Goal: Communication & Community: Answer question/provide support

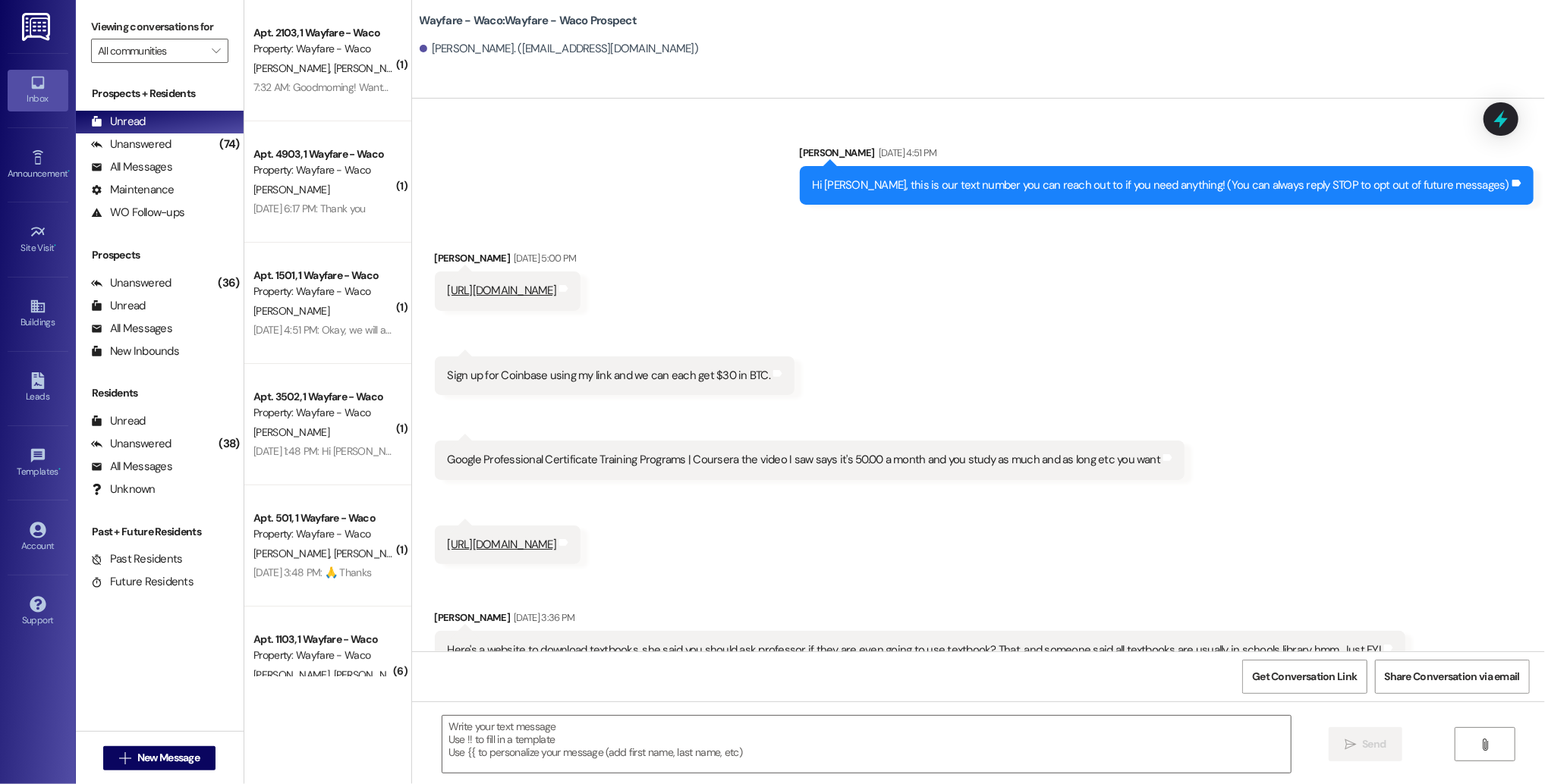
scroll to position [545, 0]
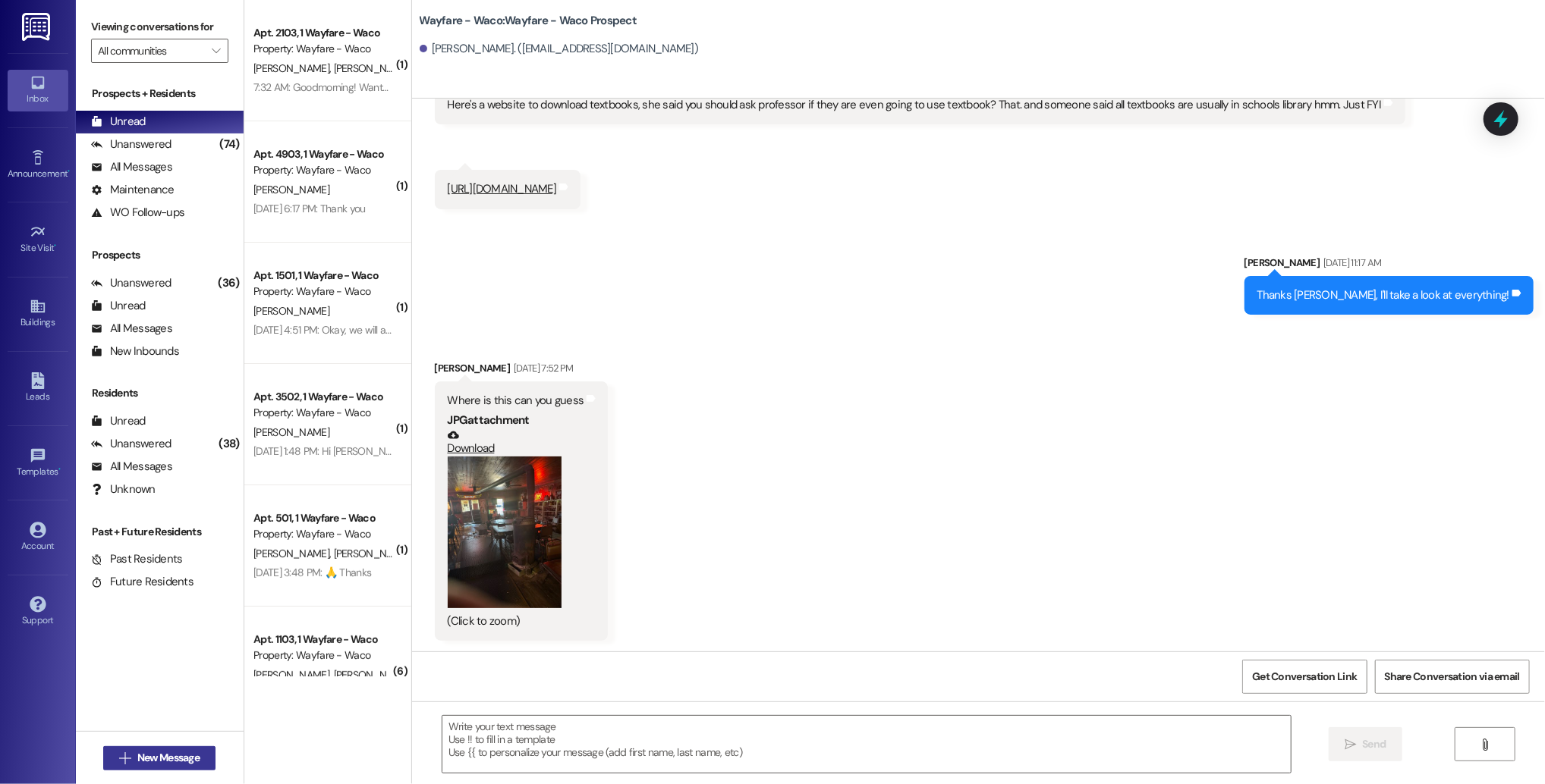
click at [141, 757] on span "New Message" at bounding box center [168, 757] width 62 height 16
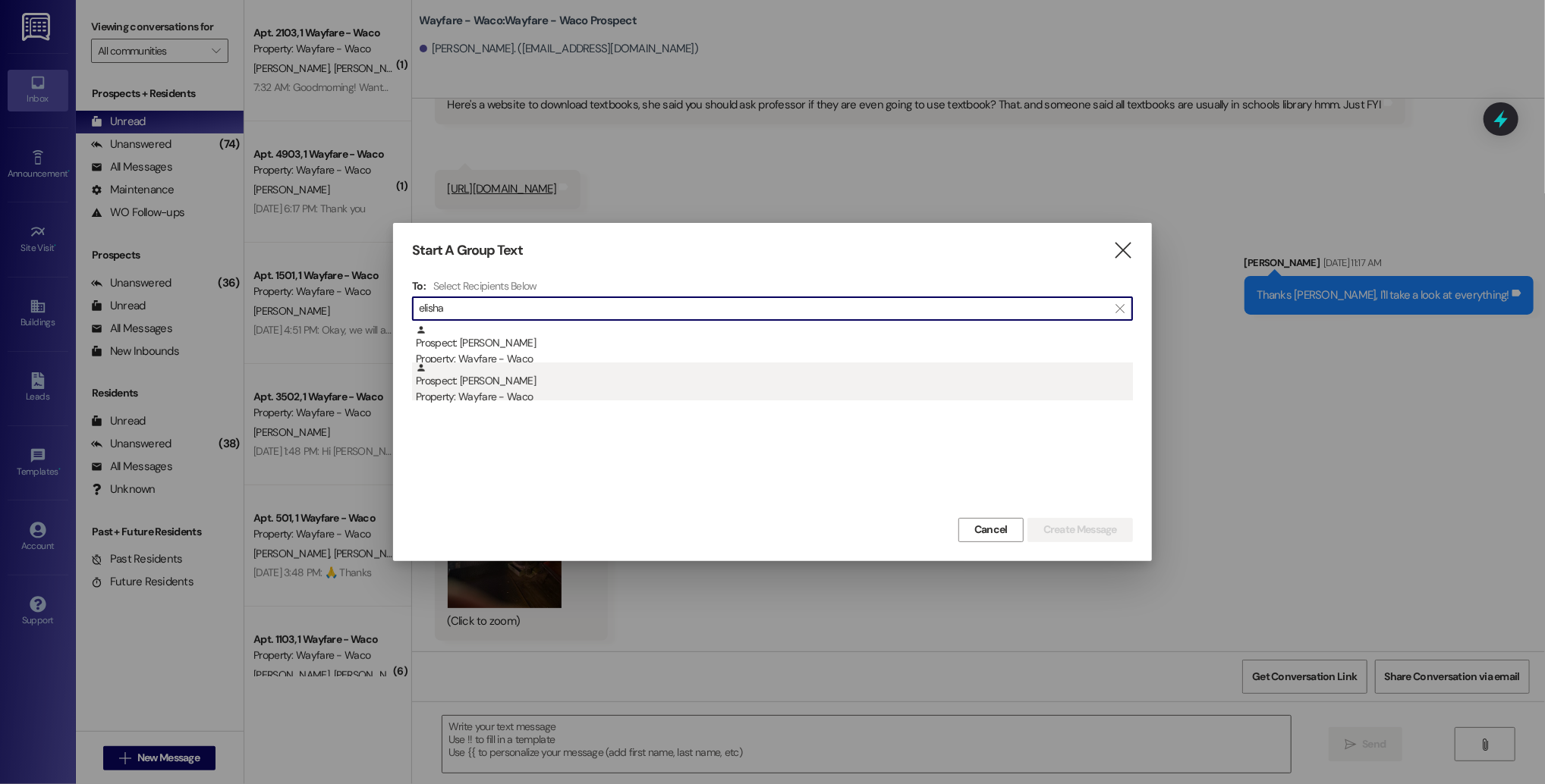
type input "elisha"
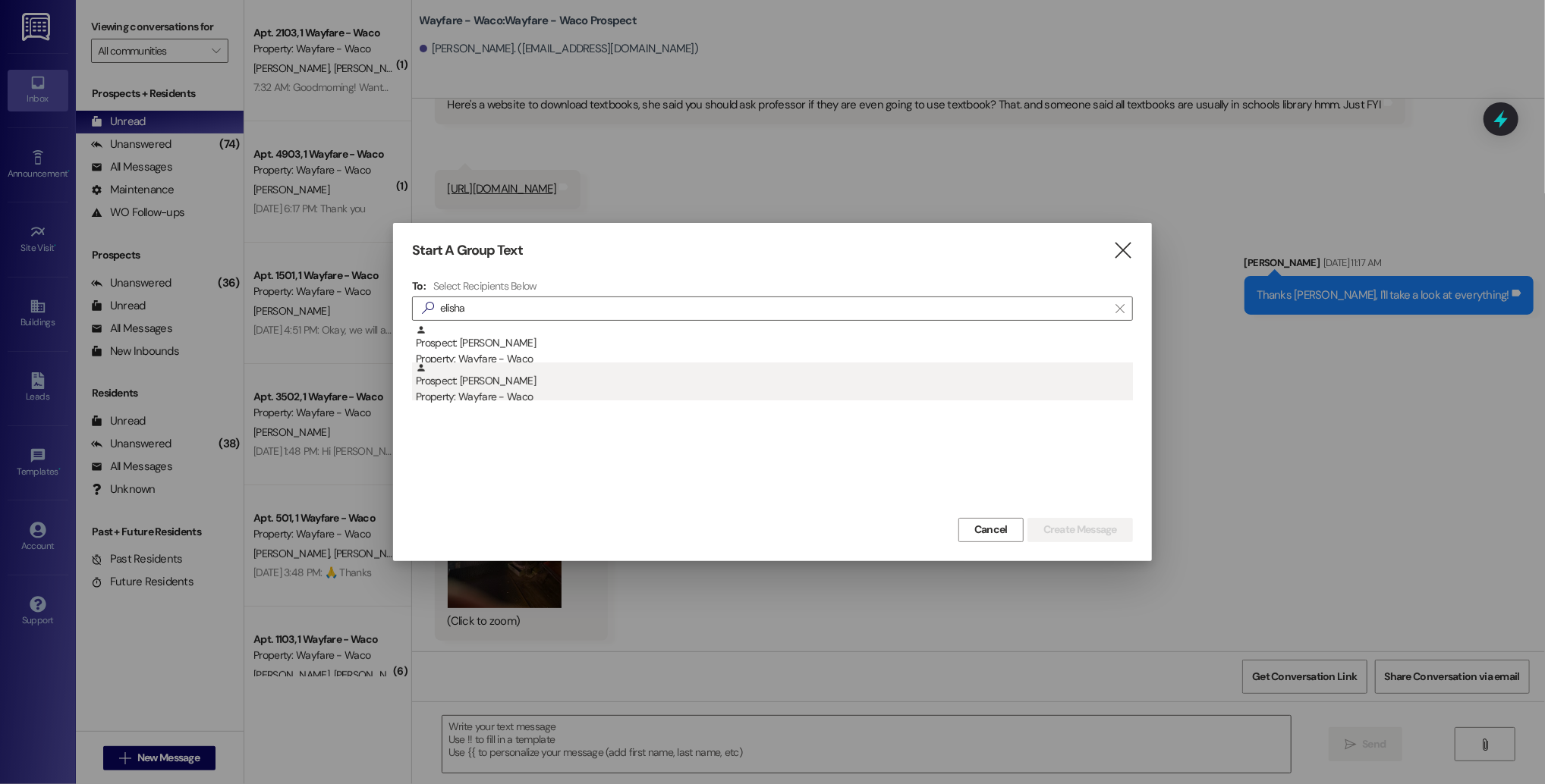
click at [742, 384] on div "Prospect: [PERSON_NAME] Property: Wayfare - Waco" at bounding box center [774, 384] width 717 height 44
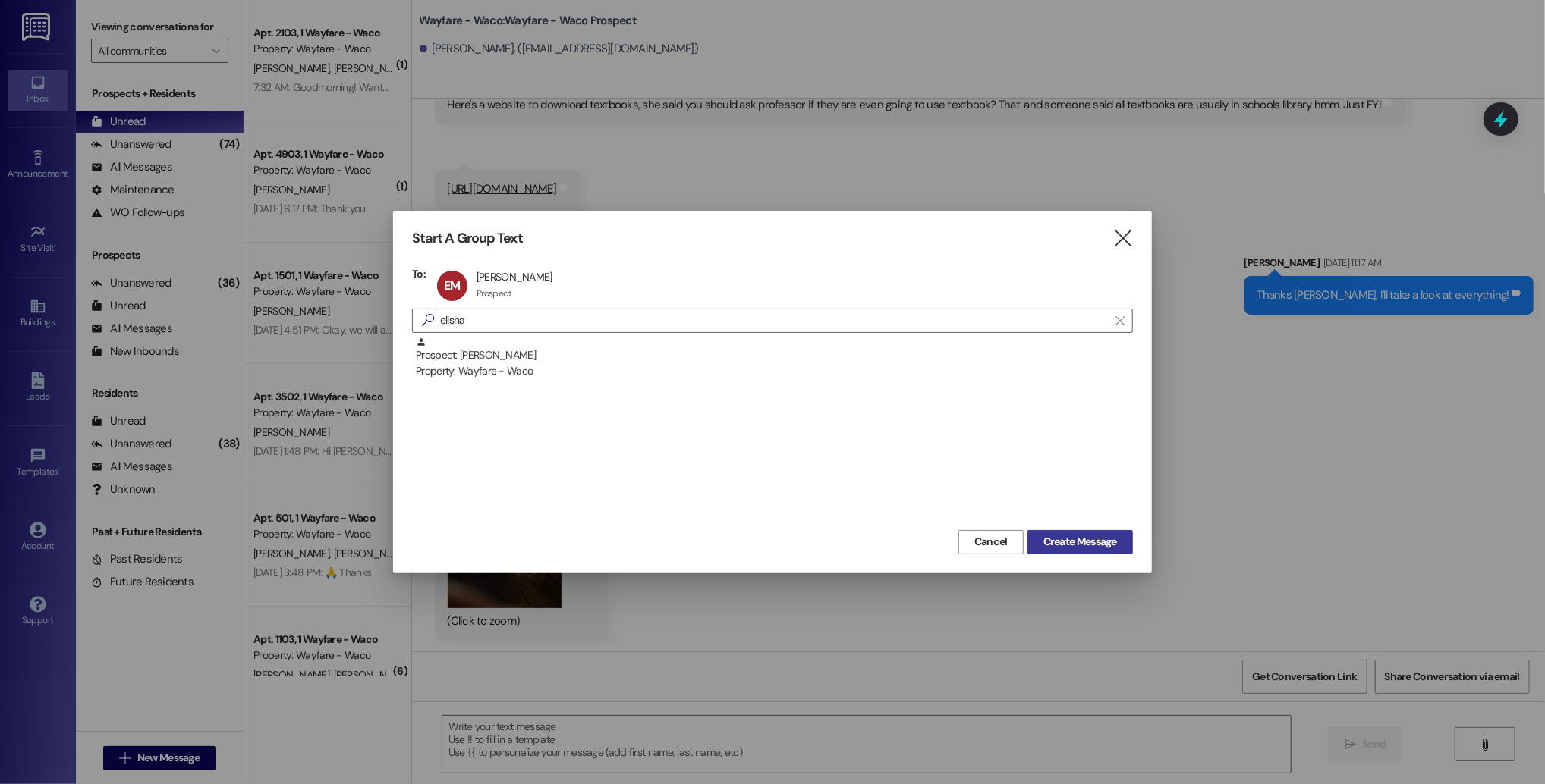
click at [1077, 531] on button "Create Message" at bounding box center [1080, 542] width 105 height 24
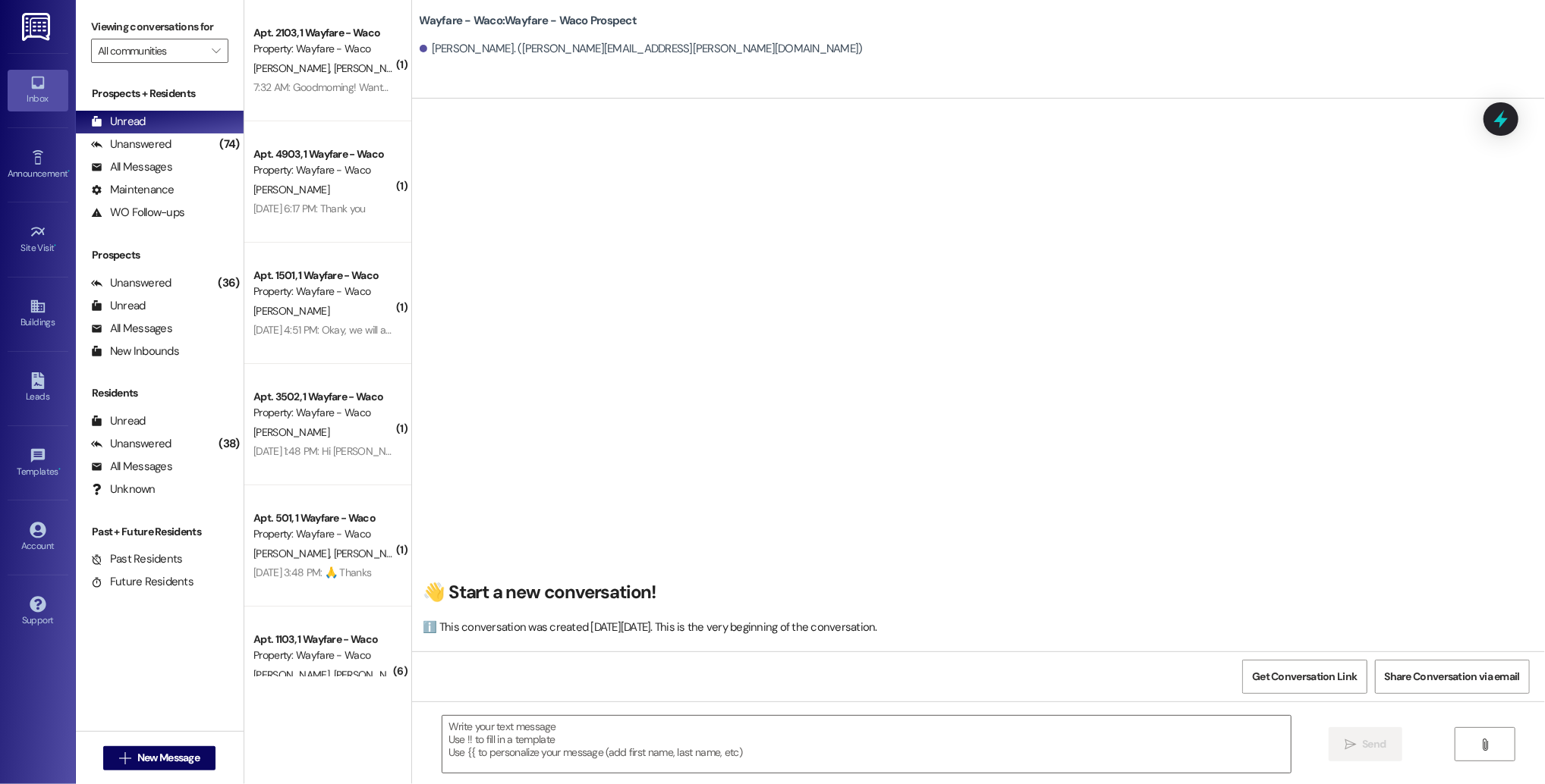
scroll to position [0, 0]
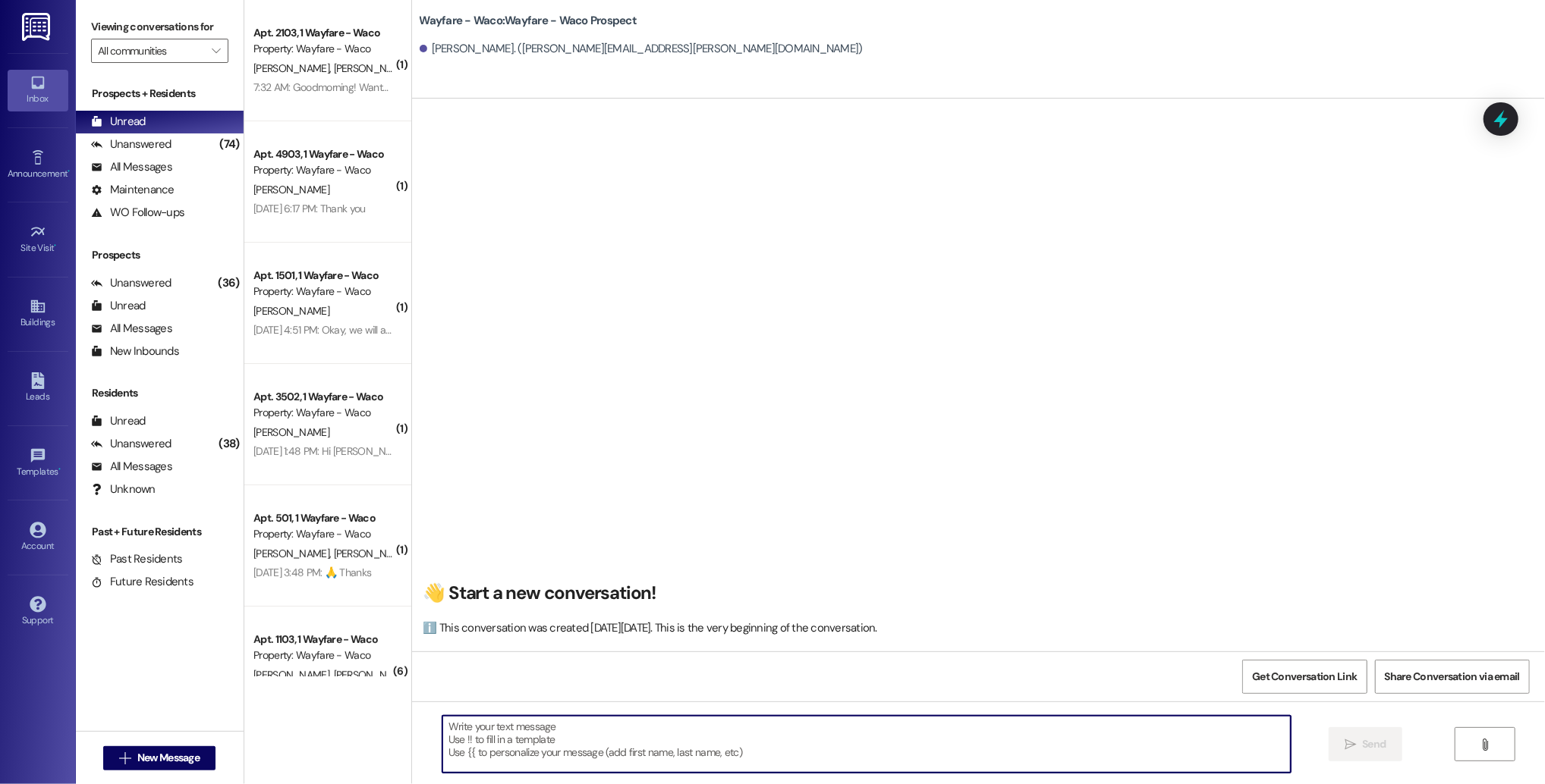
click at [653, 725] on textarea at bounding box center [866, 744] width 848 height 57
paste textarea "Hello (__), I wanted to see if you were still interested in scheduling a tour f…"
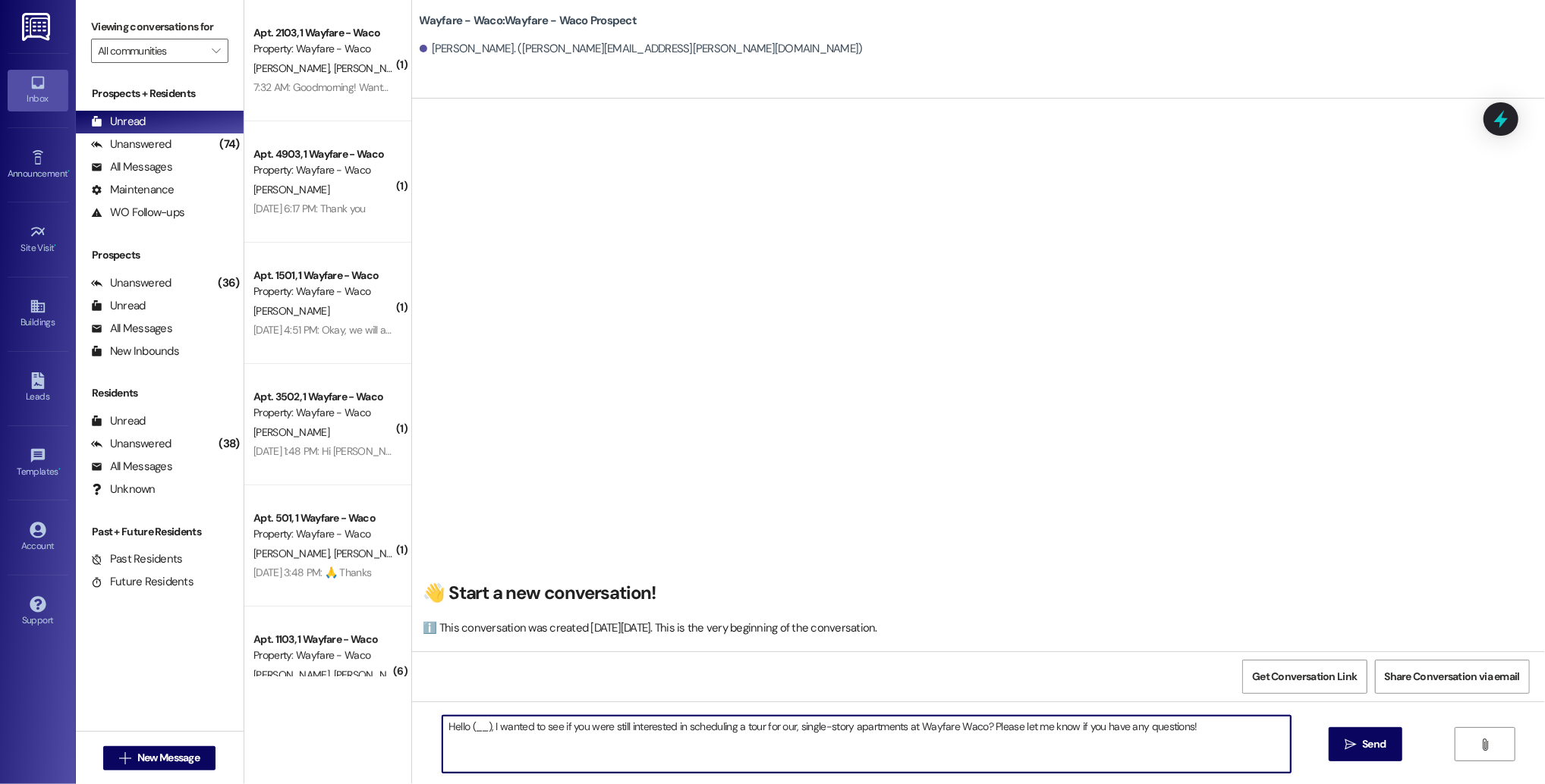
click at [480, 725] on textarea "Hello (__), I wanted to see if you were still interested in scheduling a tour f…" at bounding box center [866, 744] width 848 height 57
drag, startPoint x: 1210, startPoint y: 733, endPoint x: 538, endPoint y: 731, distance: 672.0
click at [538, 731] on textarea "Hello [PERSON_NAME], I wanted to see if you were still interested in scheduling…" at bounding box center [866, 744] width 848 height 57
click at [1194, 734] on textarea "Hello [PERSON_NAME], I wanted to see if you were still interested in scheduling…" at bounding box center [866, 744] width 848 height 57
drag, startPoint x: 1194, startPoint y: 734, endPoint x: 1114, endPoint y: 695, distance: 89.0
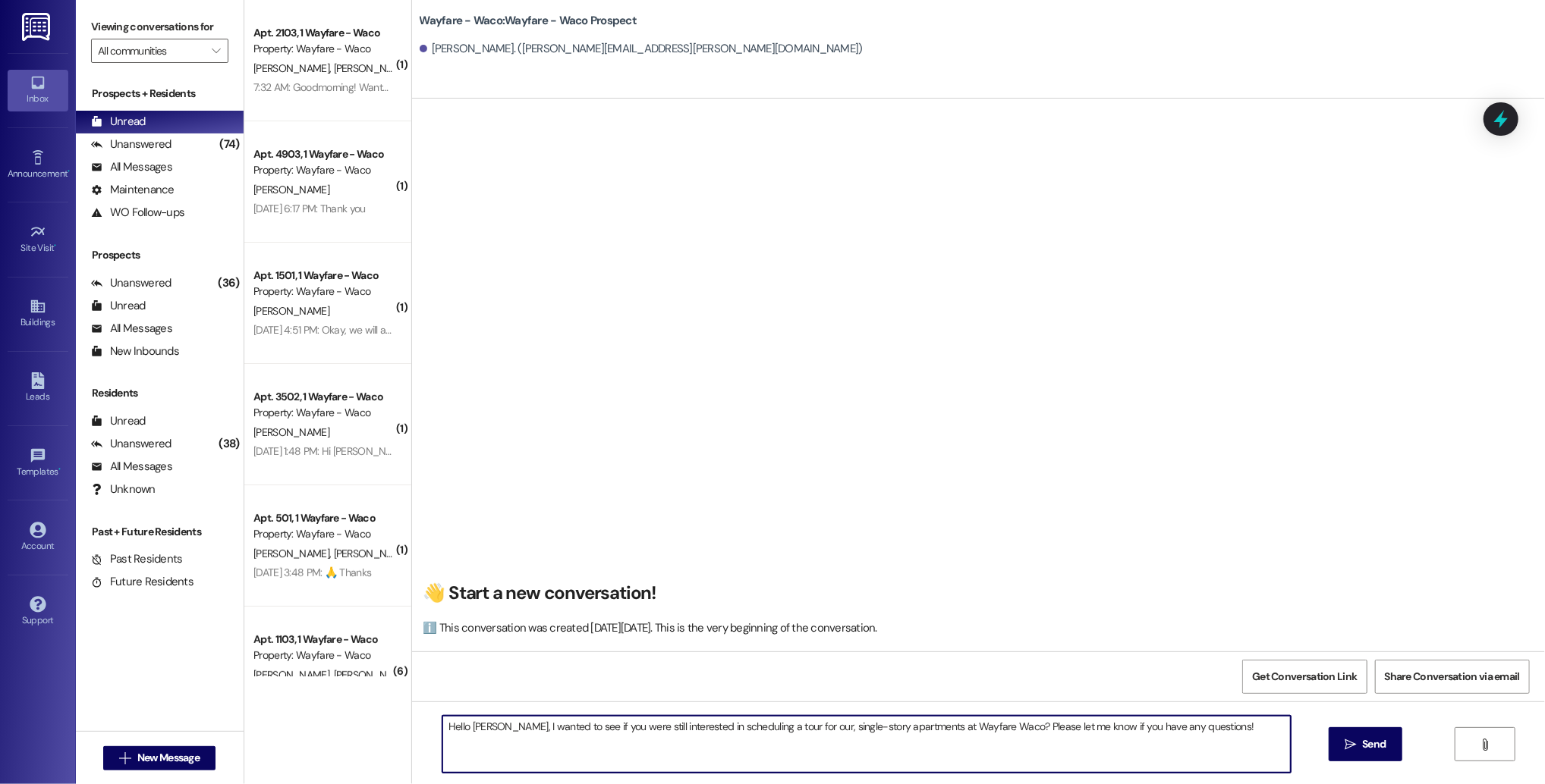
click at [1113, 695] on div "👋 Start a new conversation! ℹ️ This conversation was created [DATE][DATE]. This…" at bounding box center [978, 490] width 1133 height 784
click at [1226, 745] on textarea "Hello [PERSON_NAME], I wanted to see if you were still interested in scheduling…" at bounding box center [866, 744] width 848 height 57
type textarea "Hello [PERSON_NAME], I wanted to see if you were still interested in scheduling…"
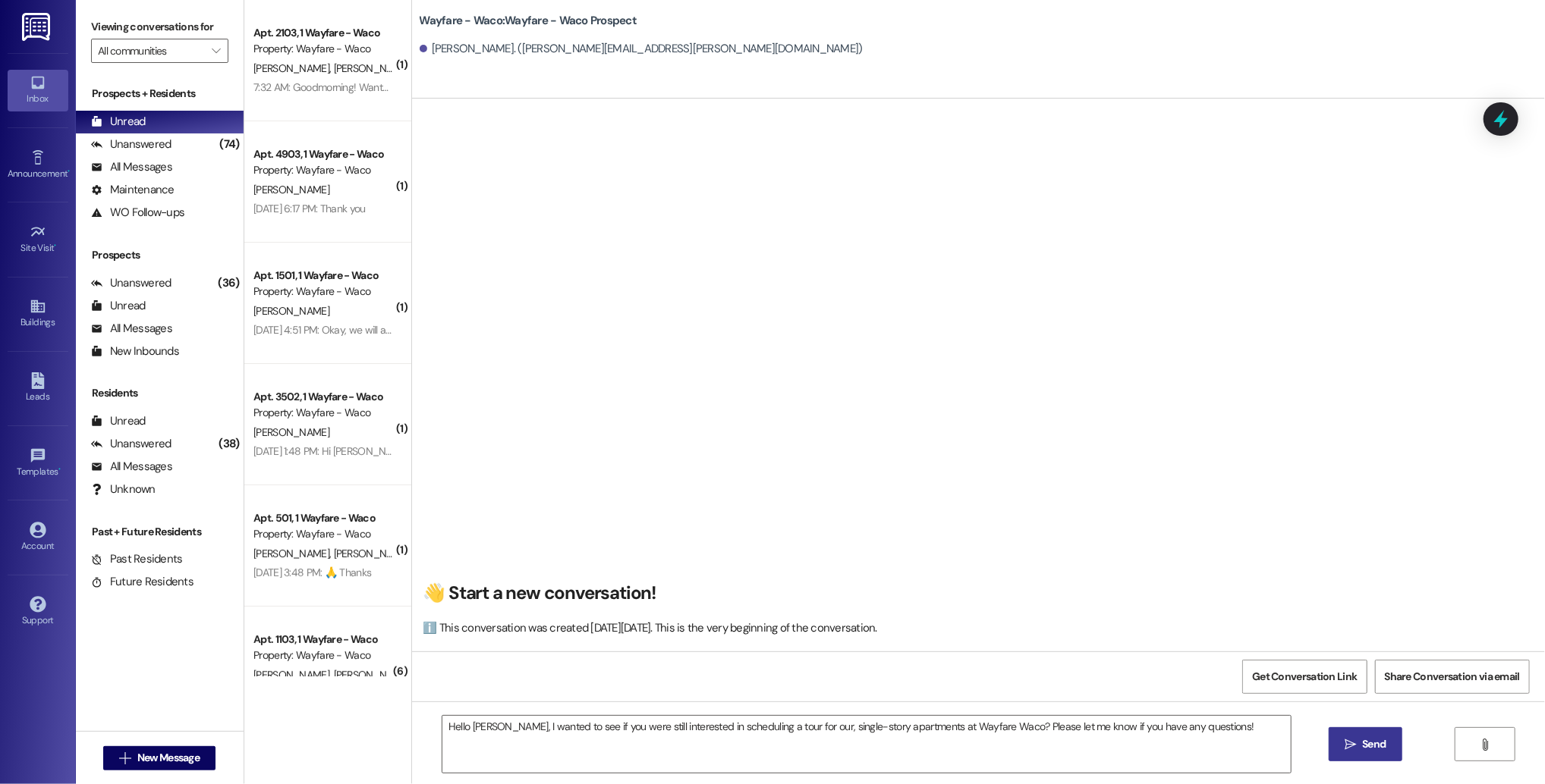
click at [1359, 757] on button " Send" at bounding box center [1365, 744] width 73 height 34
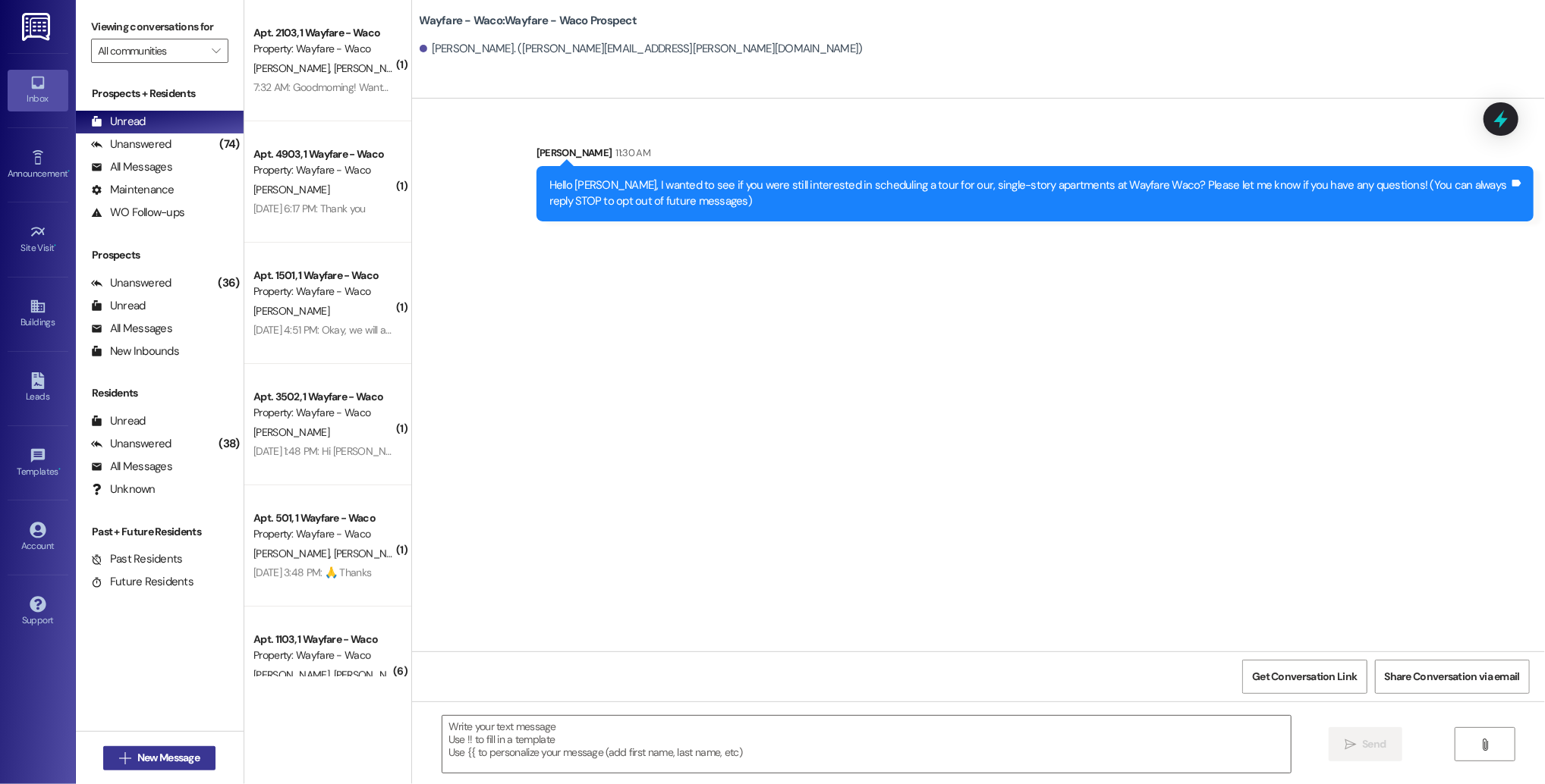
click at [122, 765] on span " New Message" at bounding box center [159, 757] width 86 height 16
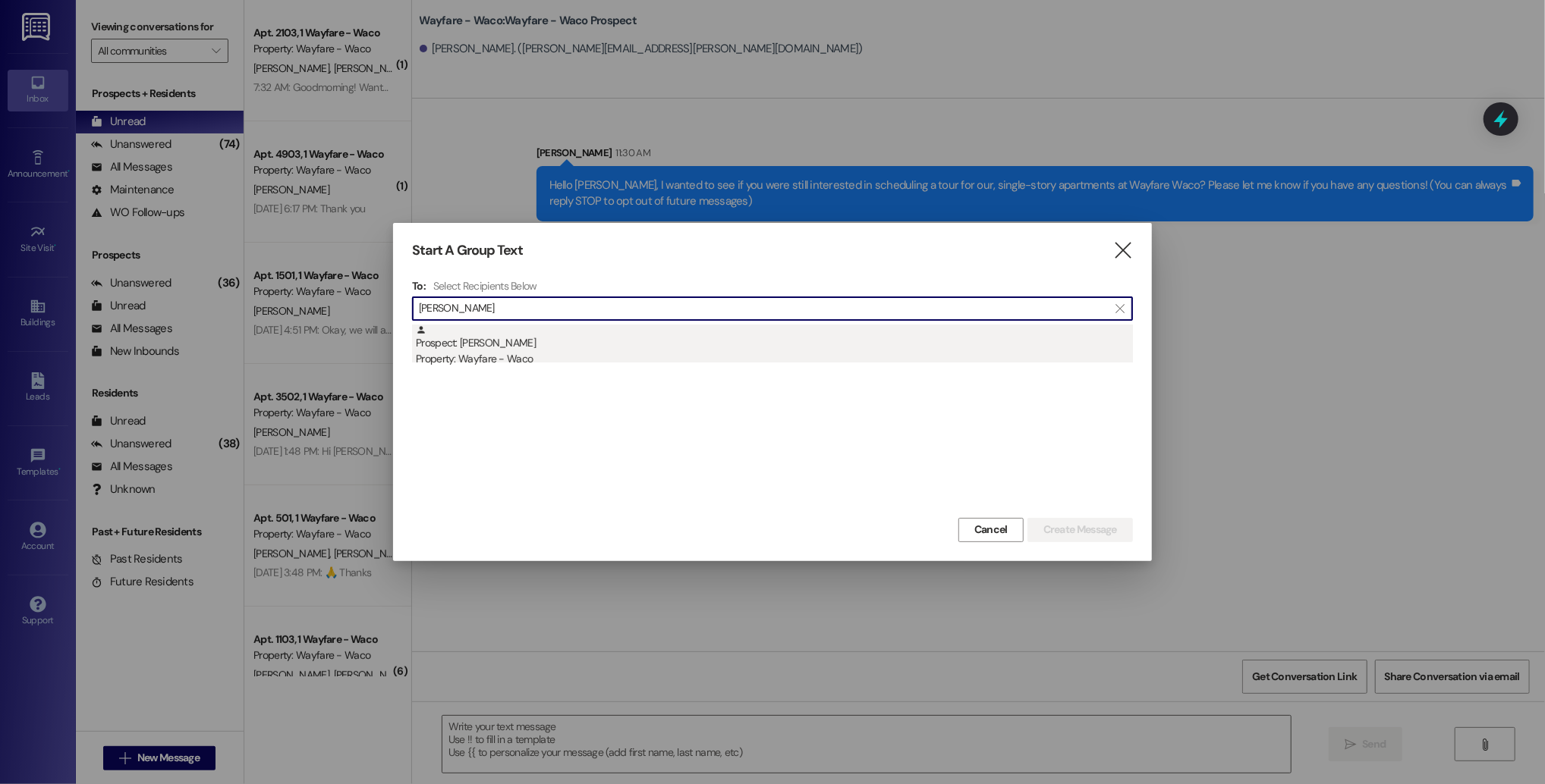
type input "[PERSON_NAME]"
click at [733, 347] on div "Prospect: [PERSON_NAME] Property: Wayfare - Waco" at bounding box center [774, 346] width 717 height 44
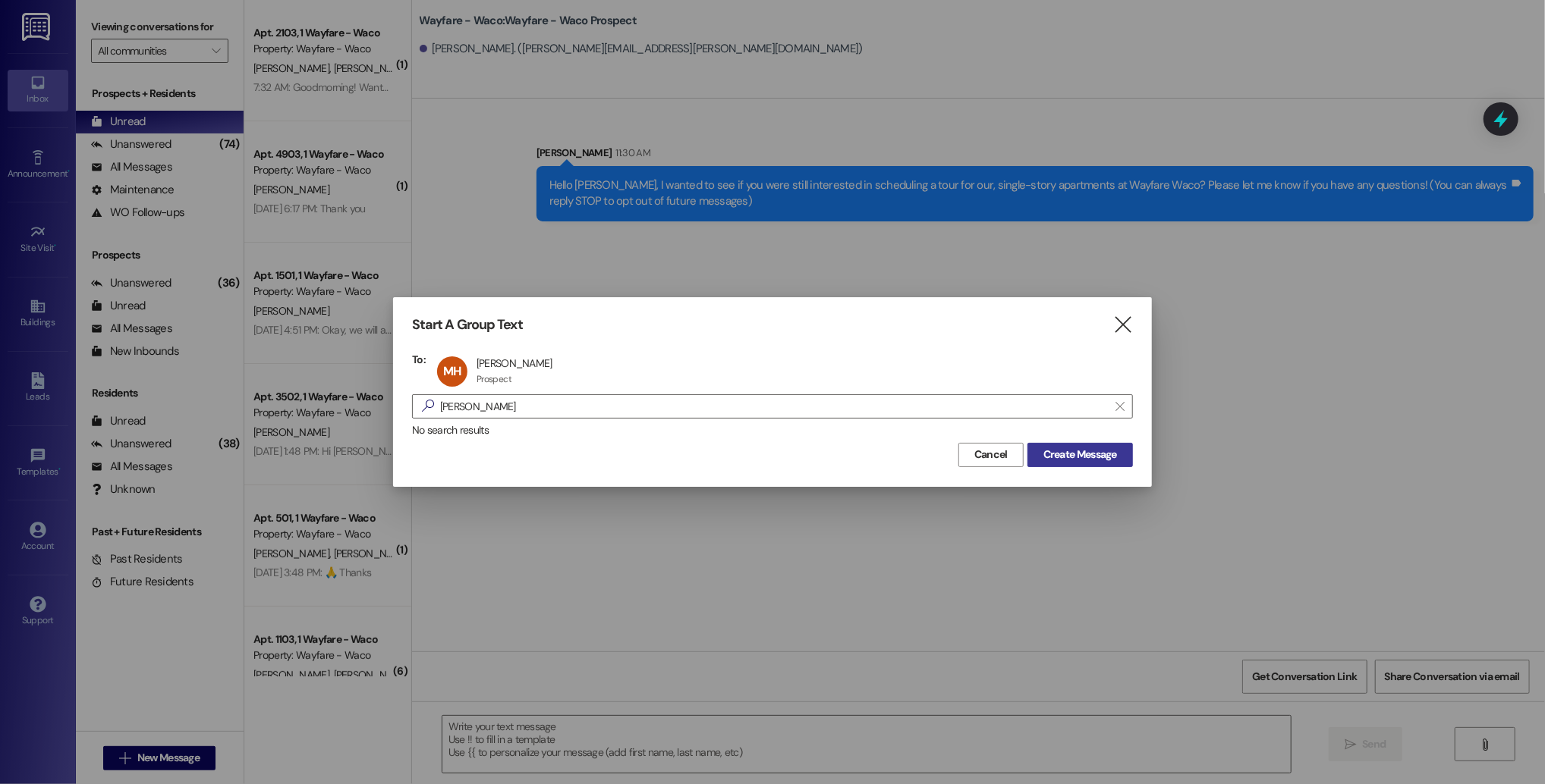
click at [1117, 460] on span "Create Message" at bounding box center [1080, 454] width 79 height 16
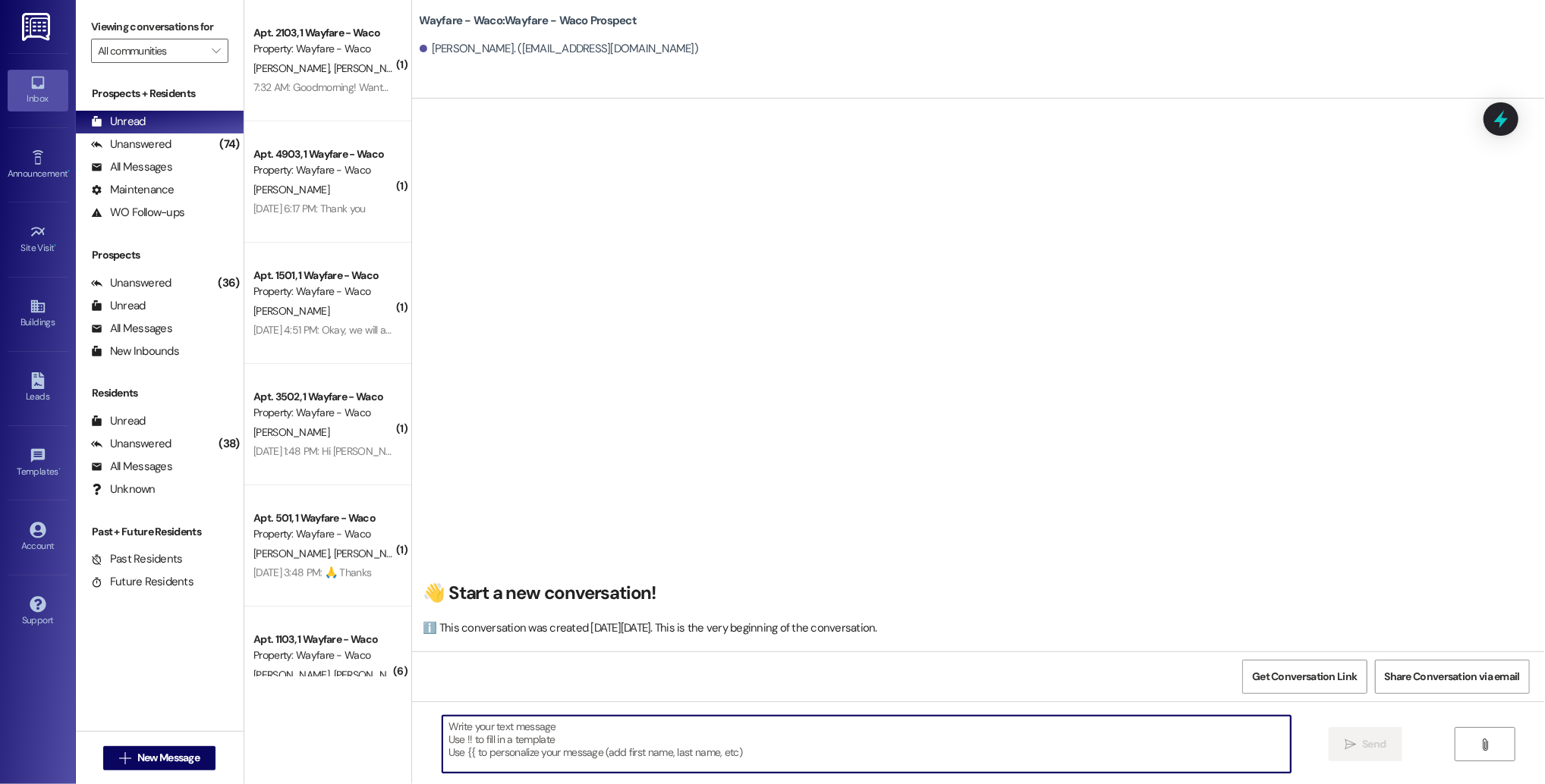
click at [577, 763] on textarea at bounding box center [866, 744] width 848 height 57
paste textarea "Hello [PERSON_NAME], I wanted to see if you were still interested in scheduling…"
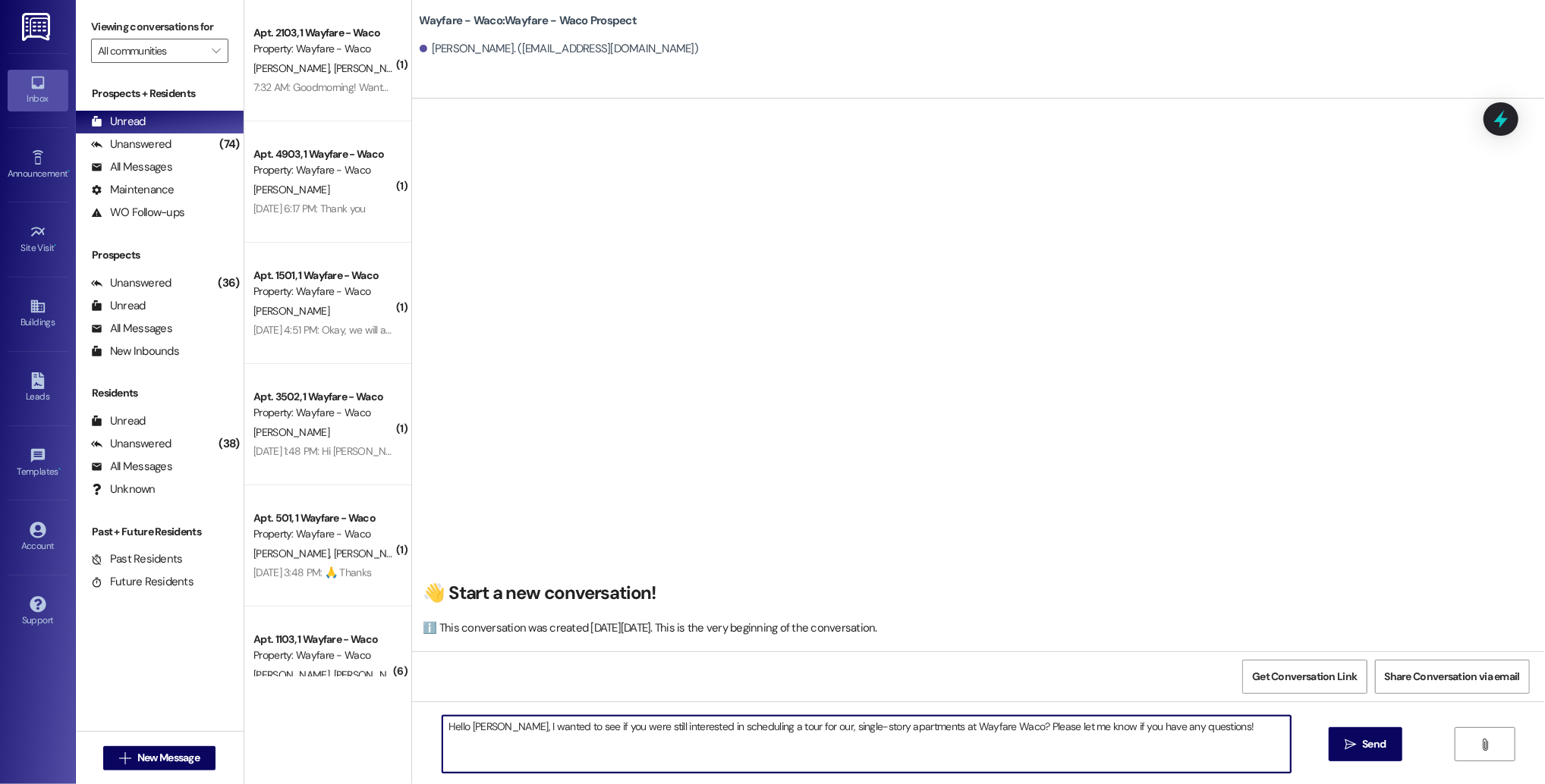
click at [469, 727] on textarea "Hello [PERSON_NAME], I wanted to see if you were still interested in scheduling…" at bounding box center [866, 744] width 848 height 57
type textarea "Hello [PERSON_NAME], I wanted to see if you were still interested in scheduling…"
click at [1338, 744] on button " Send" at bounding box center [1365, 744] width 73 height 34
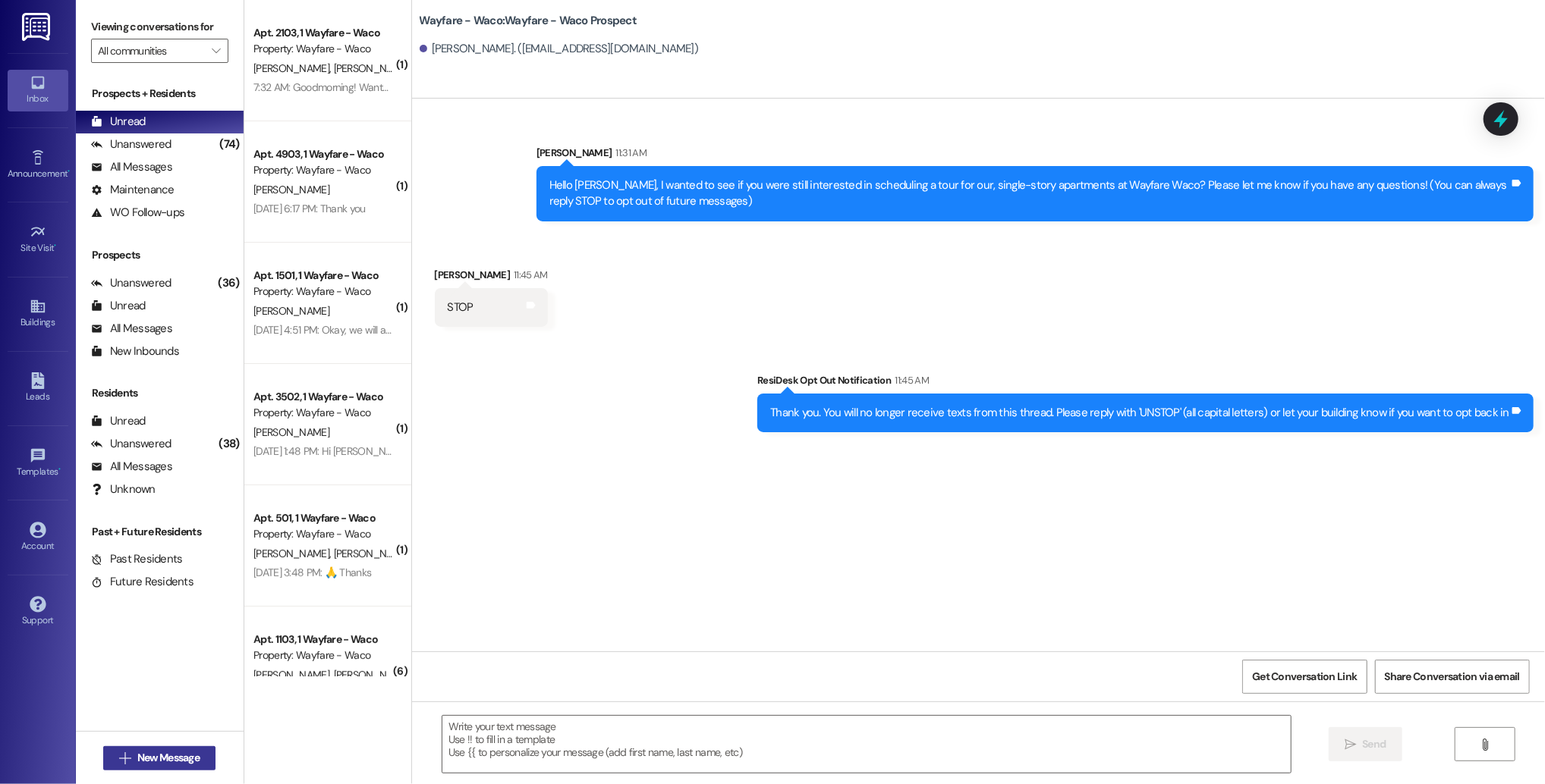
click at [146, 757] on span "New Message" at bounding box center [168, 757] width 62 height 16
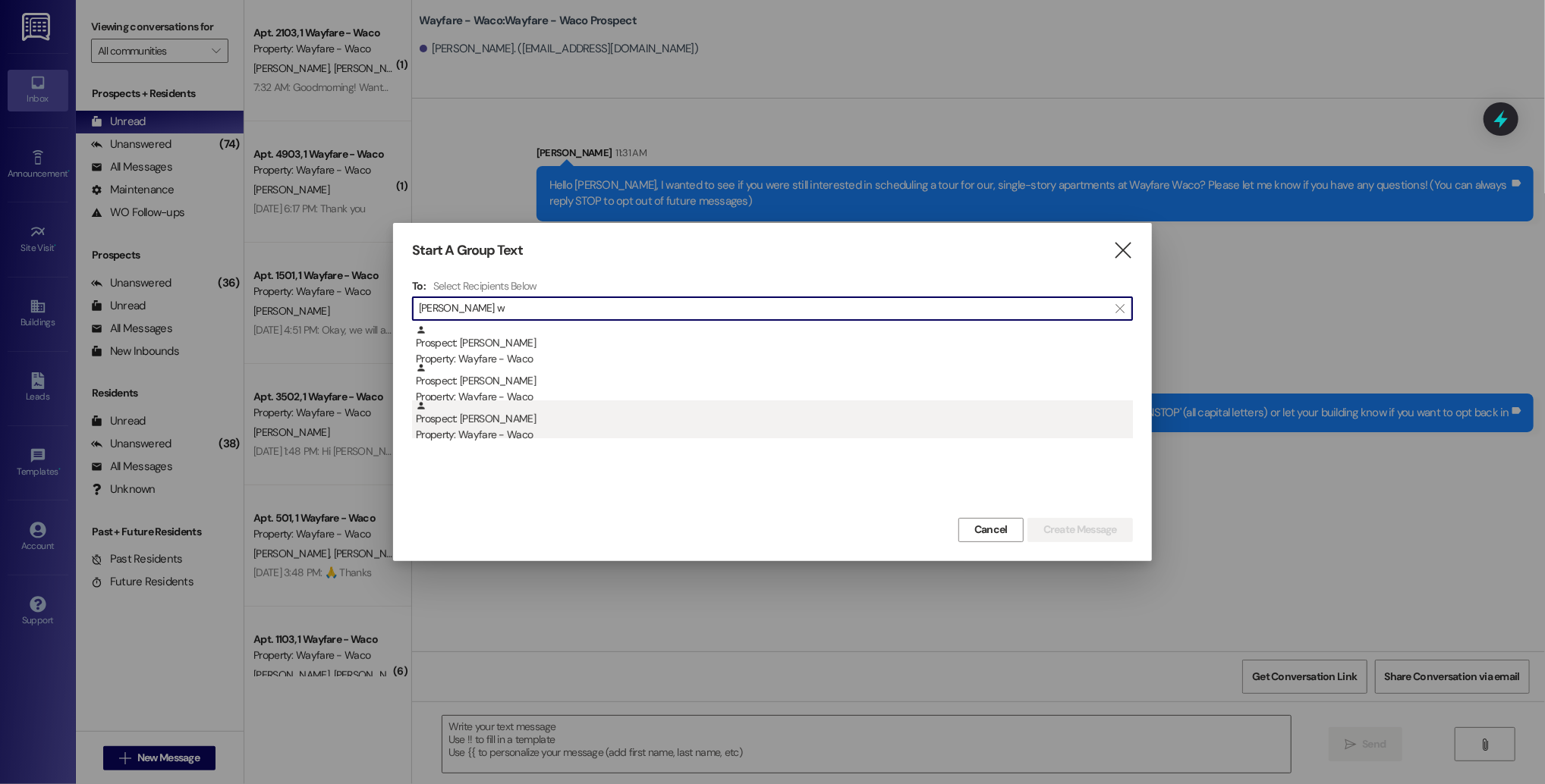
type input "[PERSON_NAME] w"
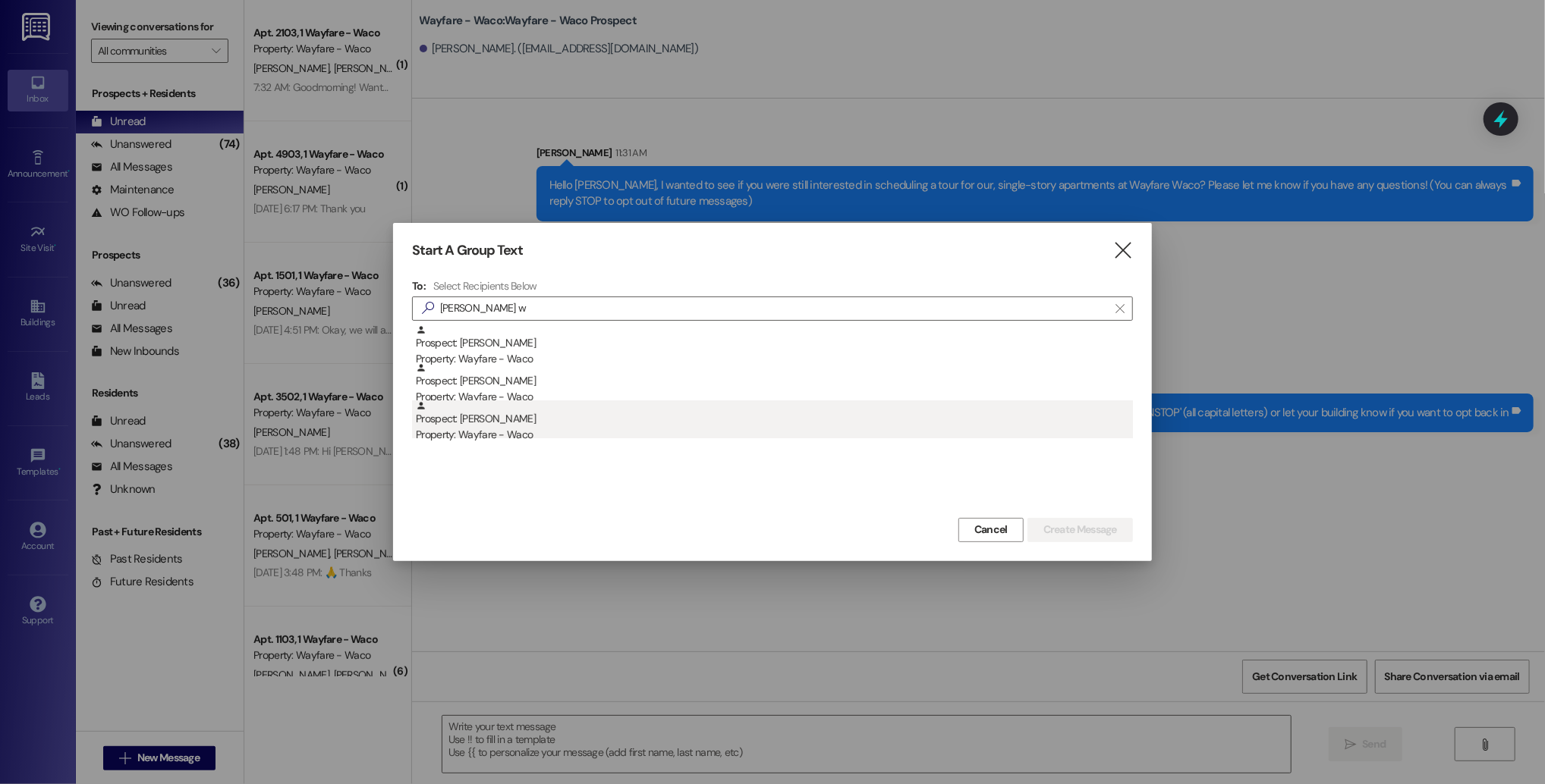
click at [810, 417] on div "Prospect: [PERSON_NAME] Property: Wayfare - Waco" at bounding box center [774, 422] width 717 height 44
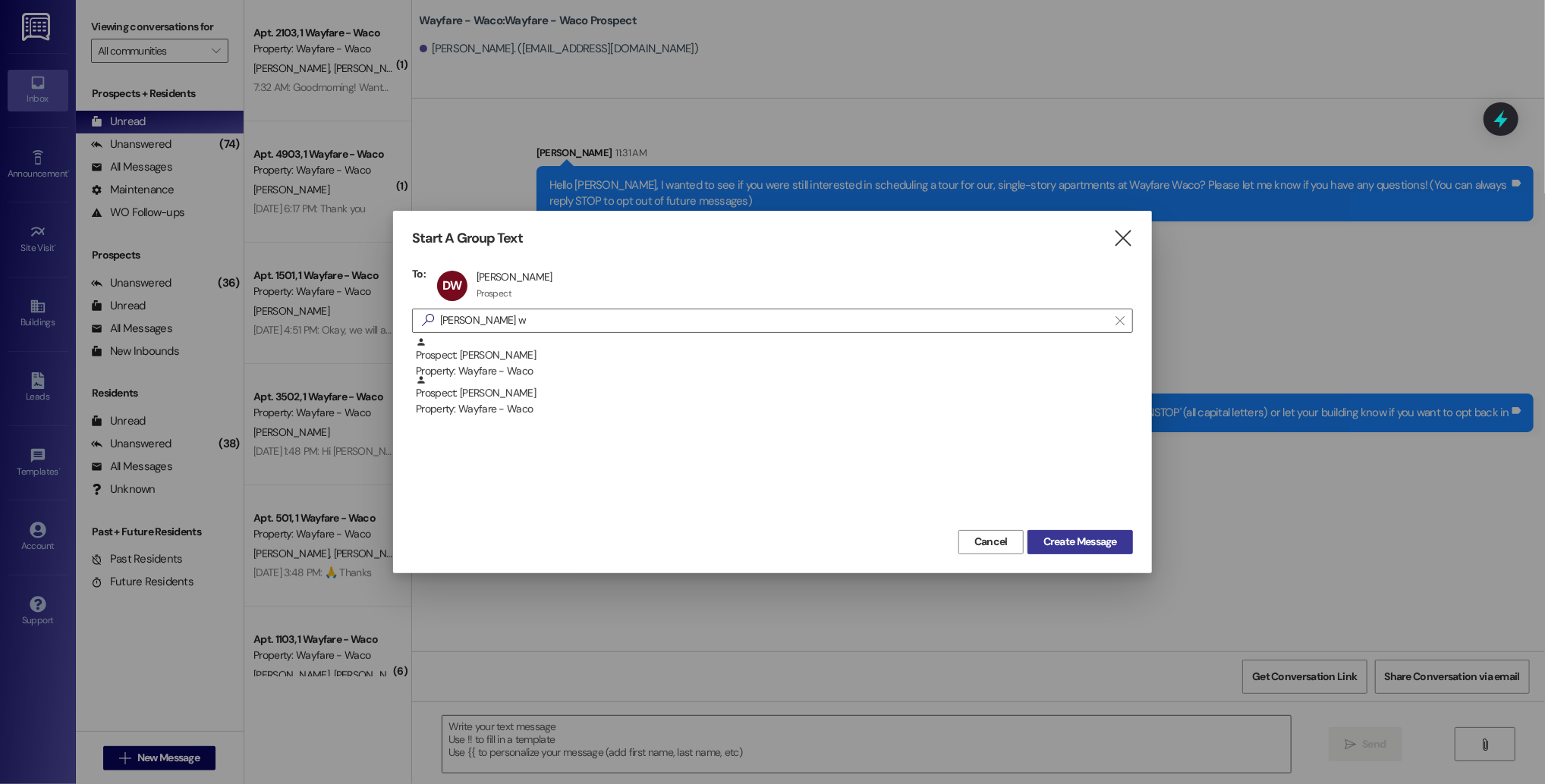
click at [1104, 542] on span "Create Message" at bounding box center [1080, 541] width 73 height 16
click at [1068, 541] on span "Create Message" at bounding box center [1080, 541] width 73 height 16
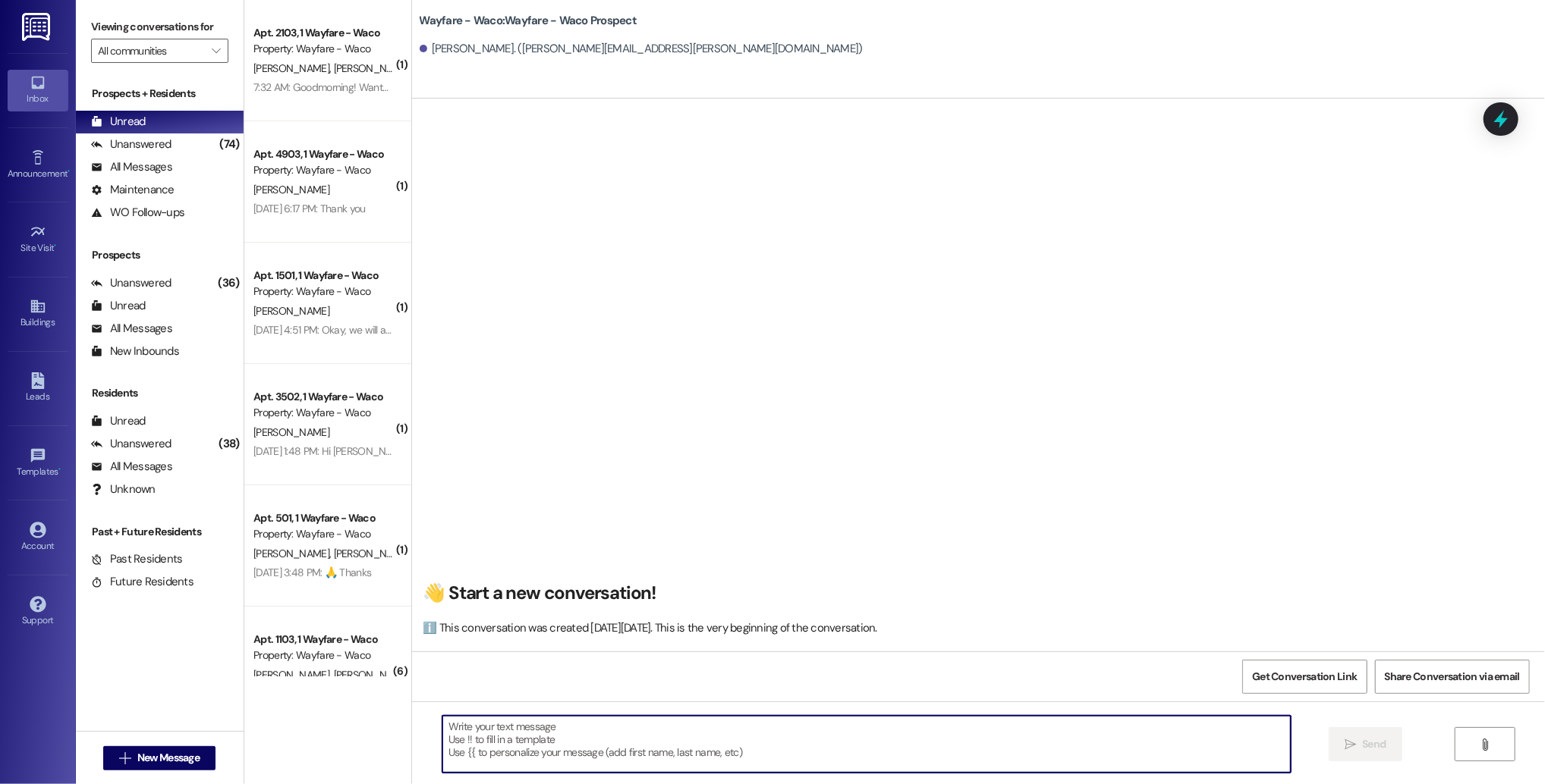
click at [678, 731] on textarea at bounding box center [866, 744] width 848 height 57
paste textarea "Hello [PERSON_NAME], I wanted to see if you were still interested in scheduling…"
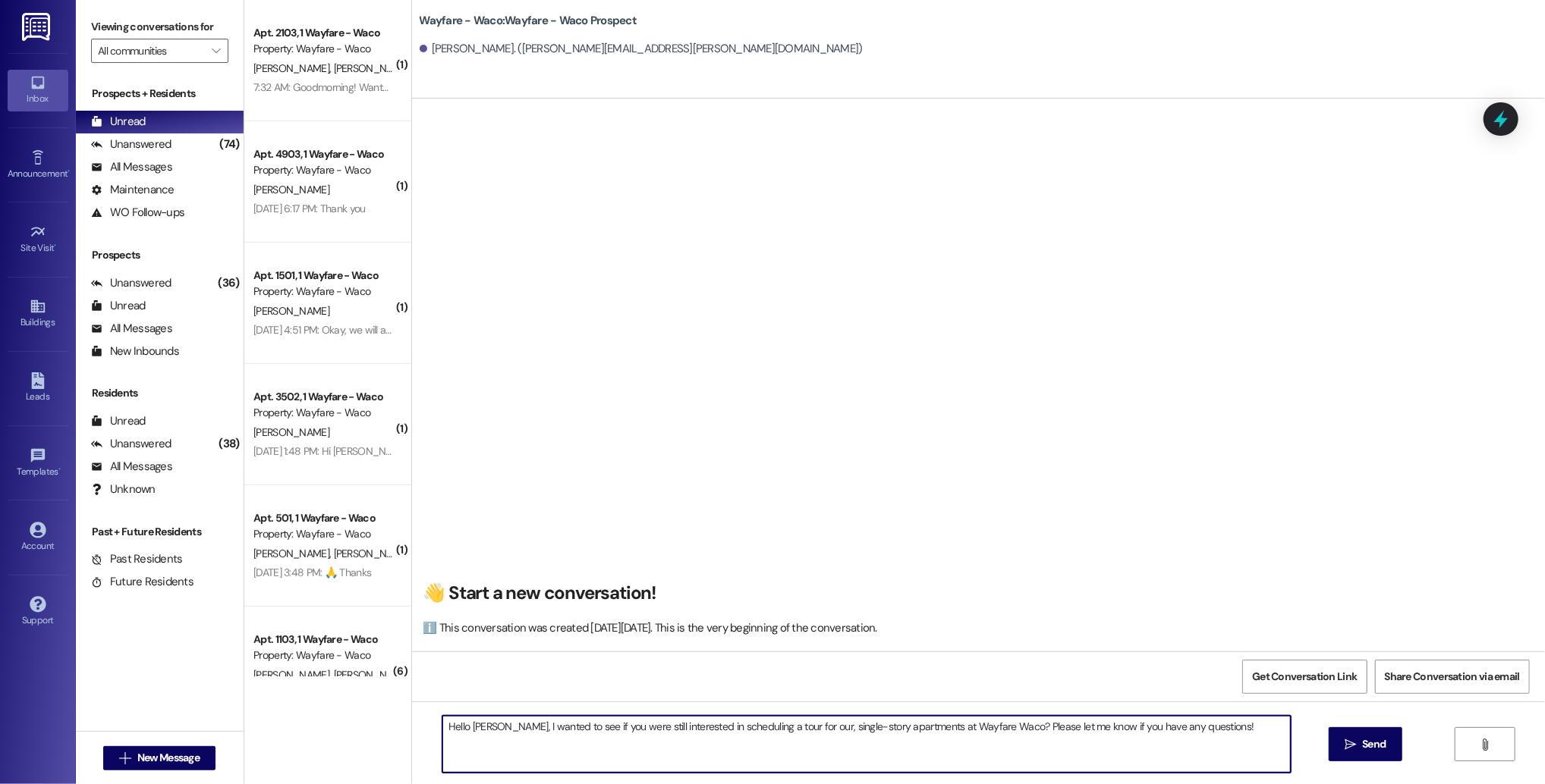
click at [480, 727] on textarea "Hello [PERSON_NAME], I wanted to see if you were still interested in scheduling…" at bounding box center [866, 744] width 848 height 57
type textarea "Hello [PERSON_NAME], I wanted to see if you were still interested in scheduling…"
click at [1369, 739] on span "Send" at bounding box center [1373, 744] width 24 height 16
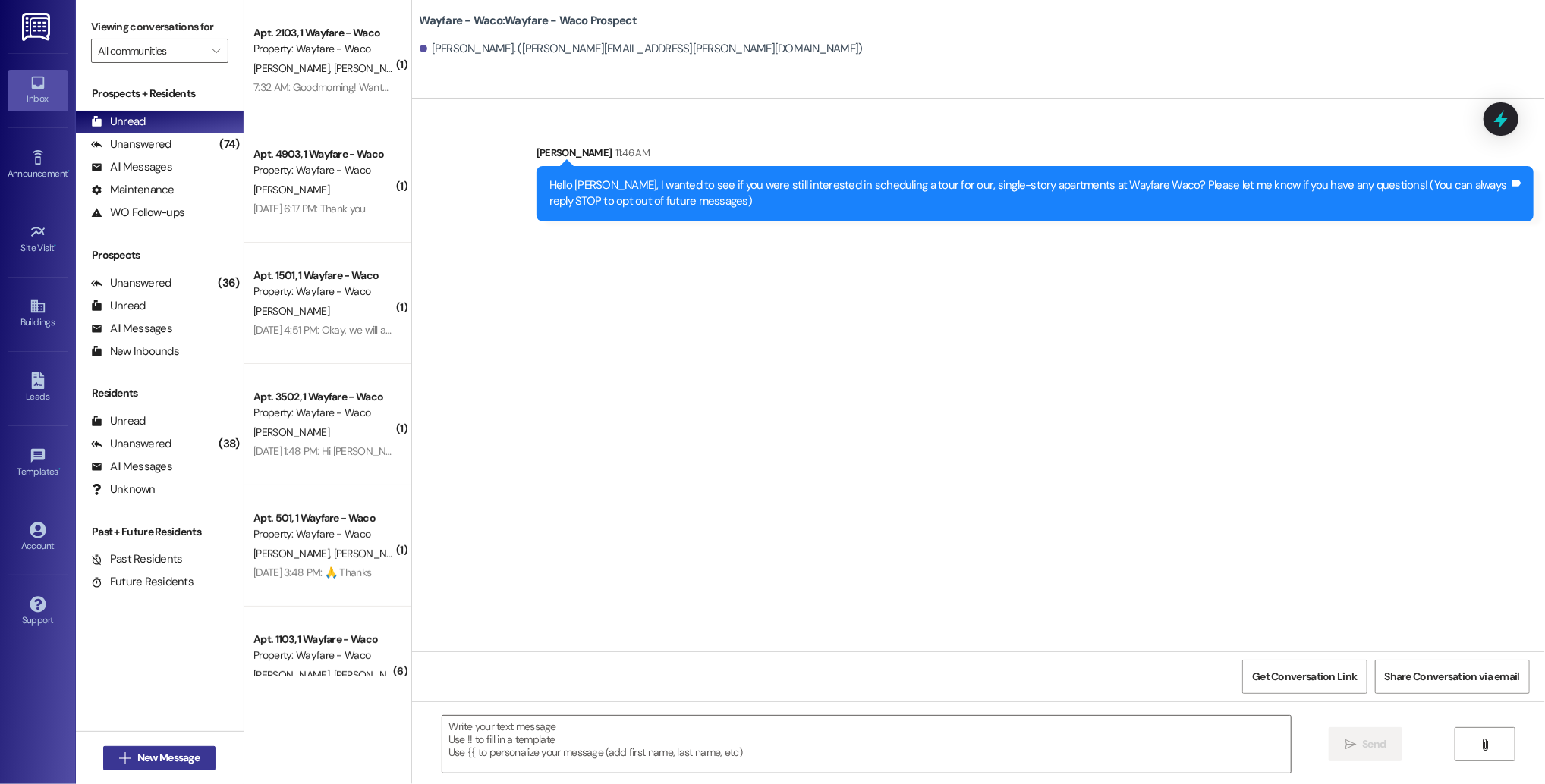
click at [138, 760] on span "New Message" at bounding box center [168, 757] width 62 height 16
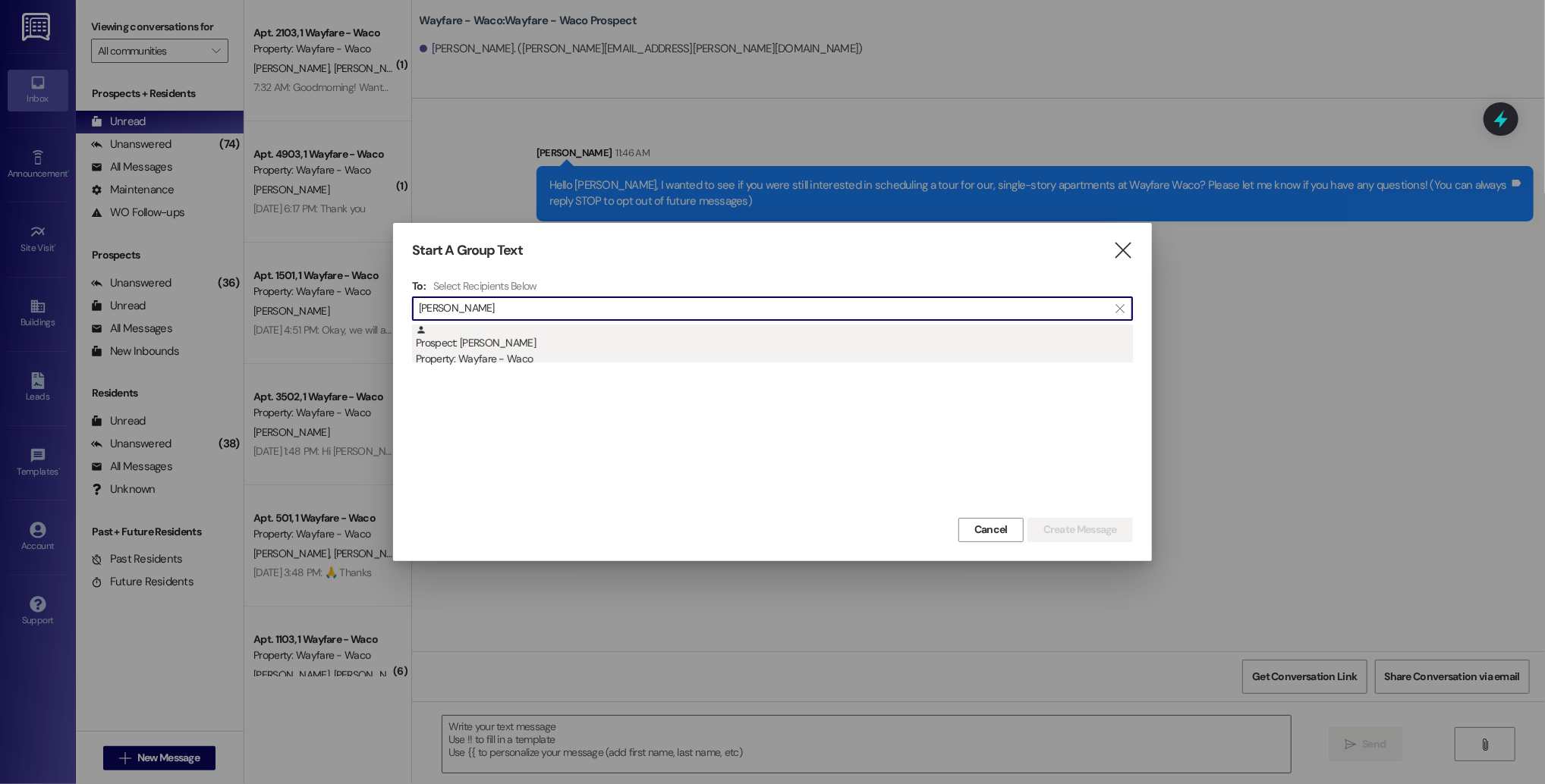
type input "[PERSON_NAME]"
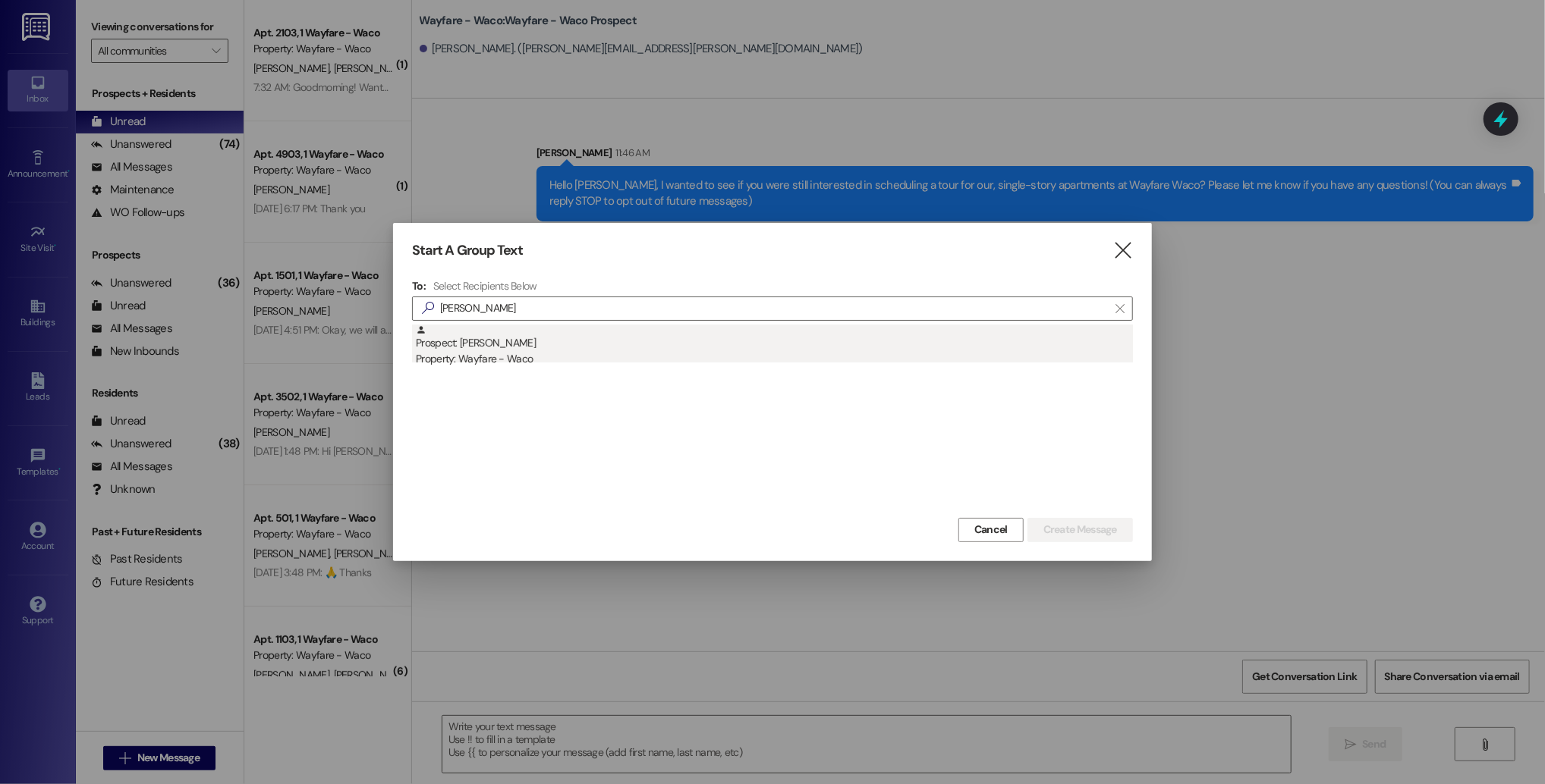
click at [913, 351] on div "Property: Wayfare - Waco" at bounding box center [774, 359] width 717 height 16
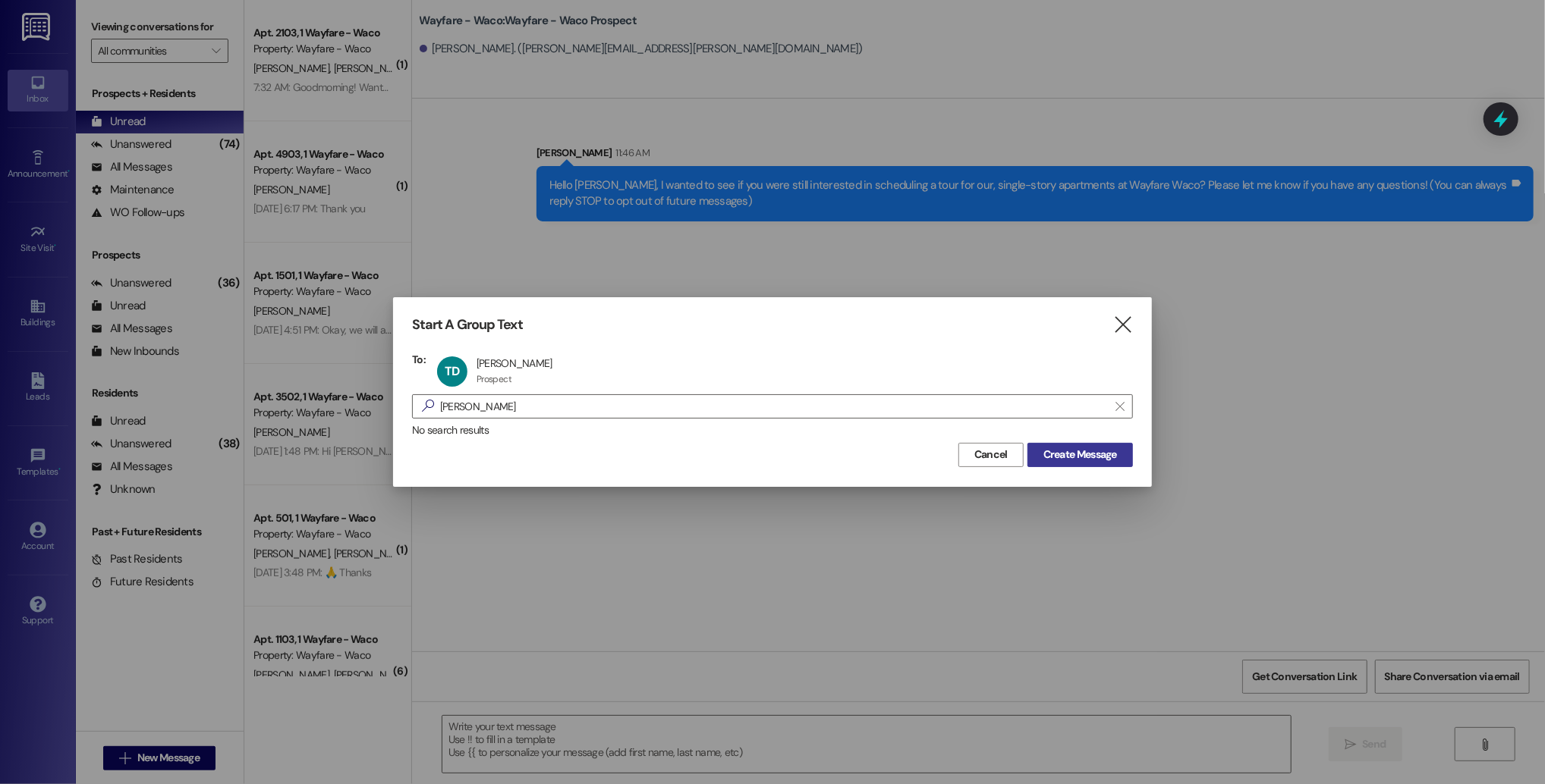
click at [1068, 458] on span "Create Message" at bounding box center [1080, 454] width 73 height 16
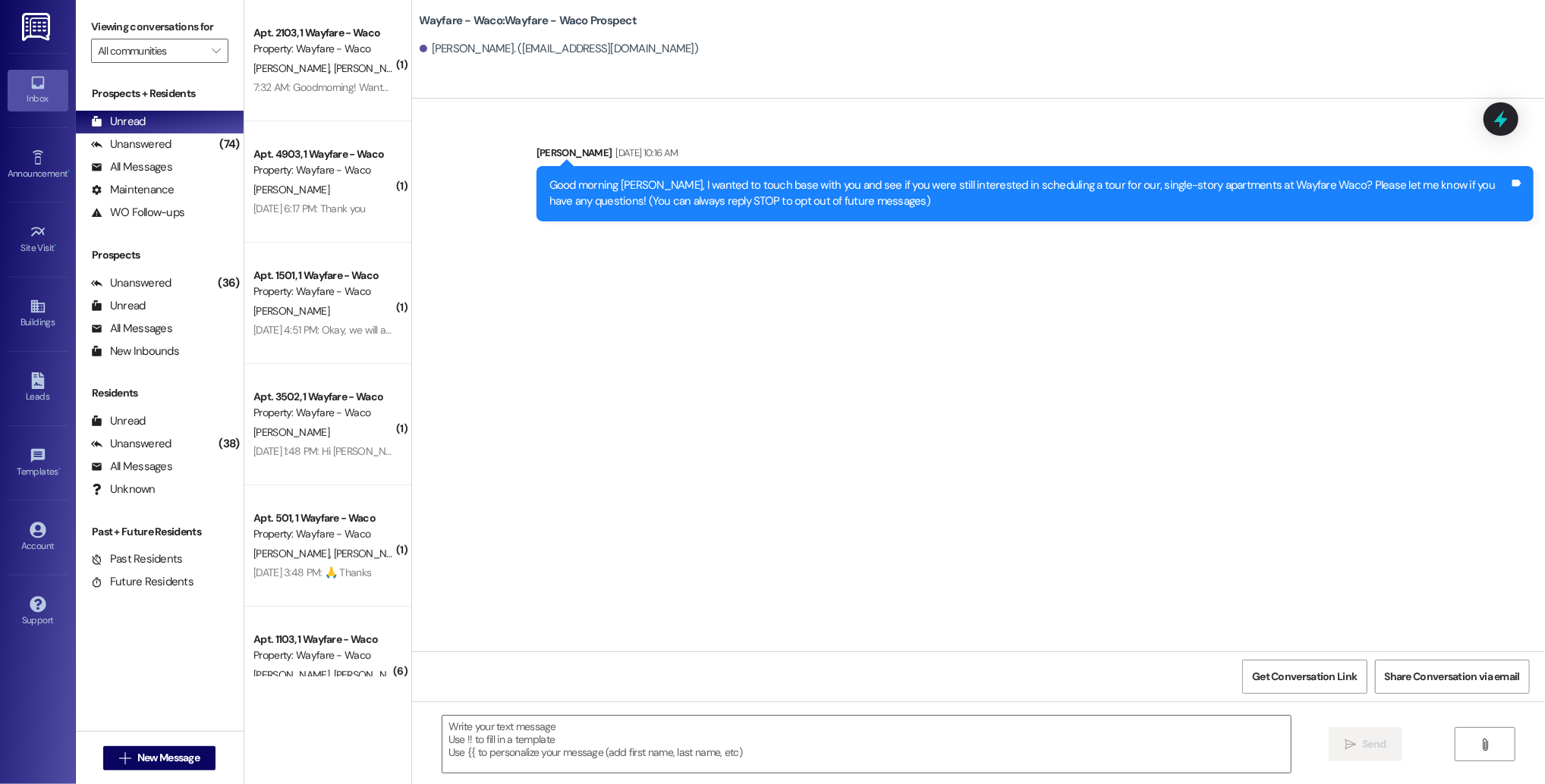
click at [746, 740] on textarea at bounding box center [866, 744] width 848 height 57
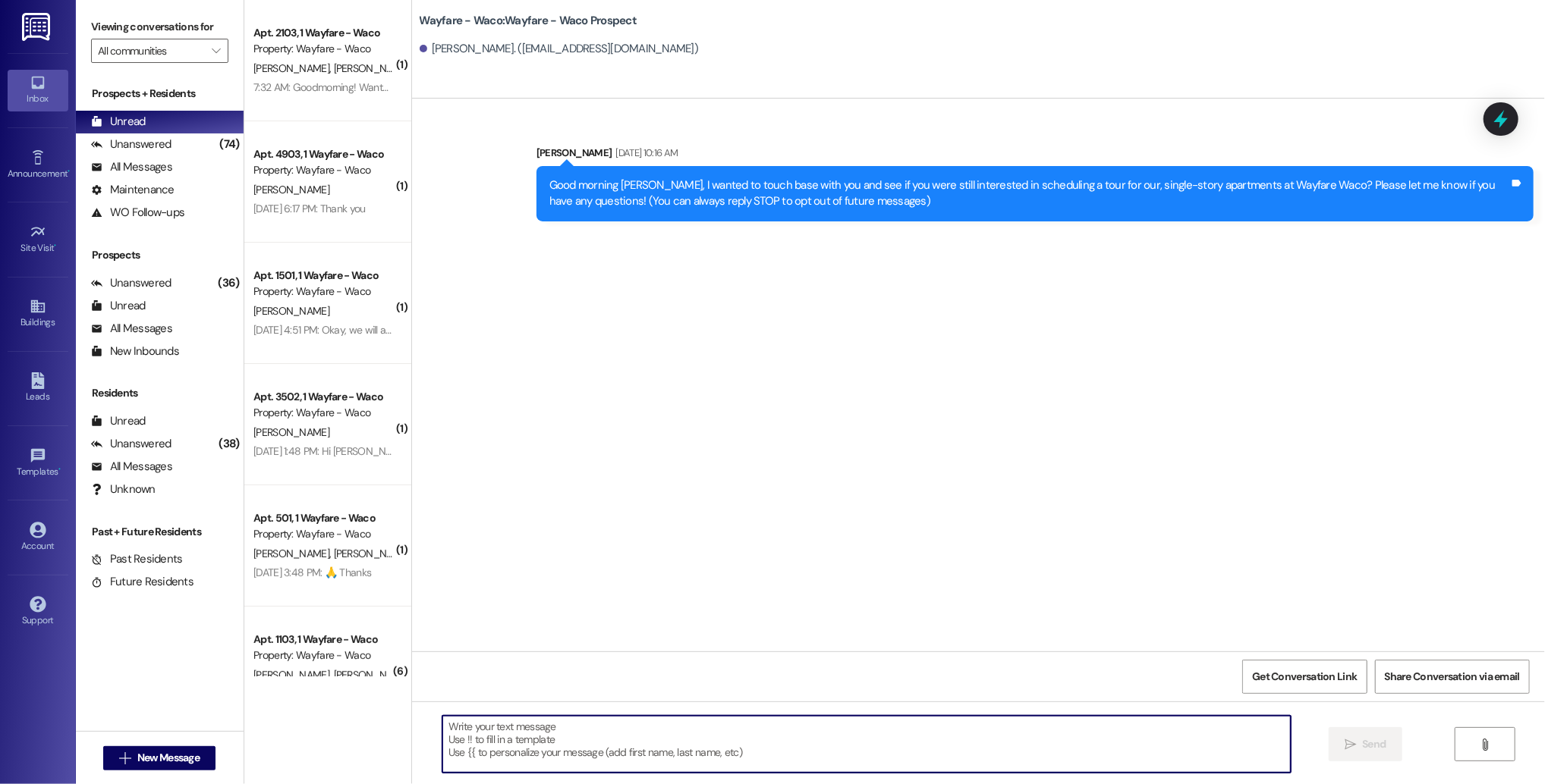
paste textarea "Hello (____), I wanted to touch base with you and see if you were still interes…"
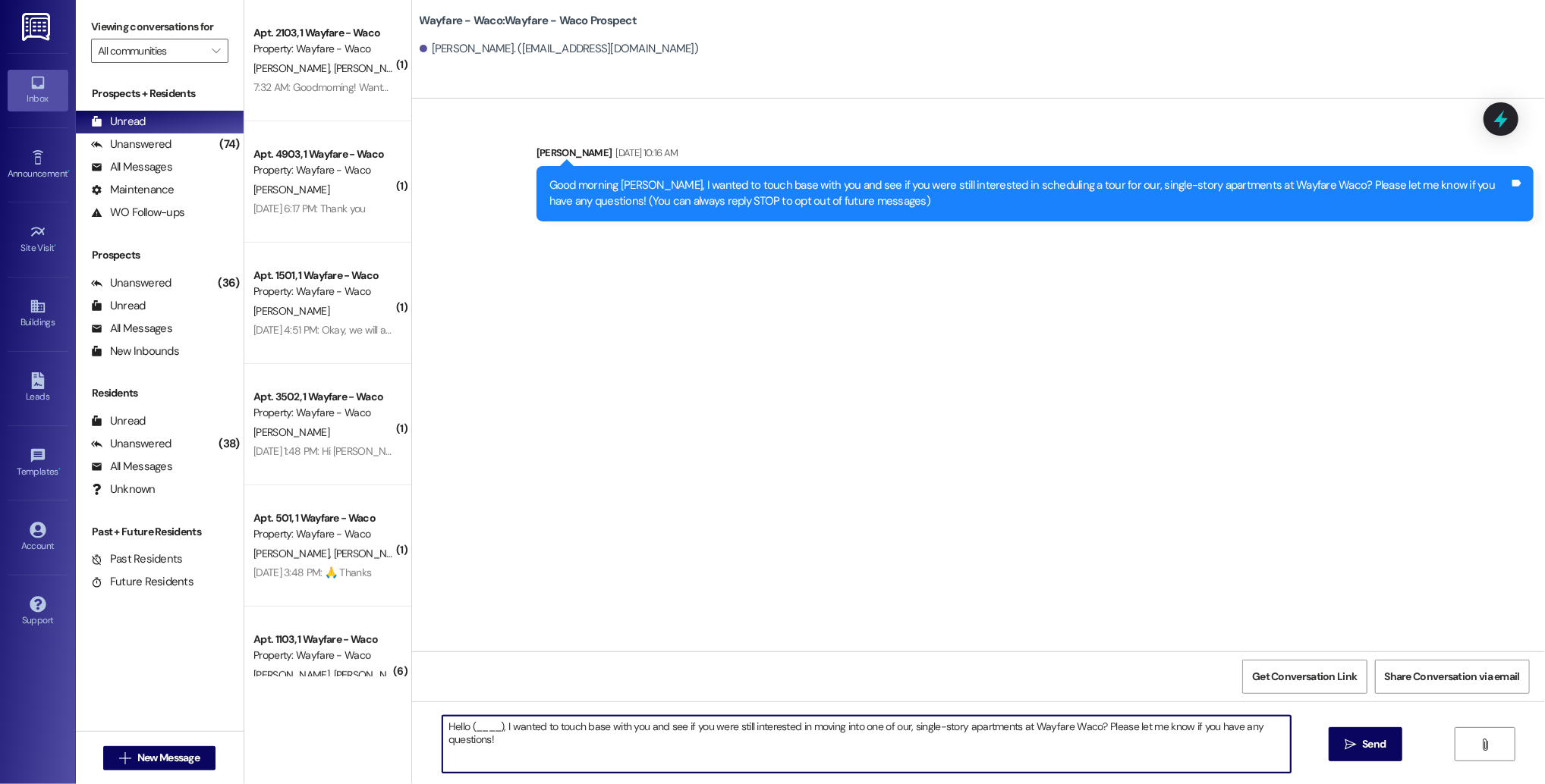
drag, startPoint x: 492, startPoint y: 730, endPoint x: 458, endPoint y: 727, distance: 34.1
click at [457, 728] on textarea "Hello (____), I wanted to touch base with you and see if you were still interes…" at bounding box center [866, 744] width 848 height 57
click at [459, 730] on textarea "HelloTravis, I wanted to touch base with you and see if you were still interest…" at bounding box center [866, 744] width 848 height 57
drag, startPoint x: 485, startPoint y: 744, endPoint x: 432, endPoint y: 729, distance: 55.1
click at [442, 729] on textarea "Hello [PERSON_NAME], I wanted to touch base with you and see if you were still …" at bounding box center [866, 744] width 848 height 57
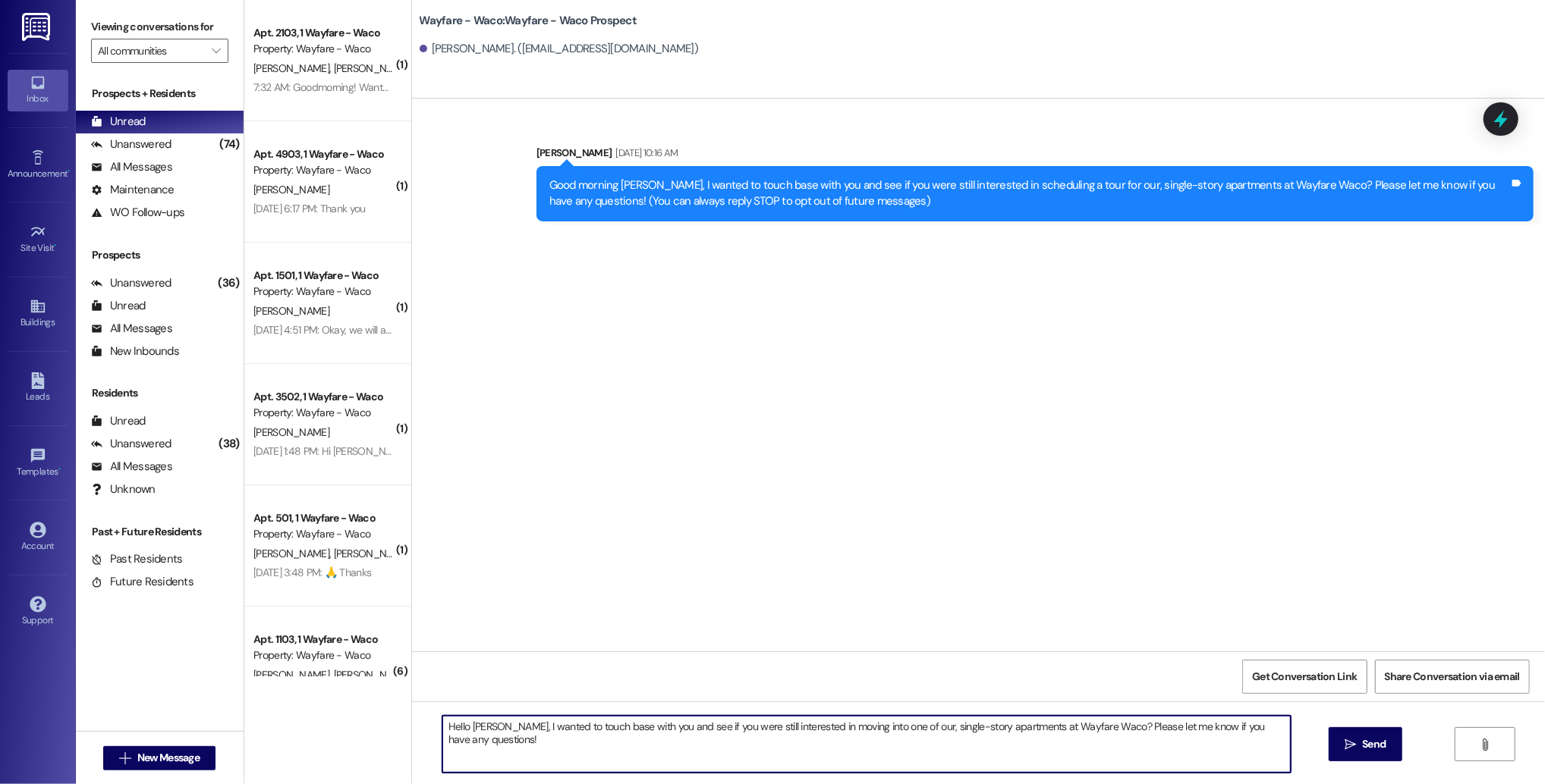
click at [597, 748] on textarea "Hello [PERSON_NAME], I wanted to touch base with you and see if you were still …" at bounding box center [866, 744] width 848 height 57
type textarea "Hello [PERSON_NAME], I wanted to touch base with you and see if you were still …"
click at [1374, 748] on span "Send" at bounding box center [1373, 744] width 24 height 16
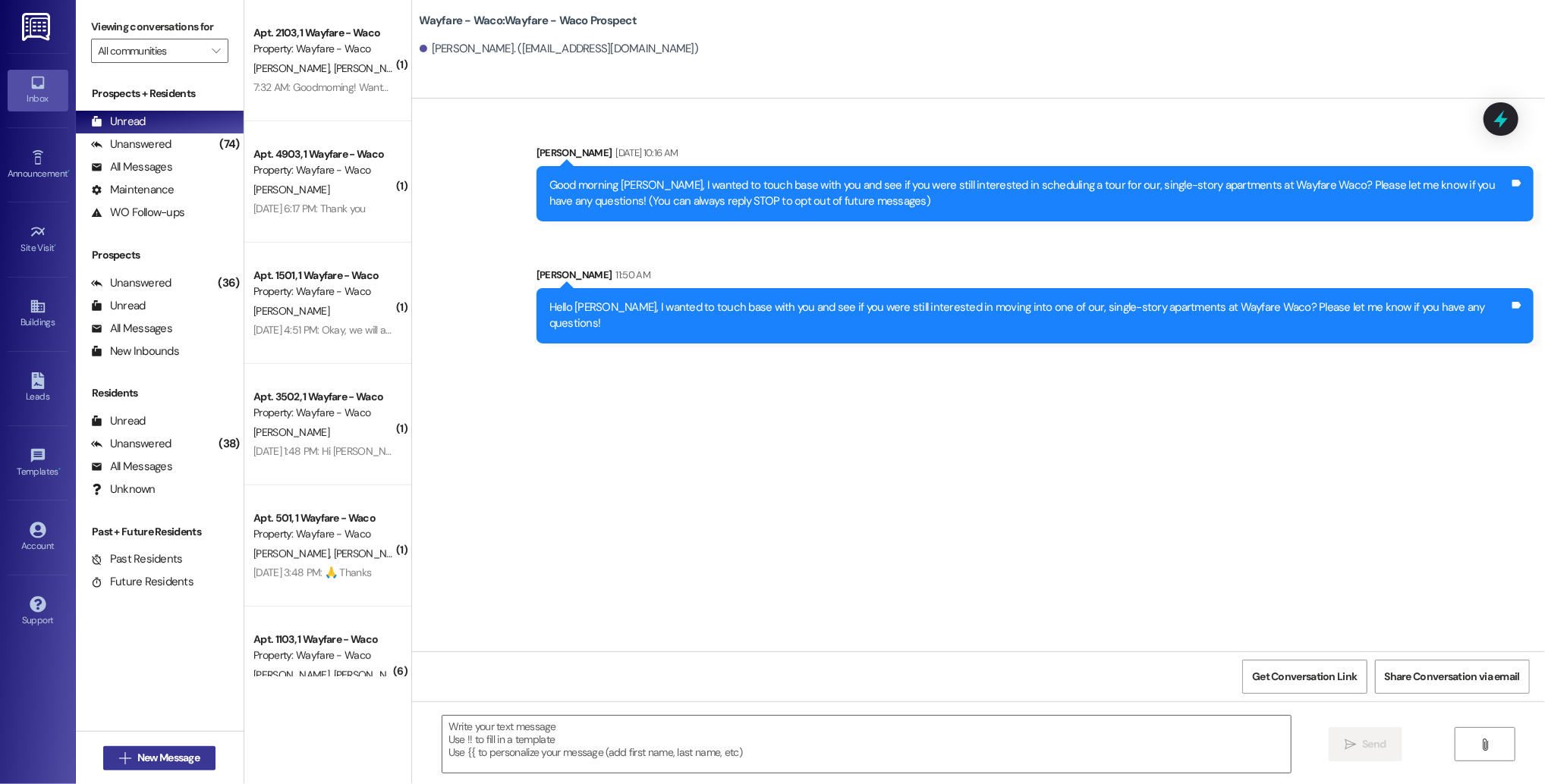
click at [150, 752] on span "New Message" at bounding box center [168, 757] width 62 height 16
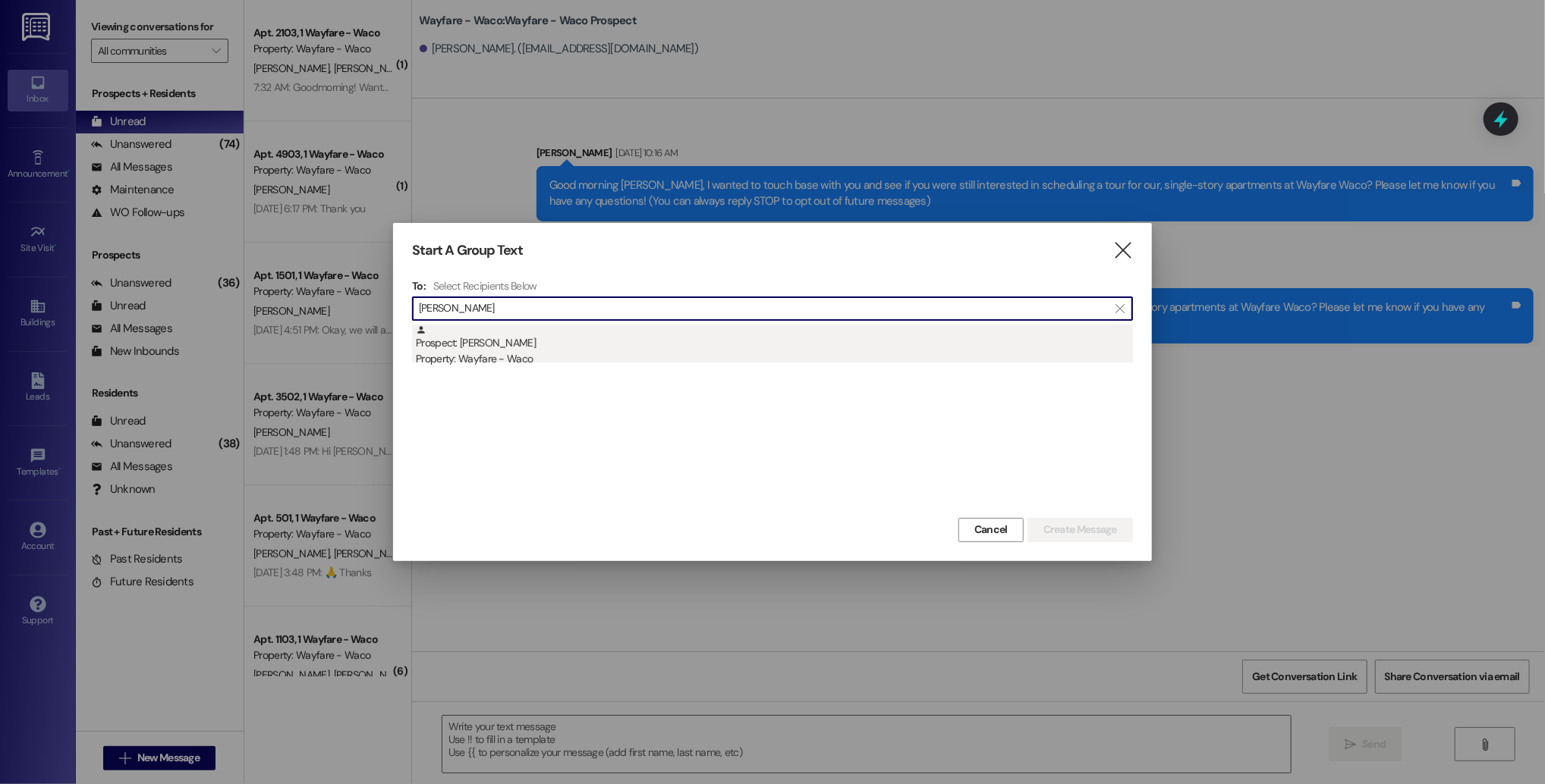
type input "[PERSON_NAME]"
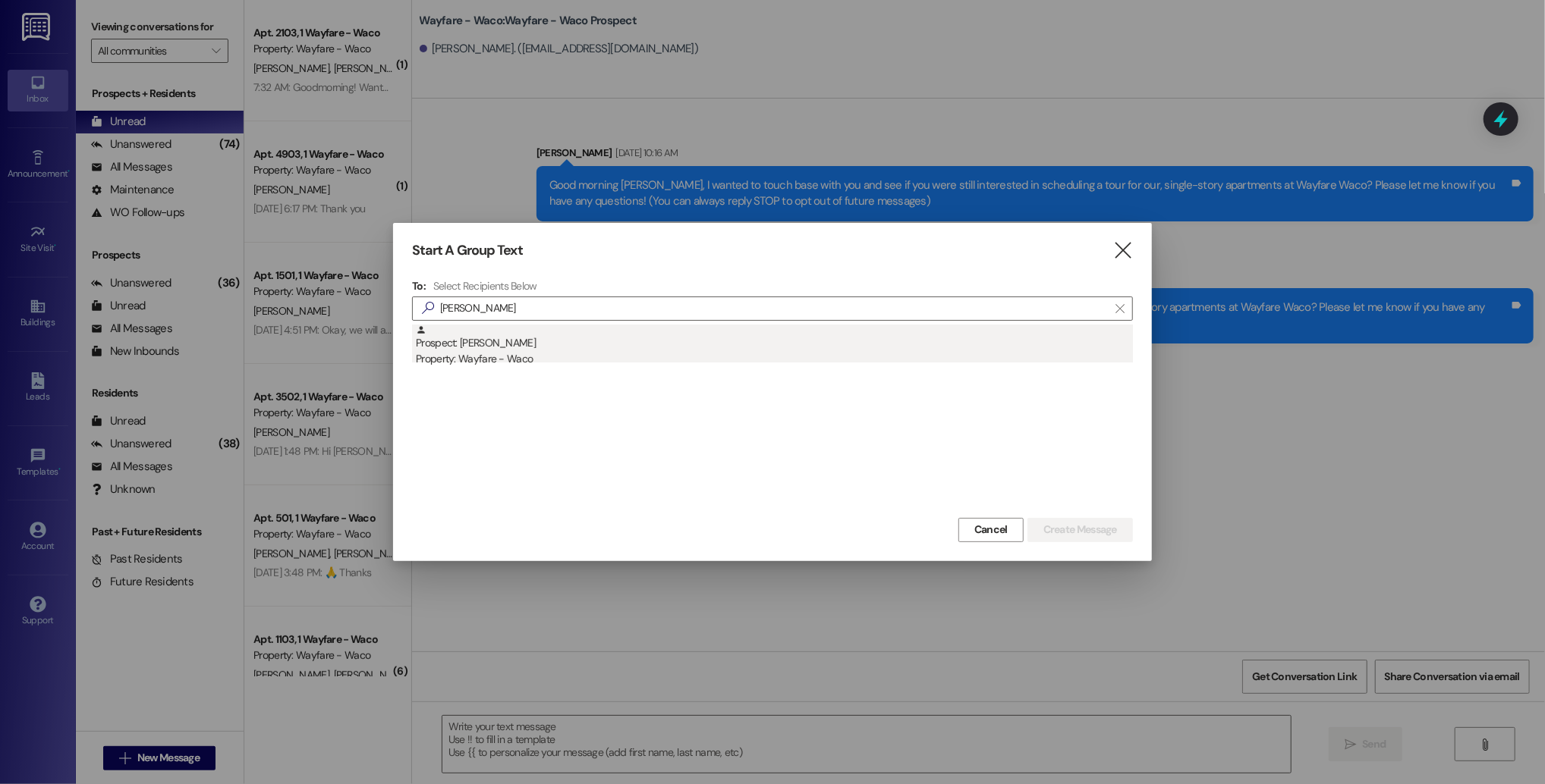
click at [856, 351] on div "Property: Wayfare - Waco" at bounding box center [774, 359] width 717 height 16
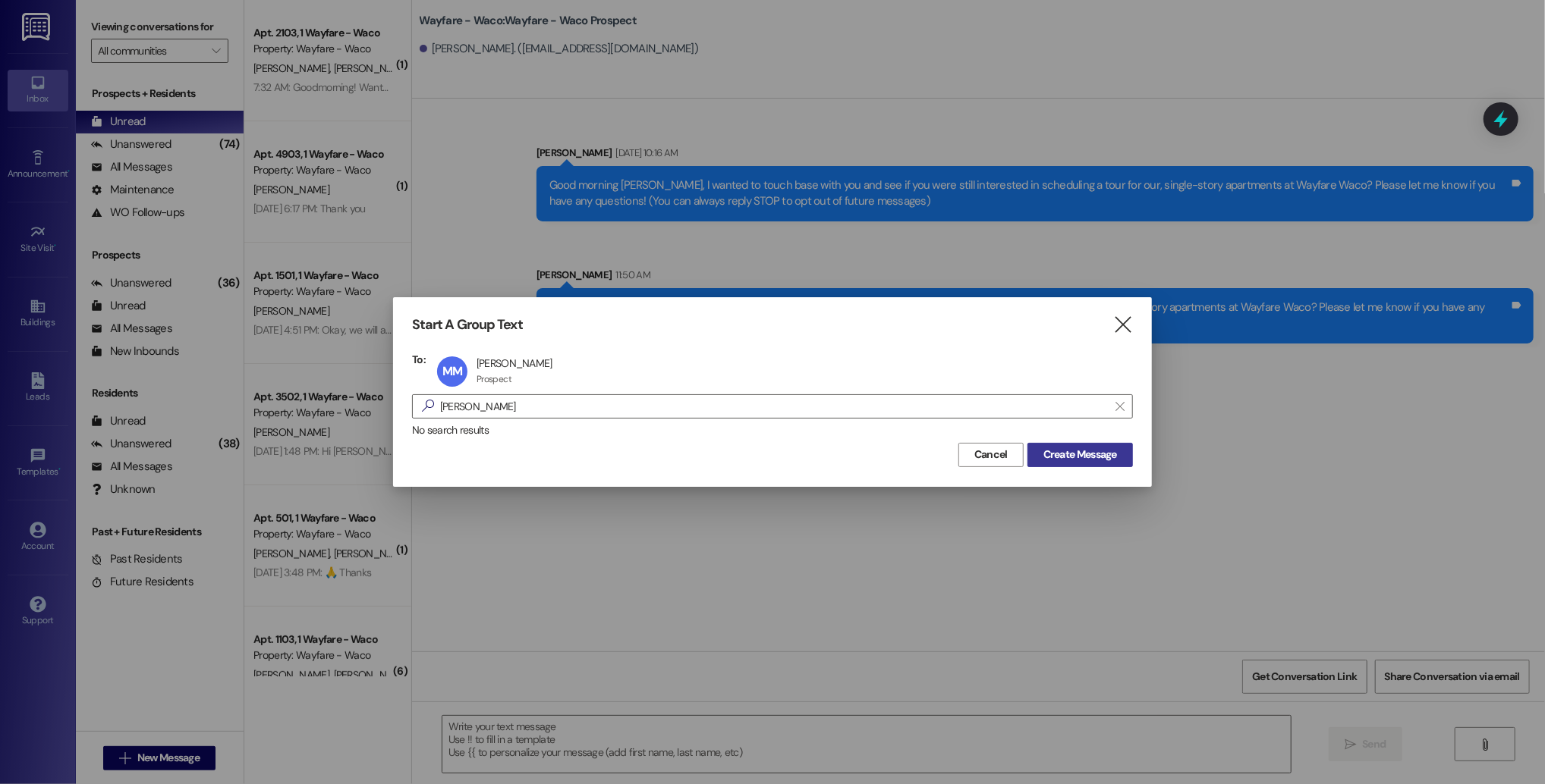
click at [1055, 451] on span "Create Message" at bounding box center [1080, 454] width 73 height 16
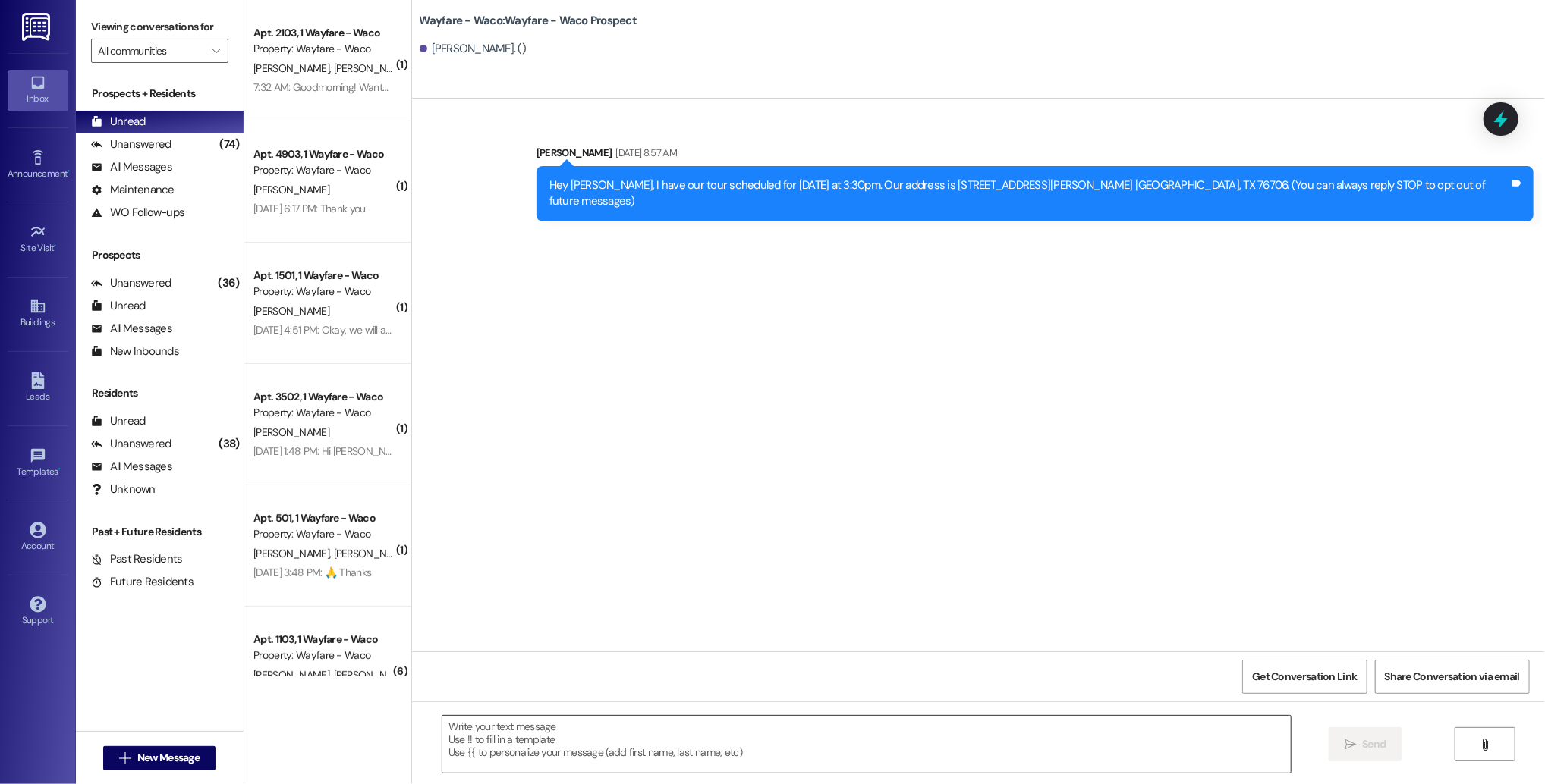
click at [622, 737] on textarea at bounding box center [866, 744] width 848 height 57
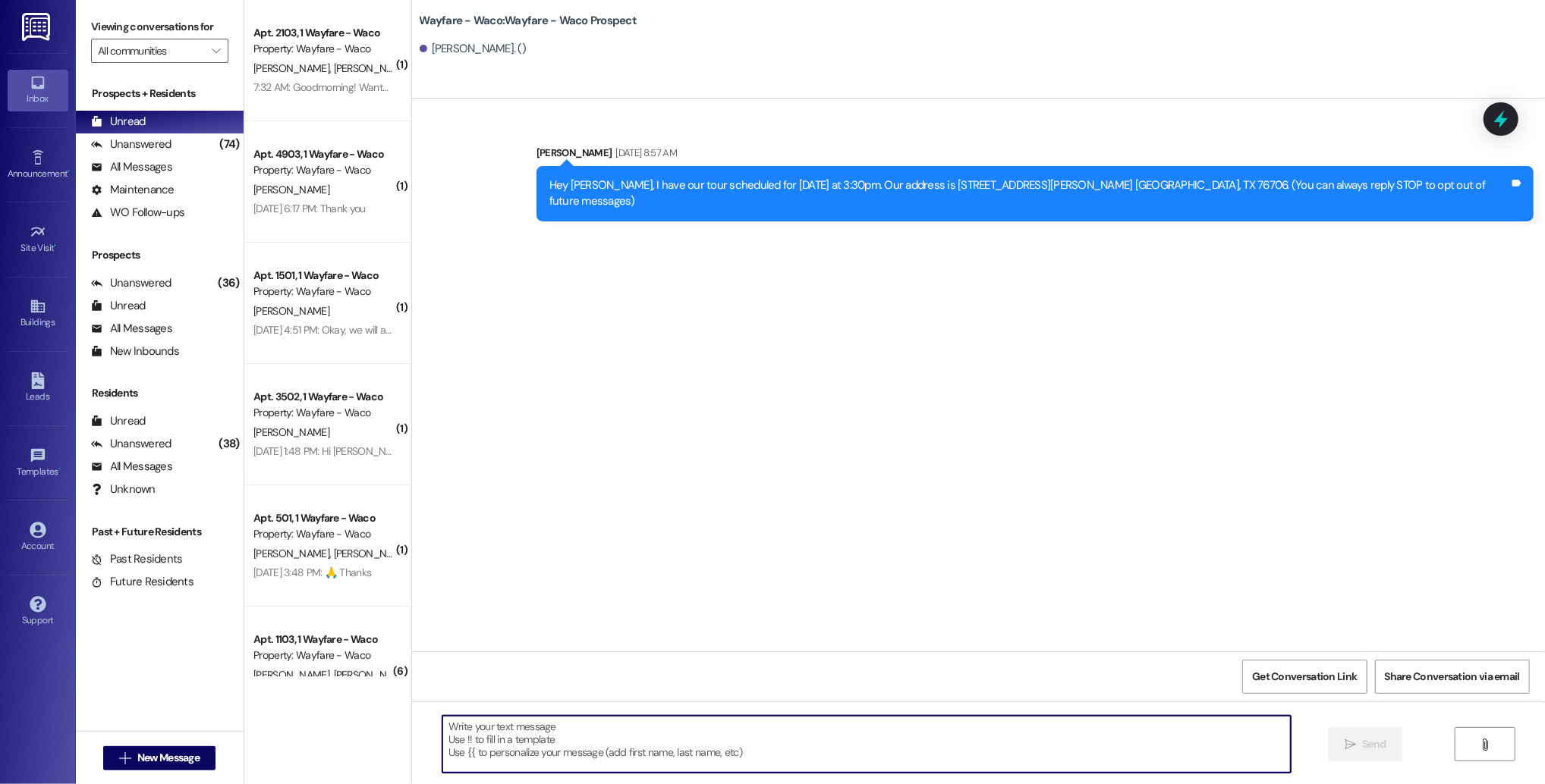
paste textarea "Hello [PERSON_NAME], I wanted to touch base with you and see if you were still …"
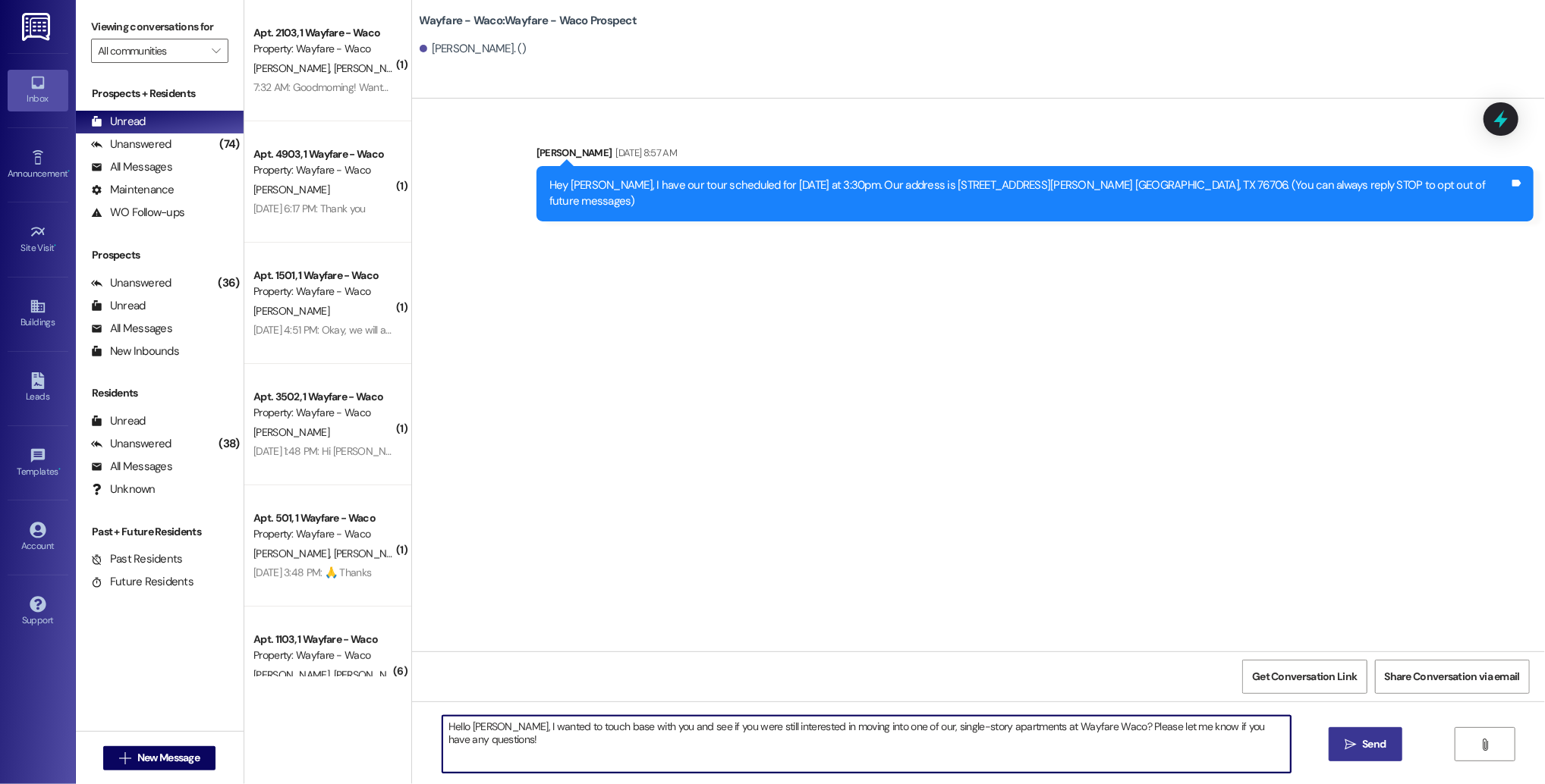
click at [476, 728] on textarea "Hello [PERSON_NAME], I wanted to touch base with you and see if you were still …" at bounding box center [866, 744] width 848 height 57
type textarea "Hello [PERSON_NAME], I wanted to touch base with you and see if you were still …"
click at [1344, 747] on icon "" at bounding box center [1349, 745] width 11 height 12
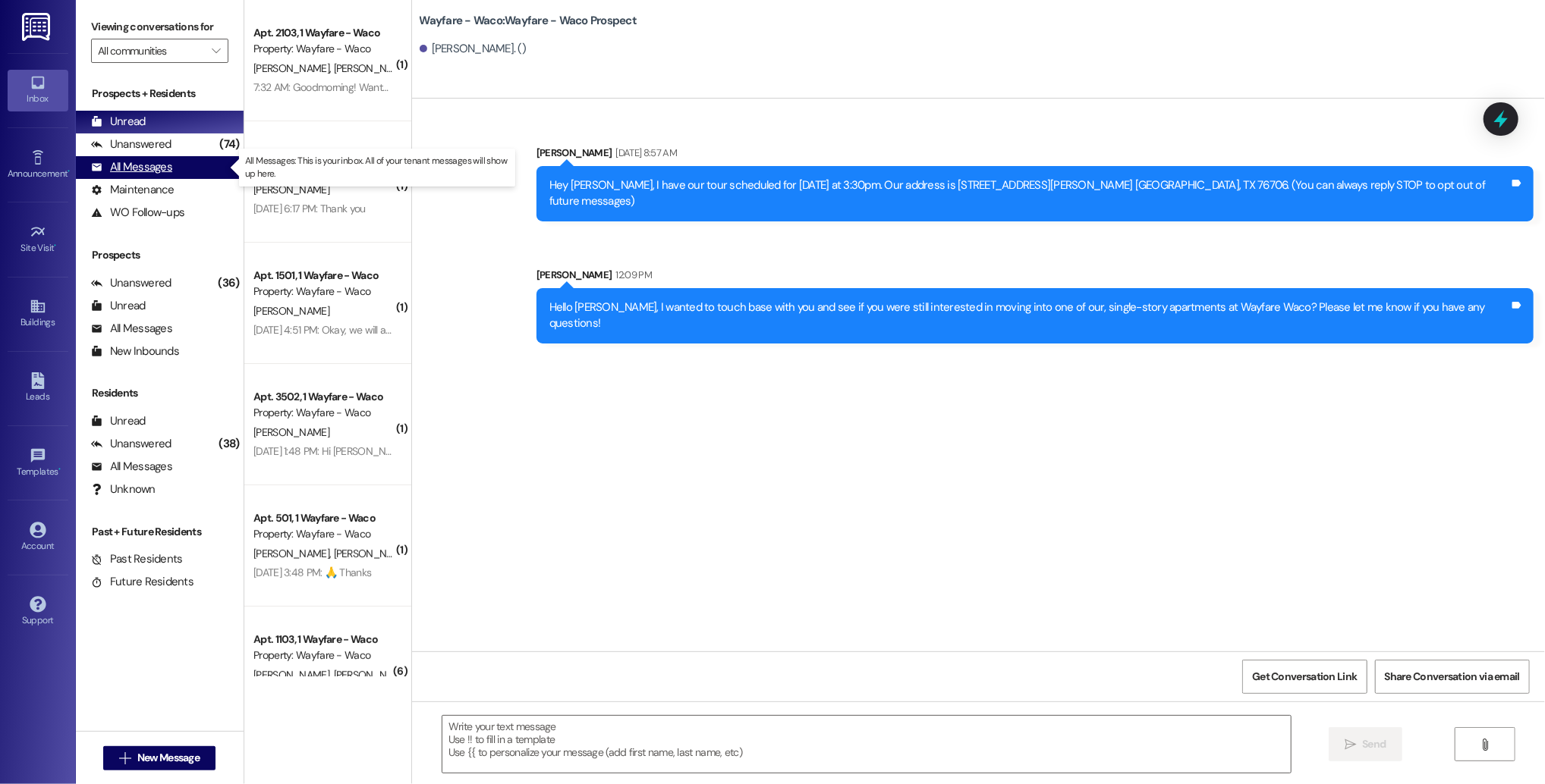
click at [134, 166] on div "All Messages" at bounding box center [131, 167] width 81 height 16
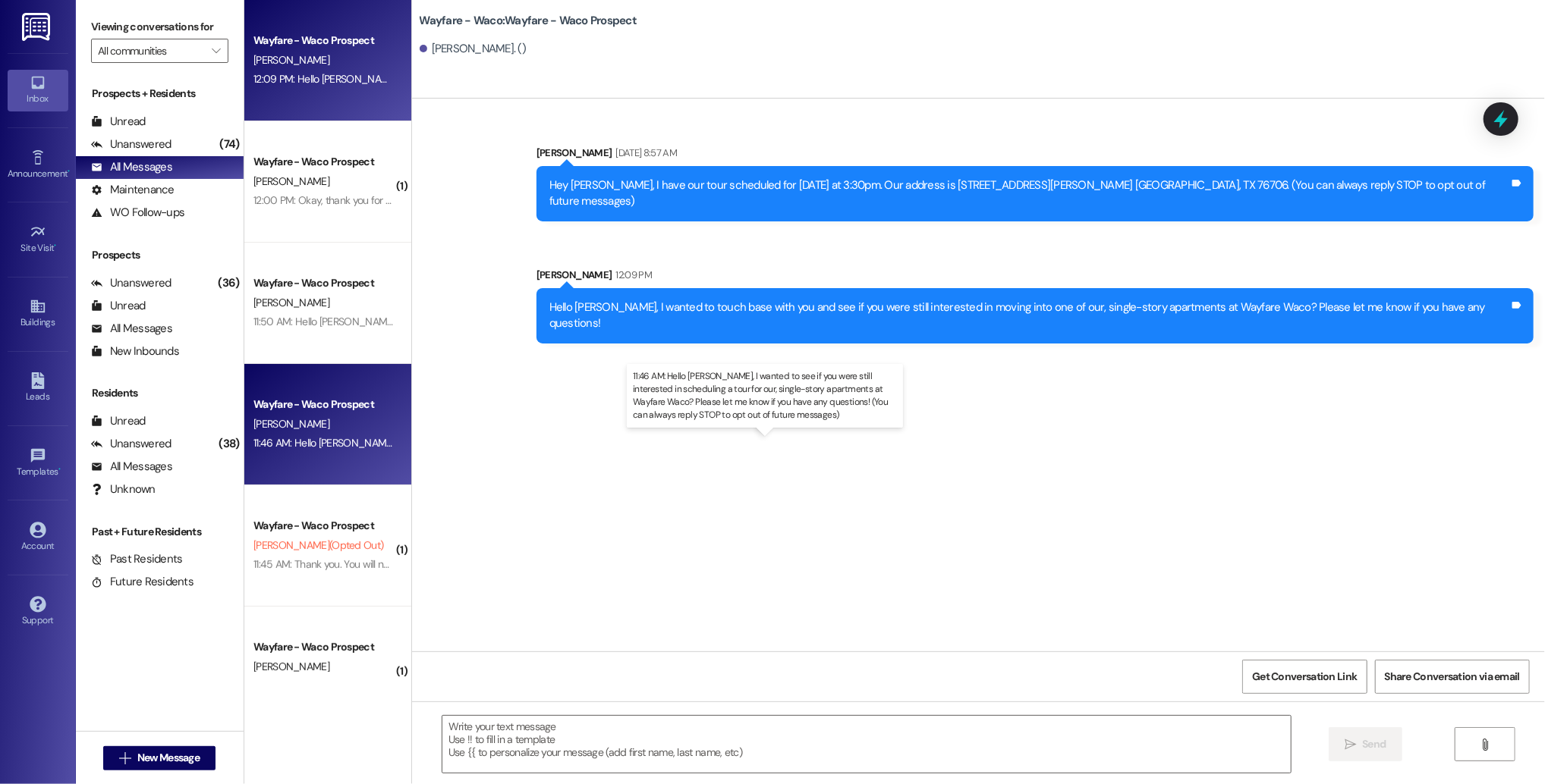
click at [333, 441] on div "11:46 AM: Hello [PERSON_NAME], I wanted to see if you were still interested in …" at bounding box center [807, 443] width 1108 height 14
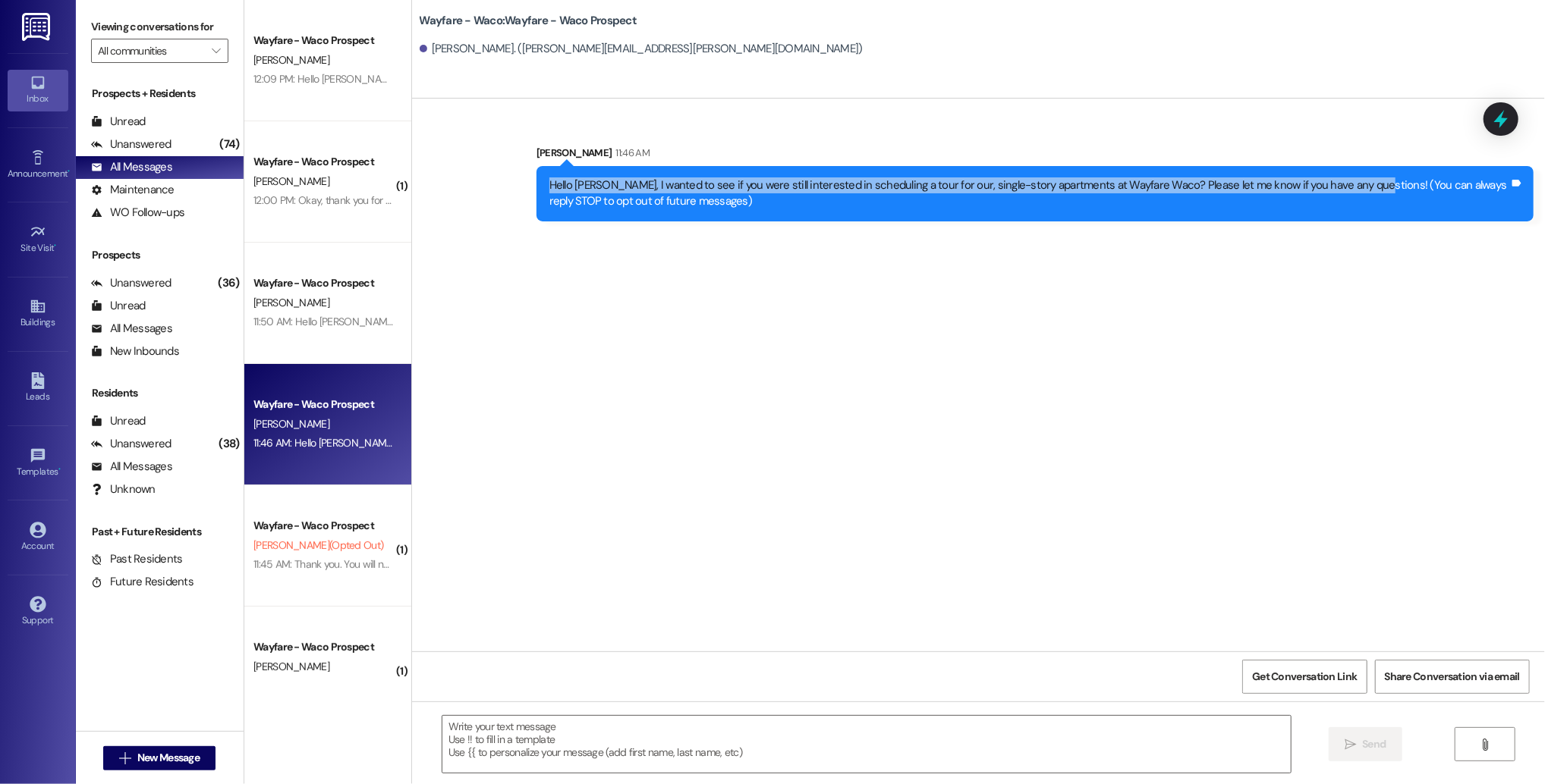
drag, startPoint x: 1343, startPoint y: 189, endPoint x: 1323, endPoint y: 173, distance: 25.6
click at [1323, 173] on div "Hello [PERSON_NAME], I wanted to see if you were still interested in scheduling…" at bounding box center [1034, 194] width 997 height 56
copy div "Hello [PERSON_NAME], I wanted to see if you were still interested in scheduling…"
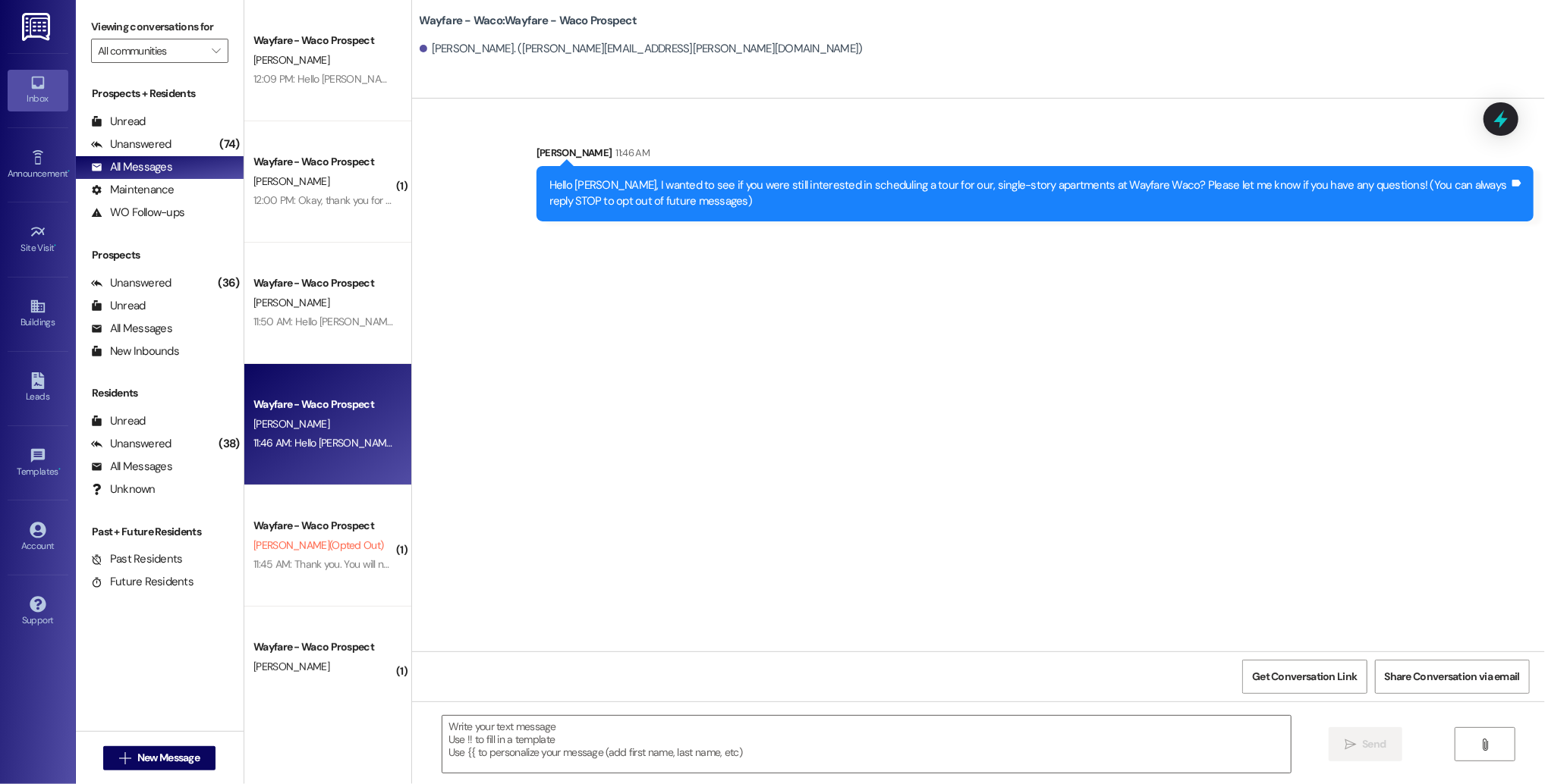
click at [1085, 167] on div "Hello [PERSON_NAME], I wanted to see if you were still interested in scheduling…" at bounding box center [1034, 194] width 997 height 56
click at [137, 763] on span "New Message" at bounding box center [168, 757] width 62 height 16
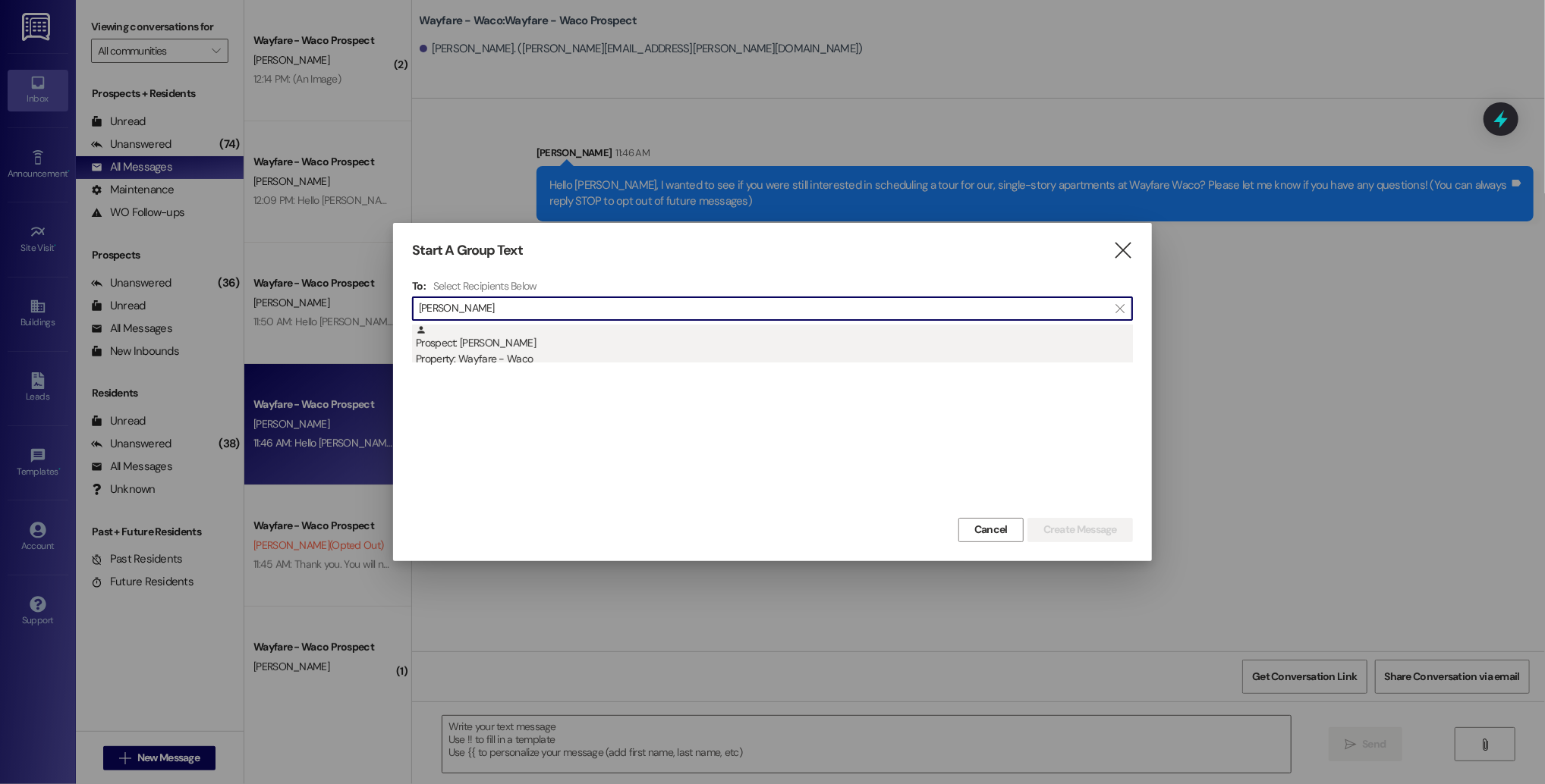
type input "[PERSON_NAME]"
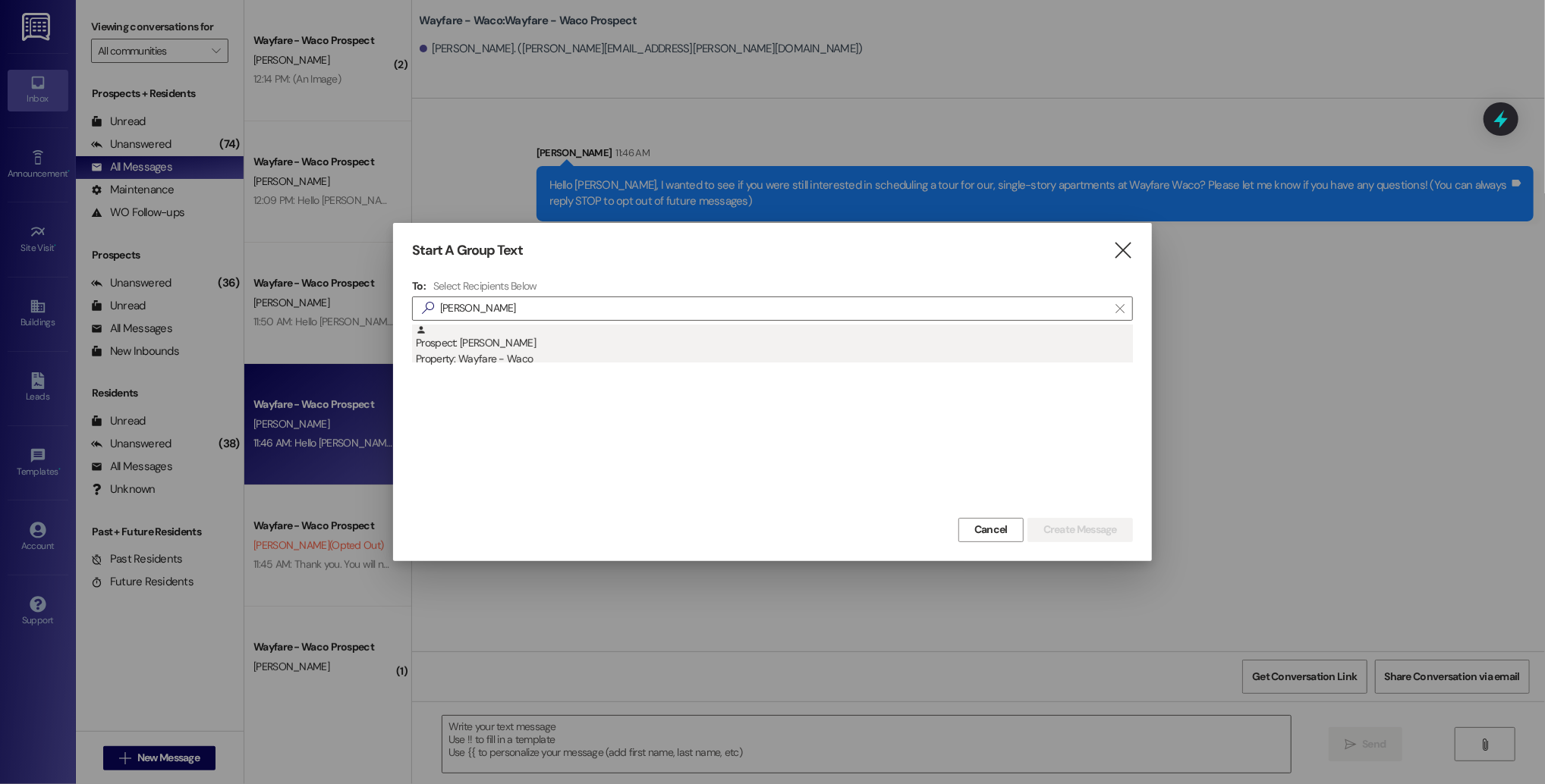
click at [682, 359] on div "Property: Wayfare - Waco" at bounding box center [774, 359] width 717 height 16
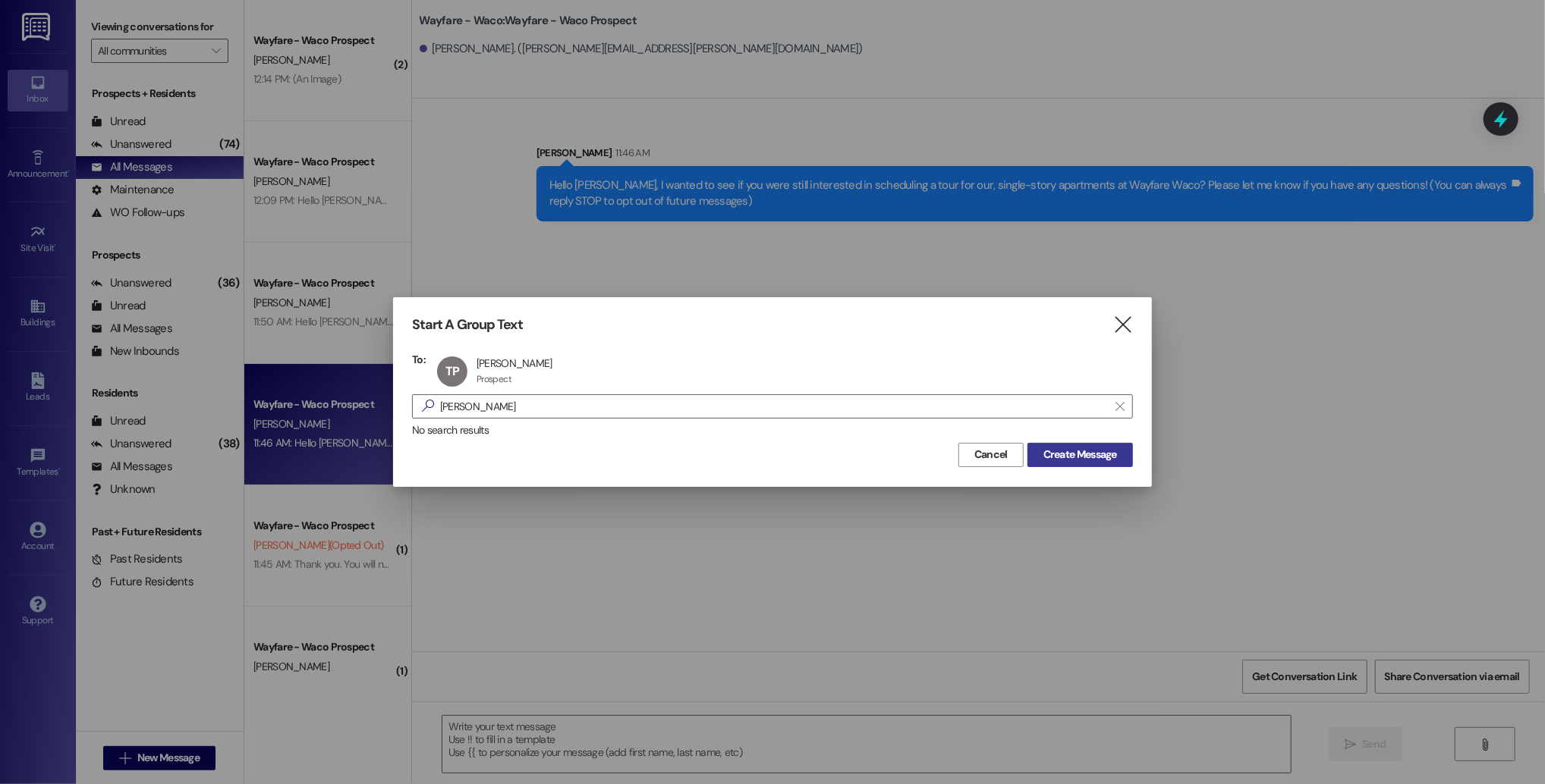
click at [1055, 449] on span "Create Message" at bounding box center [1080, 454] width 73 height 16
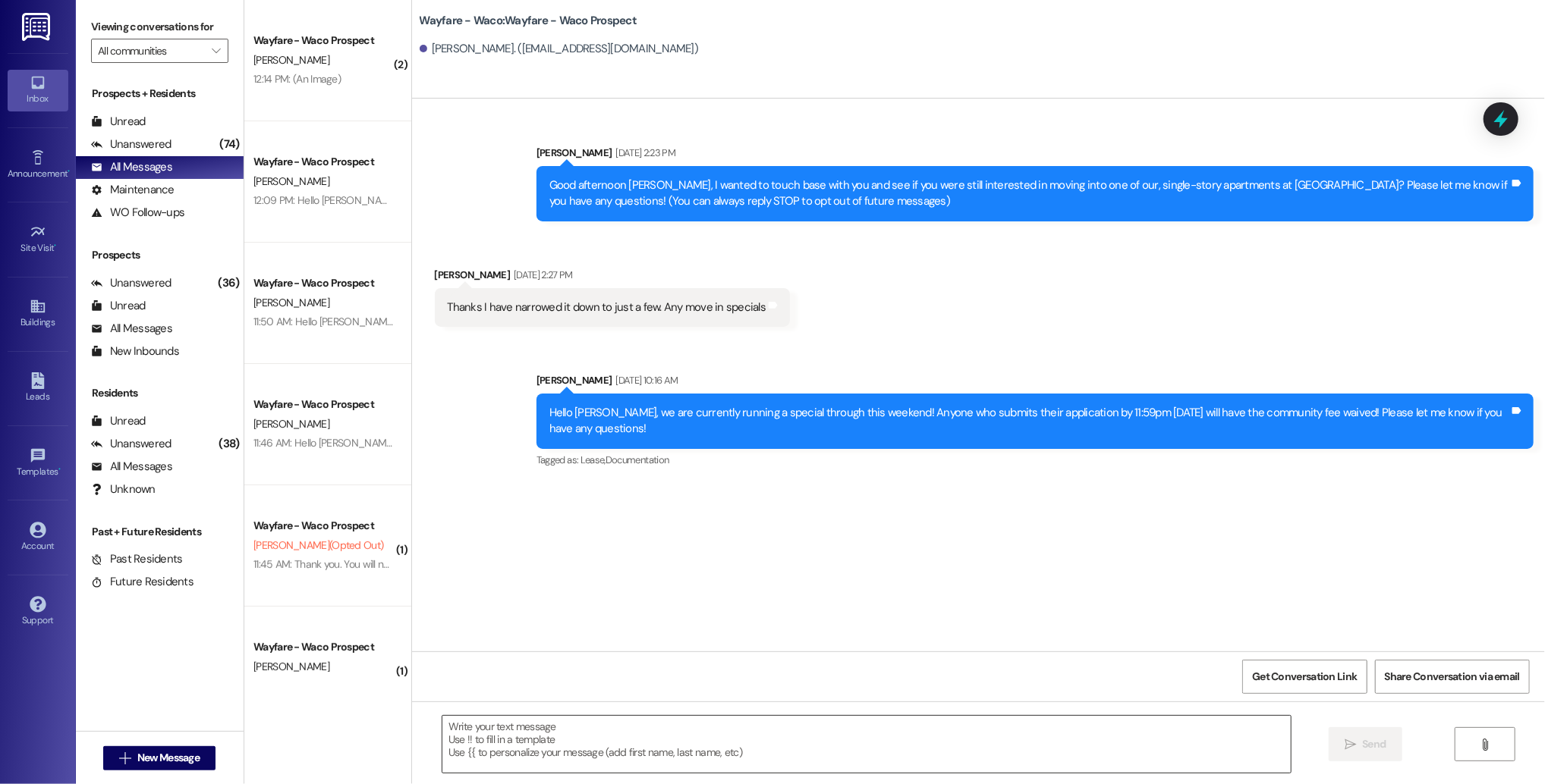
click at [700, 757] on textarea at bounding box center [866, 744] width 848 height 57
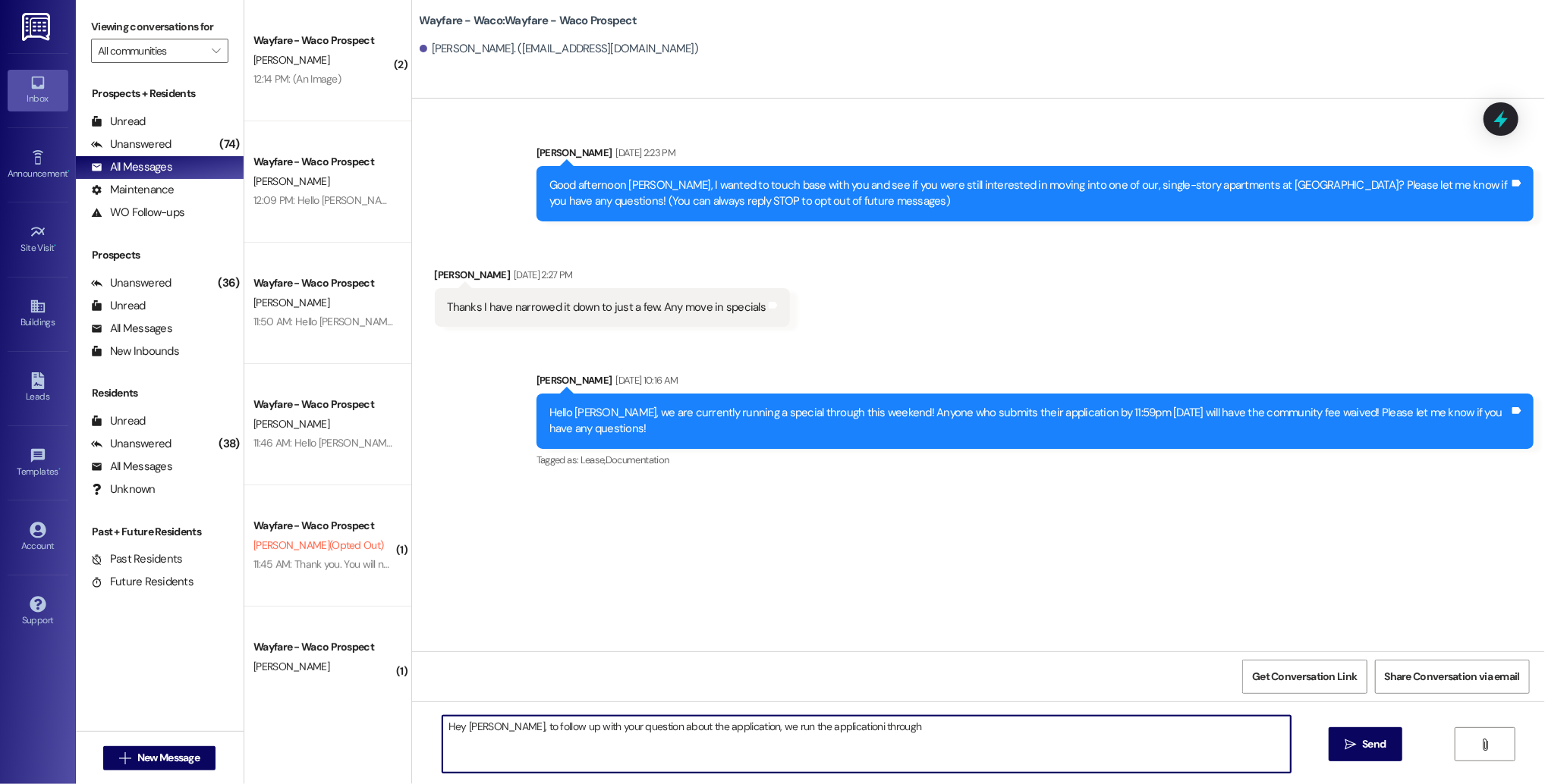
click at [816, 730] on textarea "Hey [PERSON_NAME], to follow up with your question about the application, we ru…" at bounding box center [866, 744] width 848 height 57
click at [882, 720] on textarea "Hey [PERSON_NAME], to follow up with your question about the application, we ru…" at bounding box center [866, 744] width 848 height 57
click at [874, 731] on textarea "Hey [PERSON_NAME], to follow up with your question about the application, we ru…" at bounding box center [866, 744] width 848 height 57
drag, startPoint x: 941, startPoint y: 740, endPoint x: 906, endPoint y: 711, distance: 45.5
click at [906, 711] on div "Hey [PERSON_NAME], to follow up with your question about the application, we ru…" at bounding box center [978, 758] width 1133 height 114
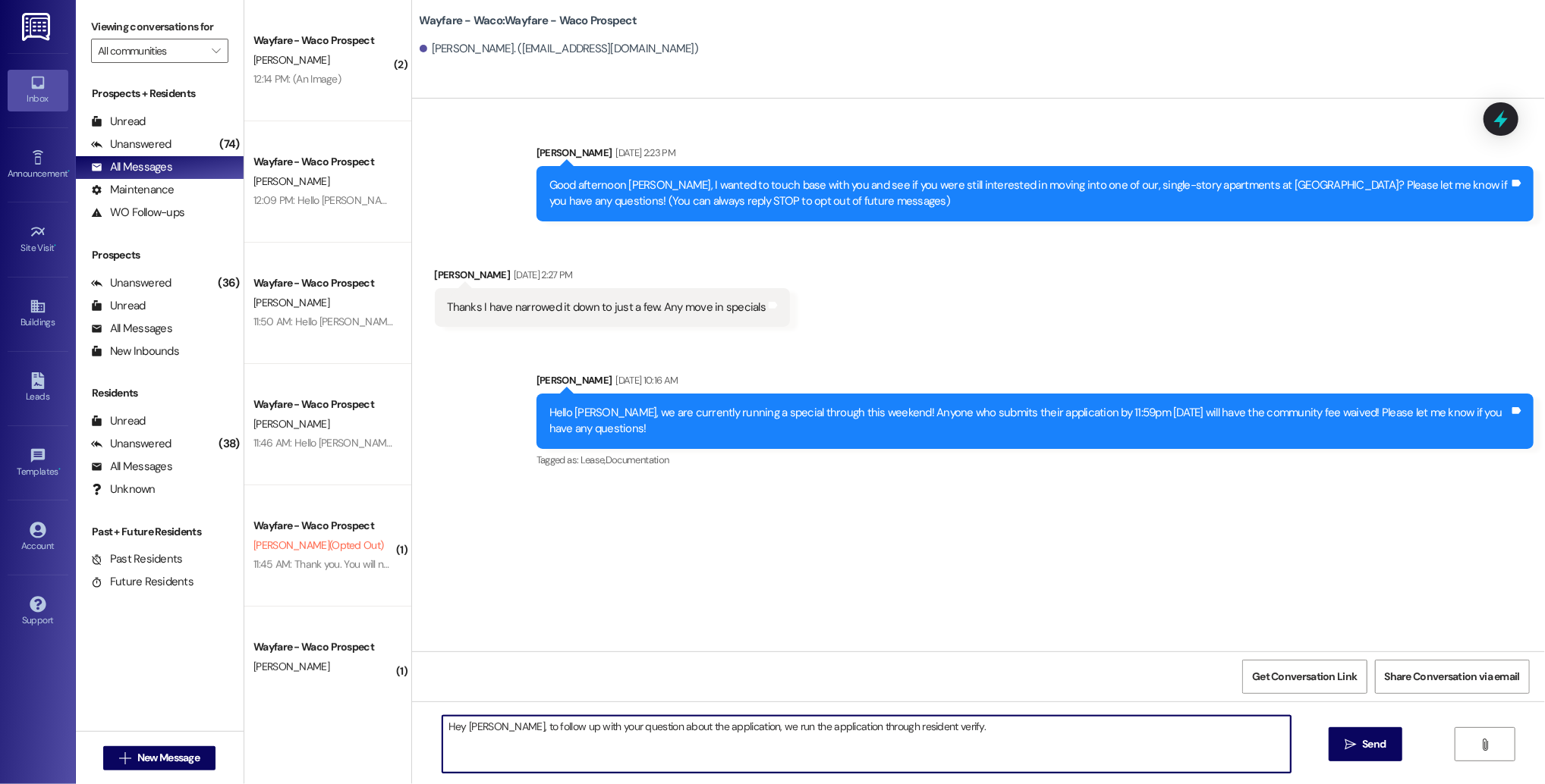
click at [955, 732] on textarea "Hey [PERSON_NAME], to follow up with your question about the application, we ru…" at bounding box center [866, 744] width 848 height 57
type textarea "Hey [PERSON_NAME], to follow up with your question about the application, we ru…"
click at [1345, 737] on span " Send" at bounding box center [1365, 744] width 48 height 16
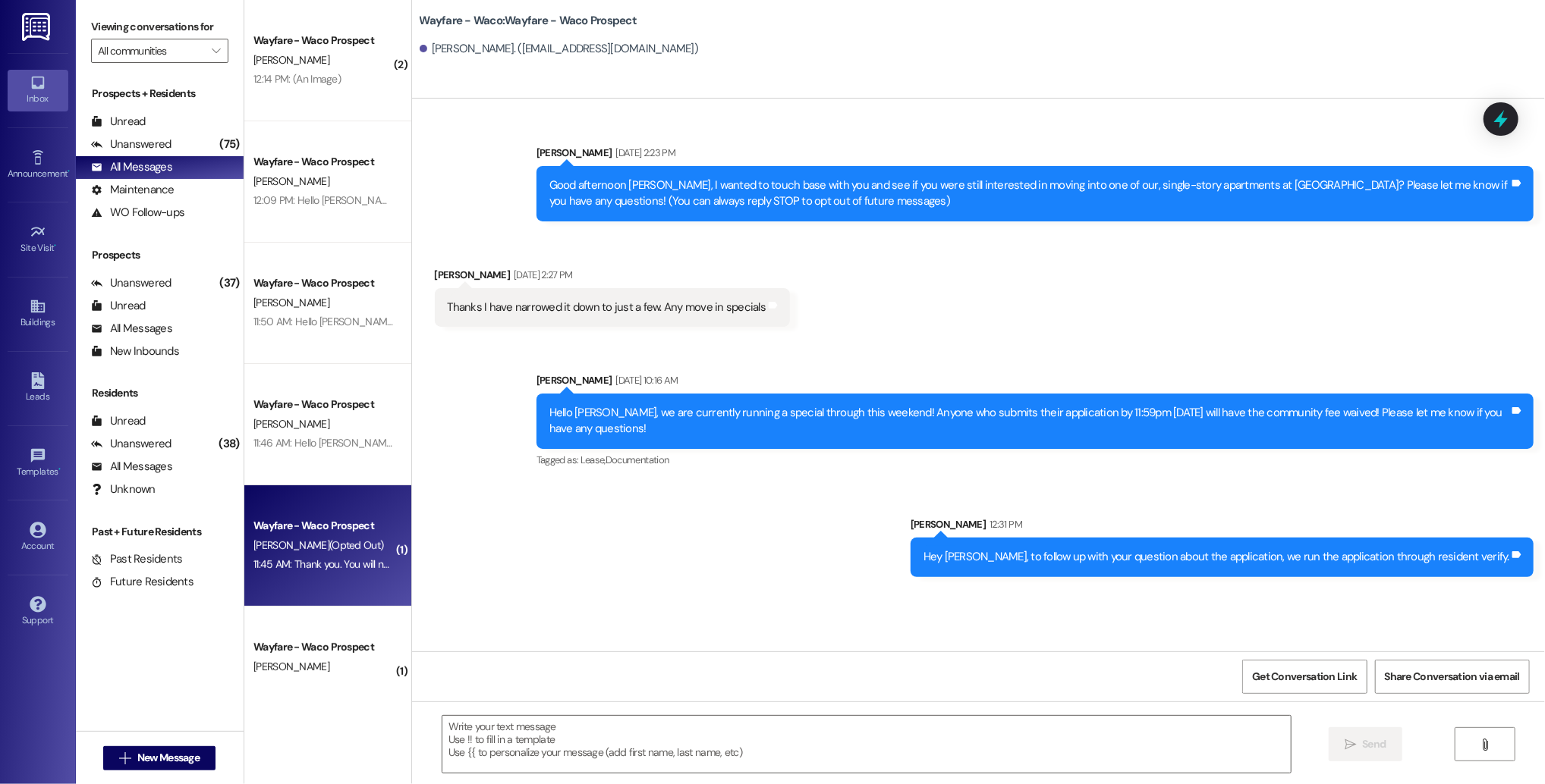
click at [368, 536] on div "[PERSON_NAME] (Opted Out)" at bounding box center [324, 545] width 144 height 19
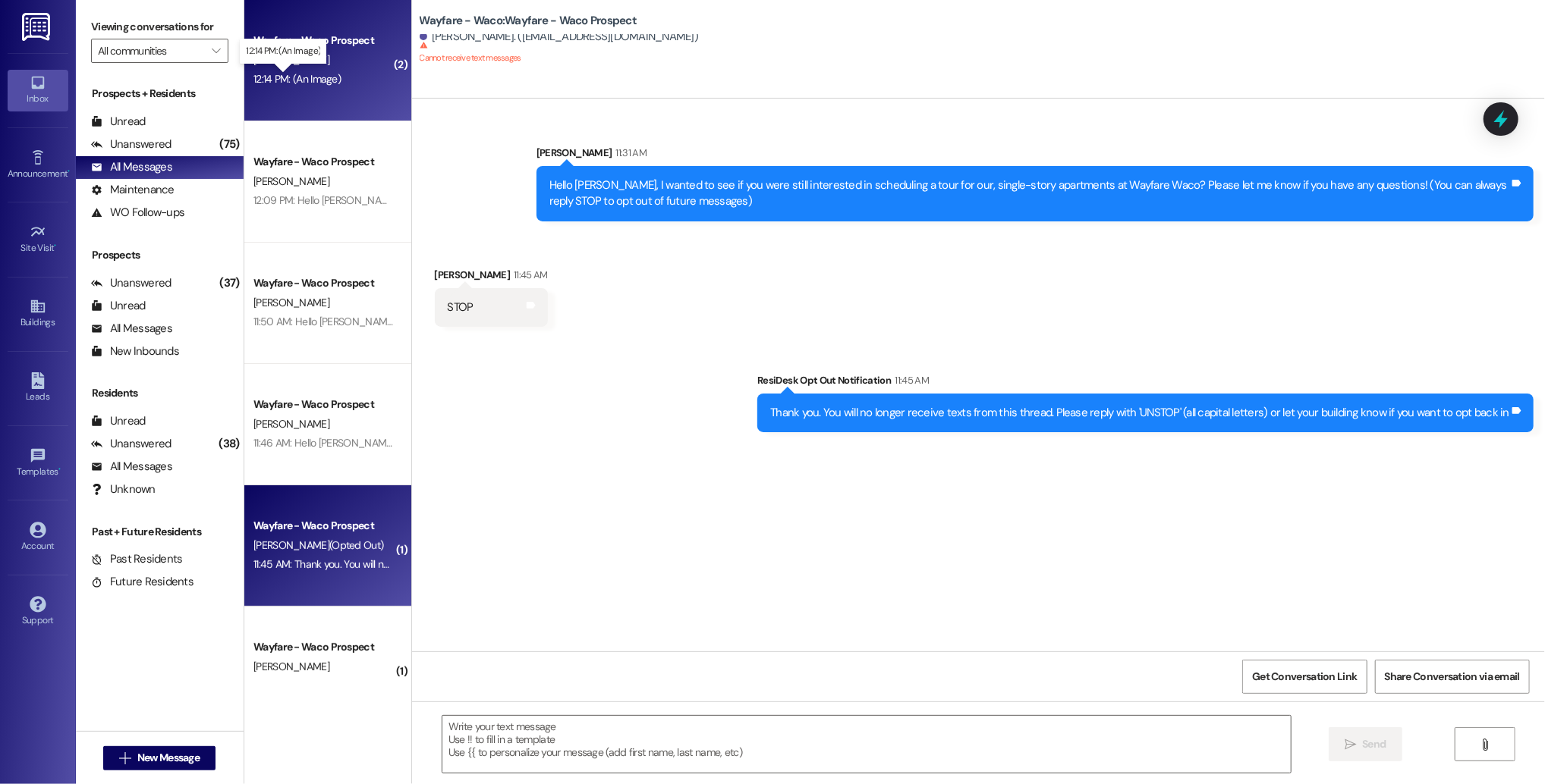
click at [312, 81] on div "12:14 PM: (An Image) 12:14 PM: (An Image)" at bounding box center [297, 79] width 87 height 14
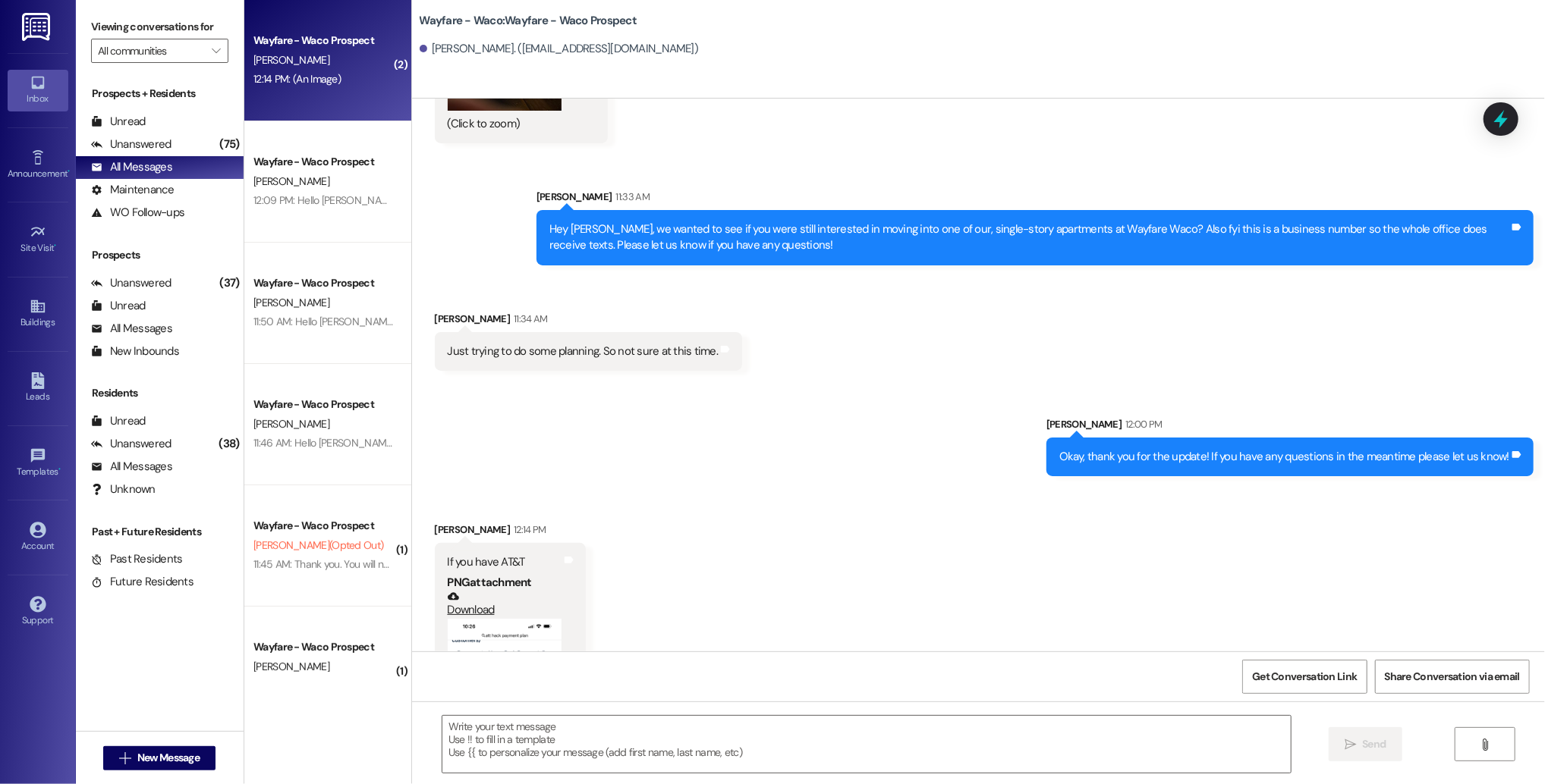
scroll to position [1299, 0]
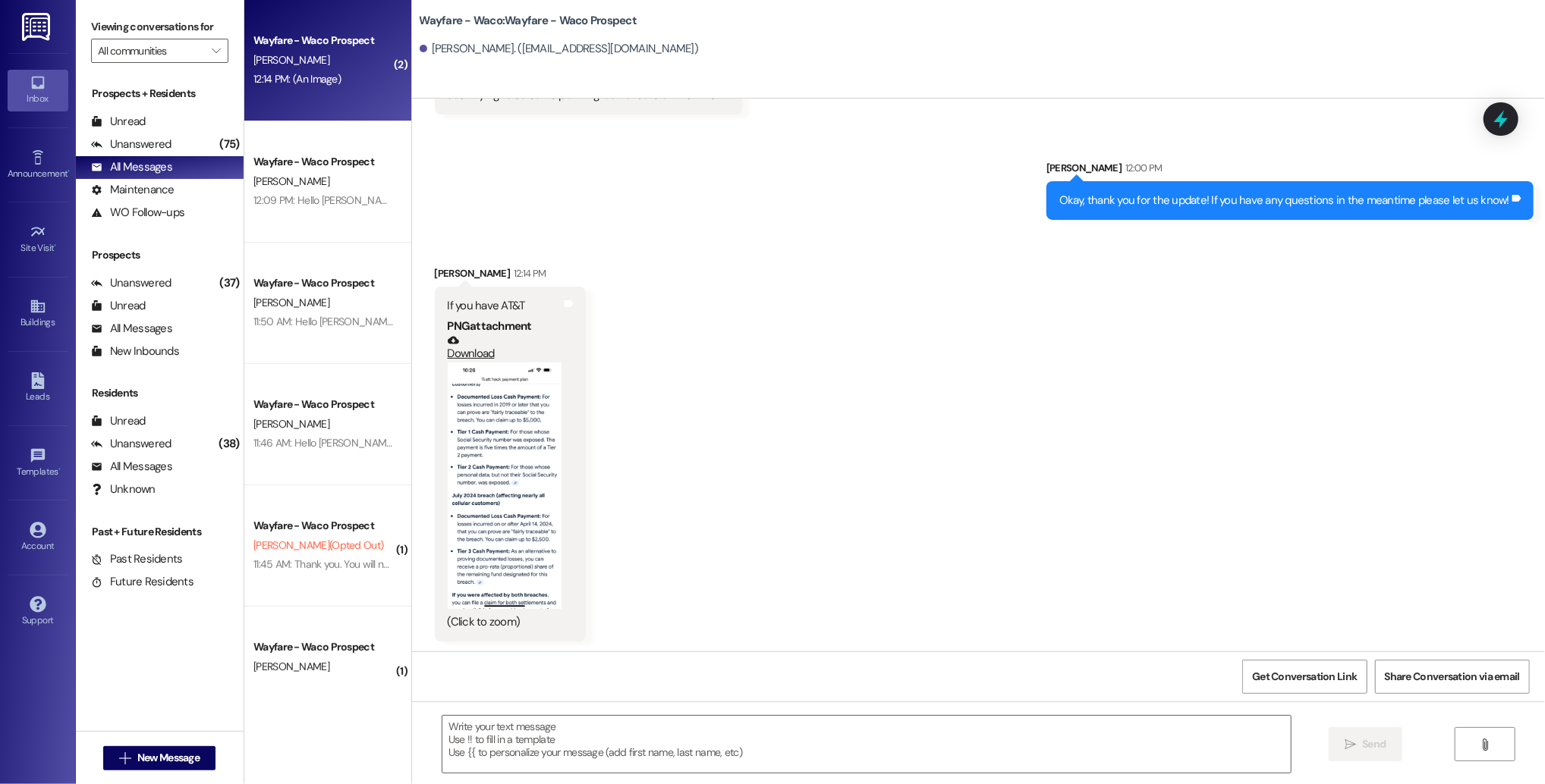
click at [480, 480] on button "Zoom image" at bounding box center [504, 486] width 114 height 247
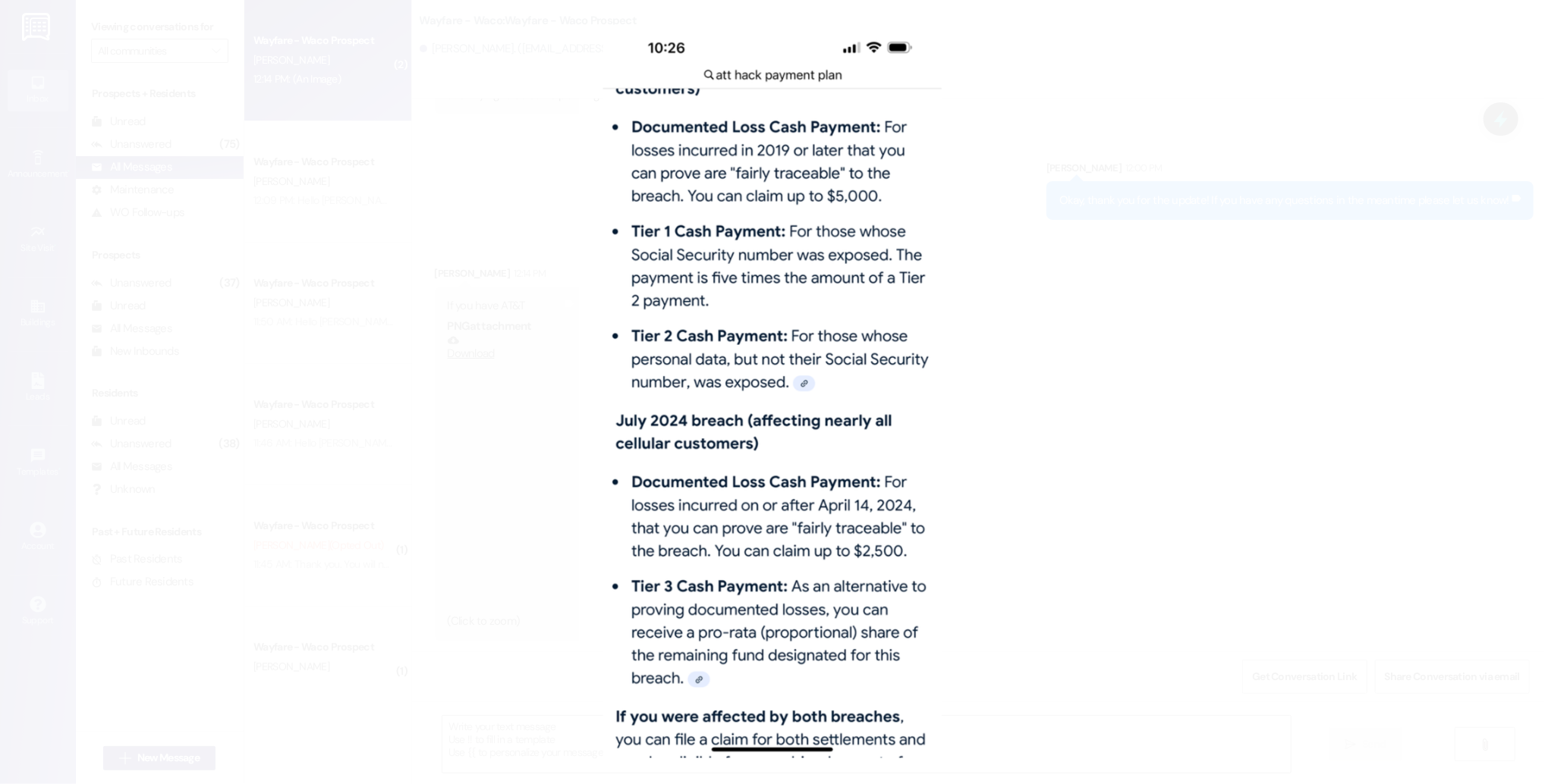
click at [1076, 430] on button "Unzoom image" at bounding box center [772, 392] width 1545 height 784
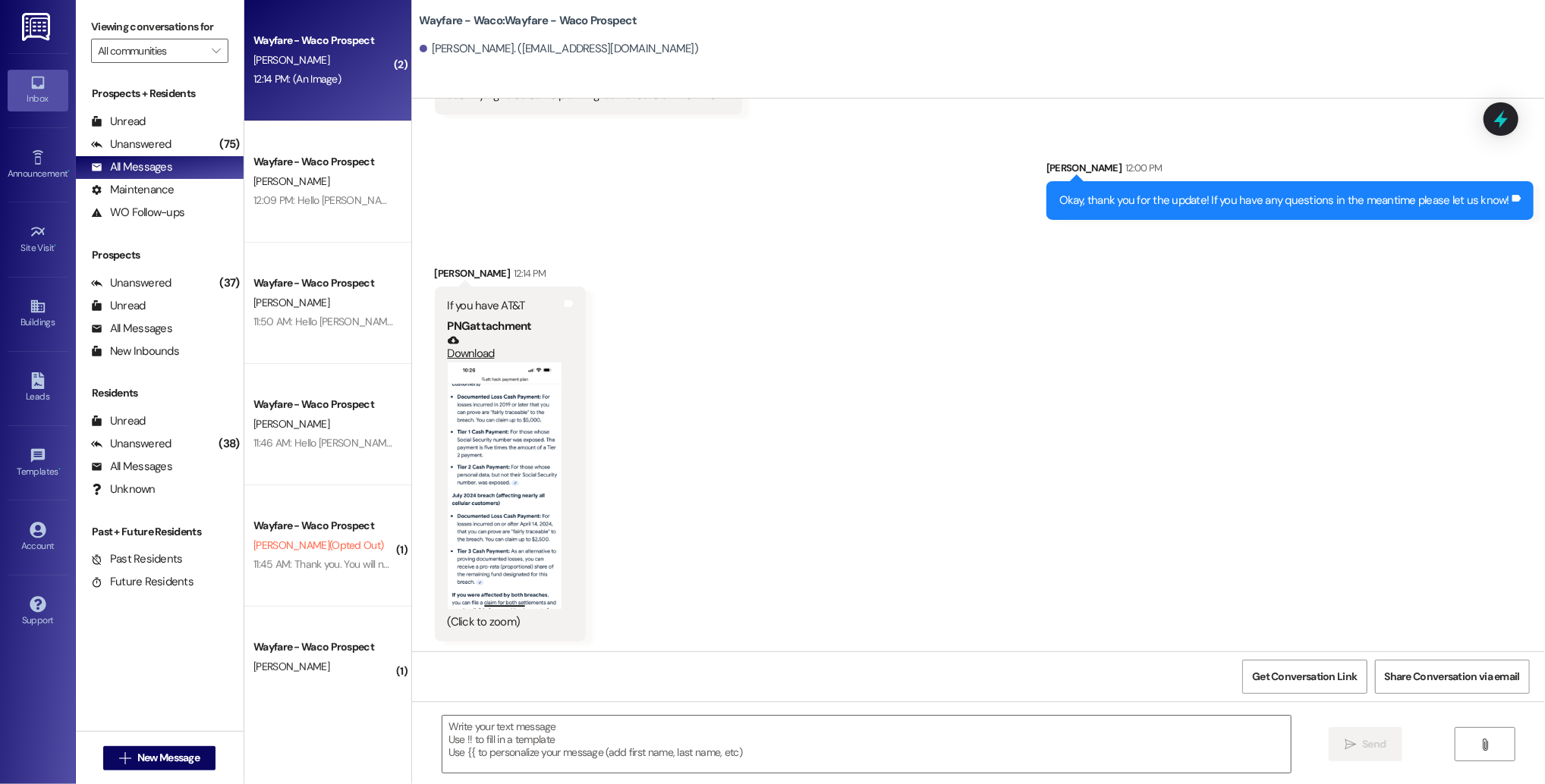
click at [506, 526] on button "Zoom image" at bounding box center [504, 486] width 114 height 247
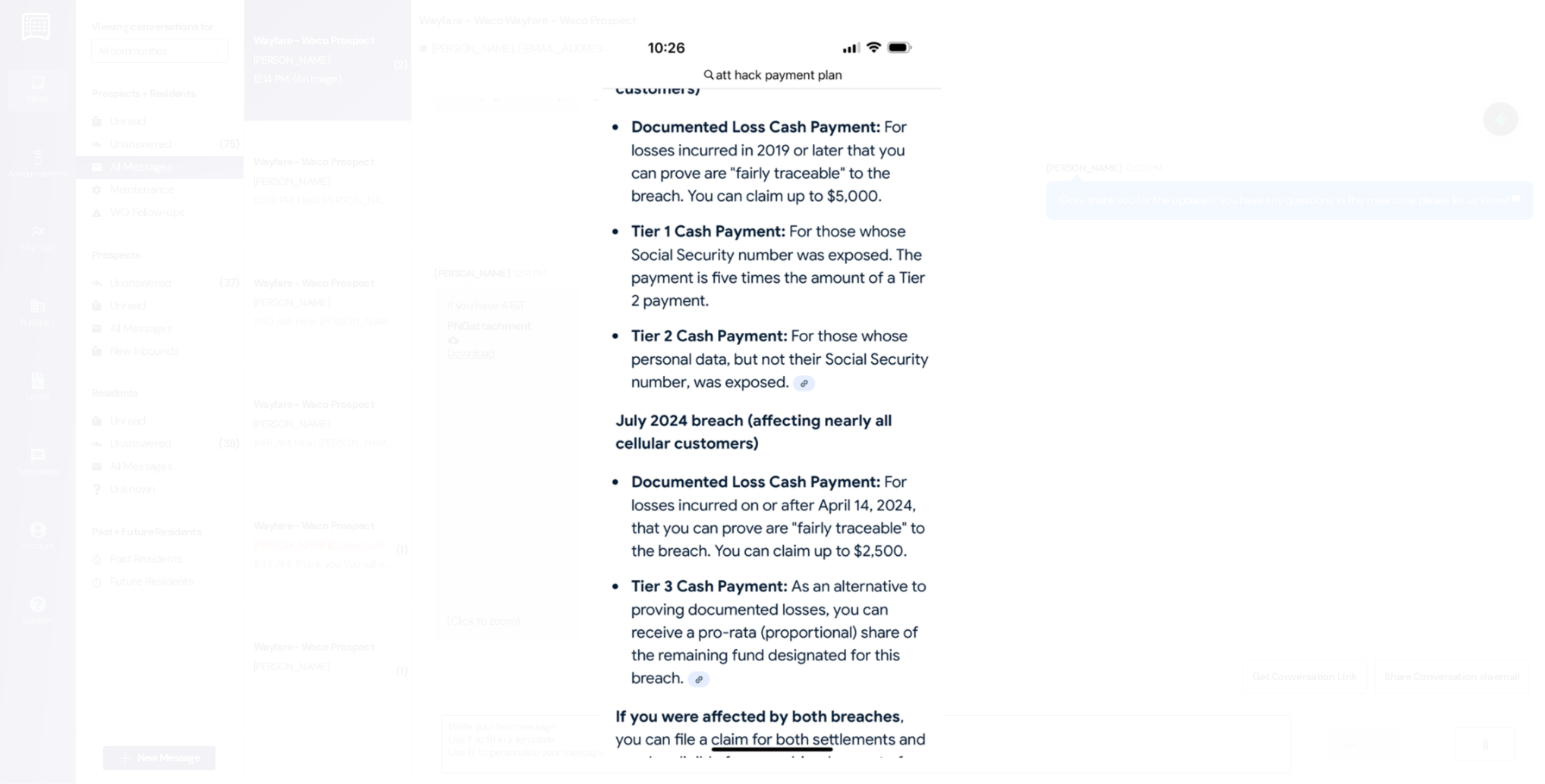
click at [1084, 429] on button "Unzoom image" at bounding box center [772, 392] width 1545 height 784
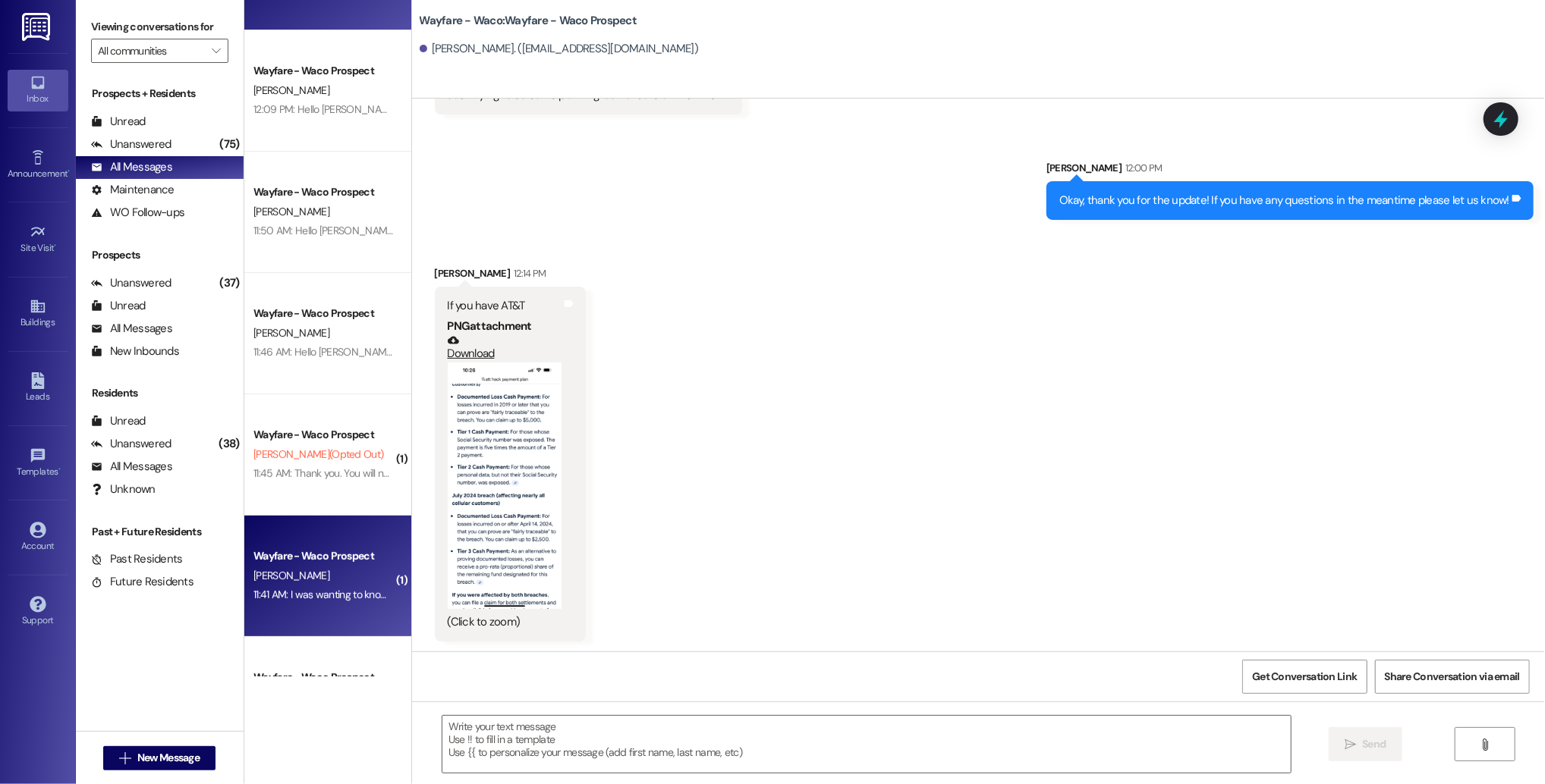
scroll to position [111, 0]
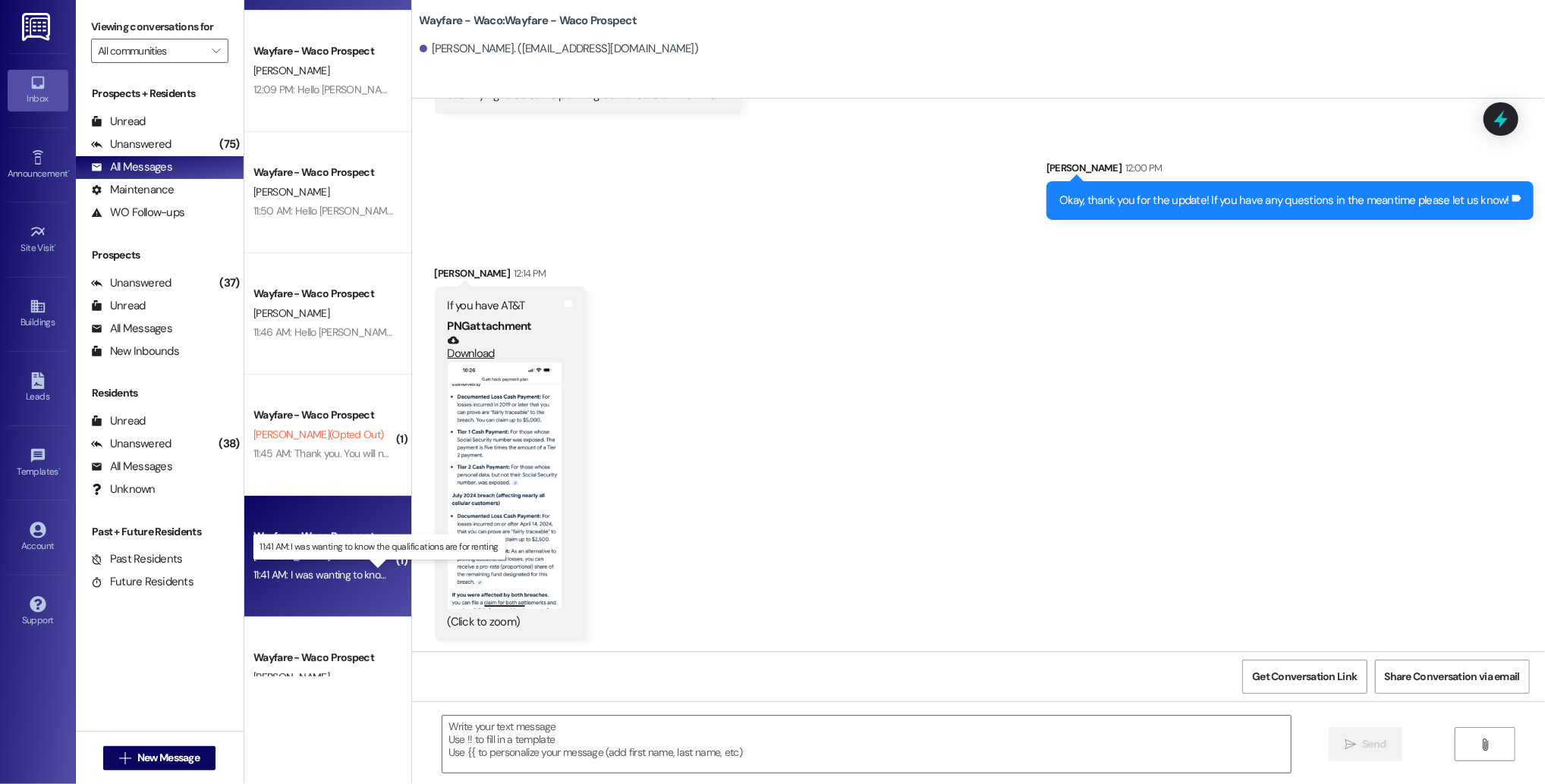
click at [315, 578] on div "11:41 AM: I was wanting to know the qualifications are for renting. 11:41 AM: I…" at bounding box center [393, 575] width 278 height 14
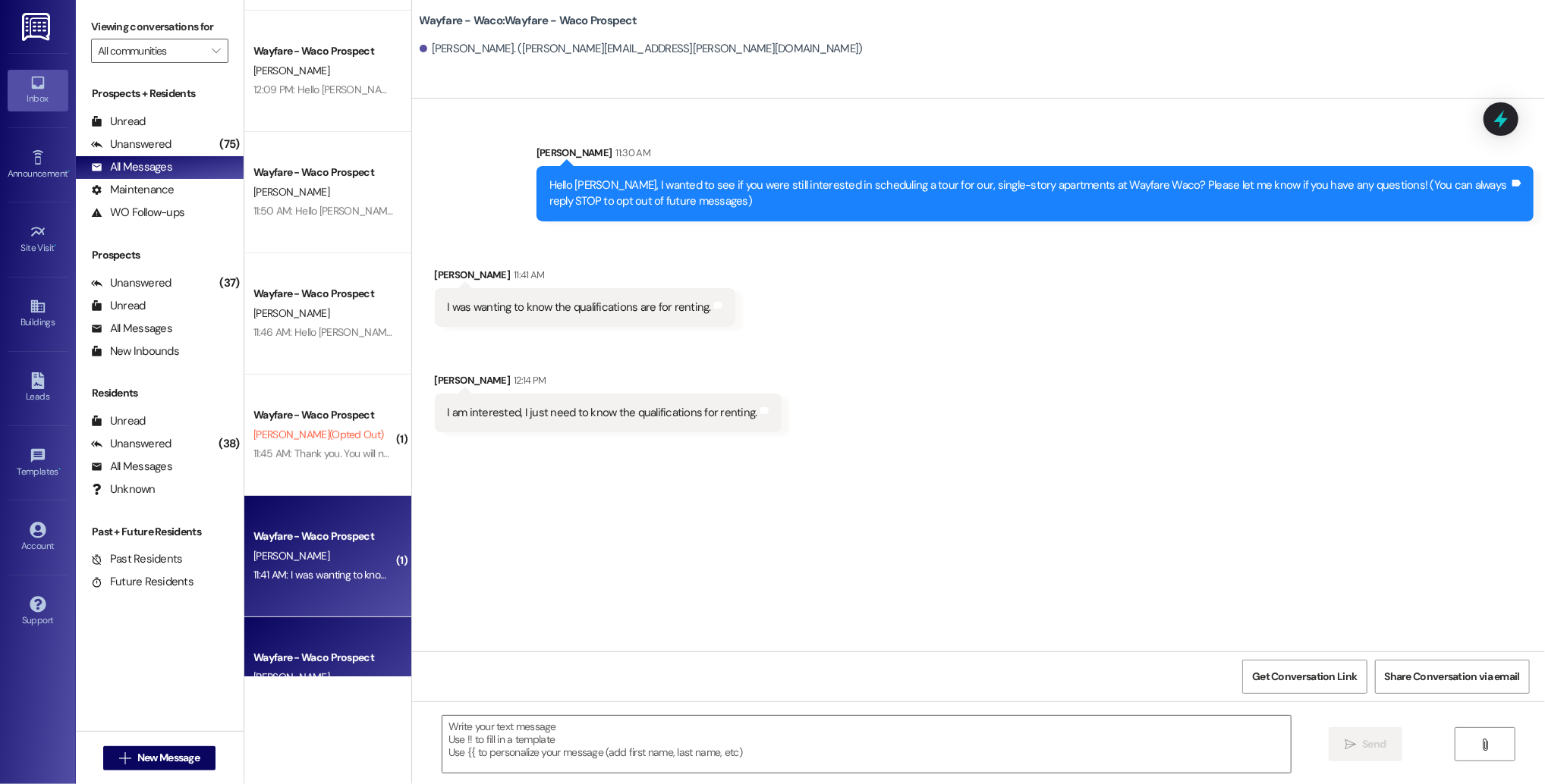
scroll to position [221, 0]
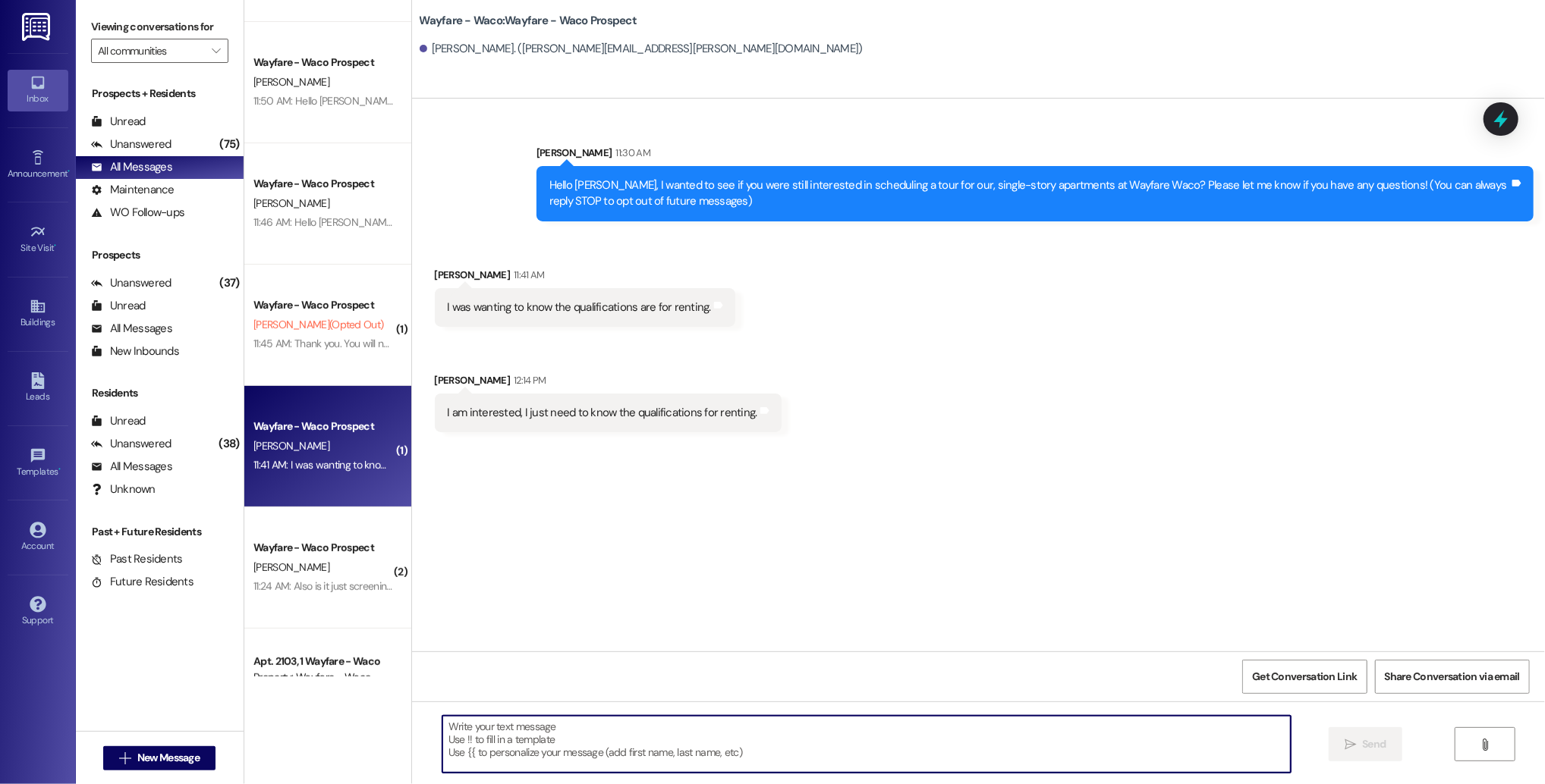
click at [673, 748] on textarea at bounding box center [866, 744] width 848 height 57
click at [629, 735] on textarea "Awesome! Our rental qualifications include: Rent to income ratio" at bounding box center [866, 744] width 848 height 57
click at [626, 730] on textarea "Awesome! Our rental qualifications include: Rent to income ratio" at bounding box center [866, 744] width 848 height 57
click at [726, 725] on textarea "Awesome! Our rental qualifications include: Rent to income ratio" at bounding box center [866, 744] width 848 height 57
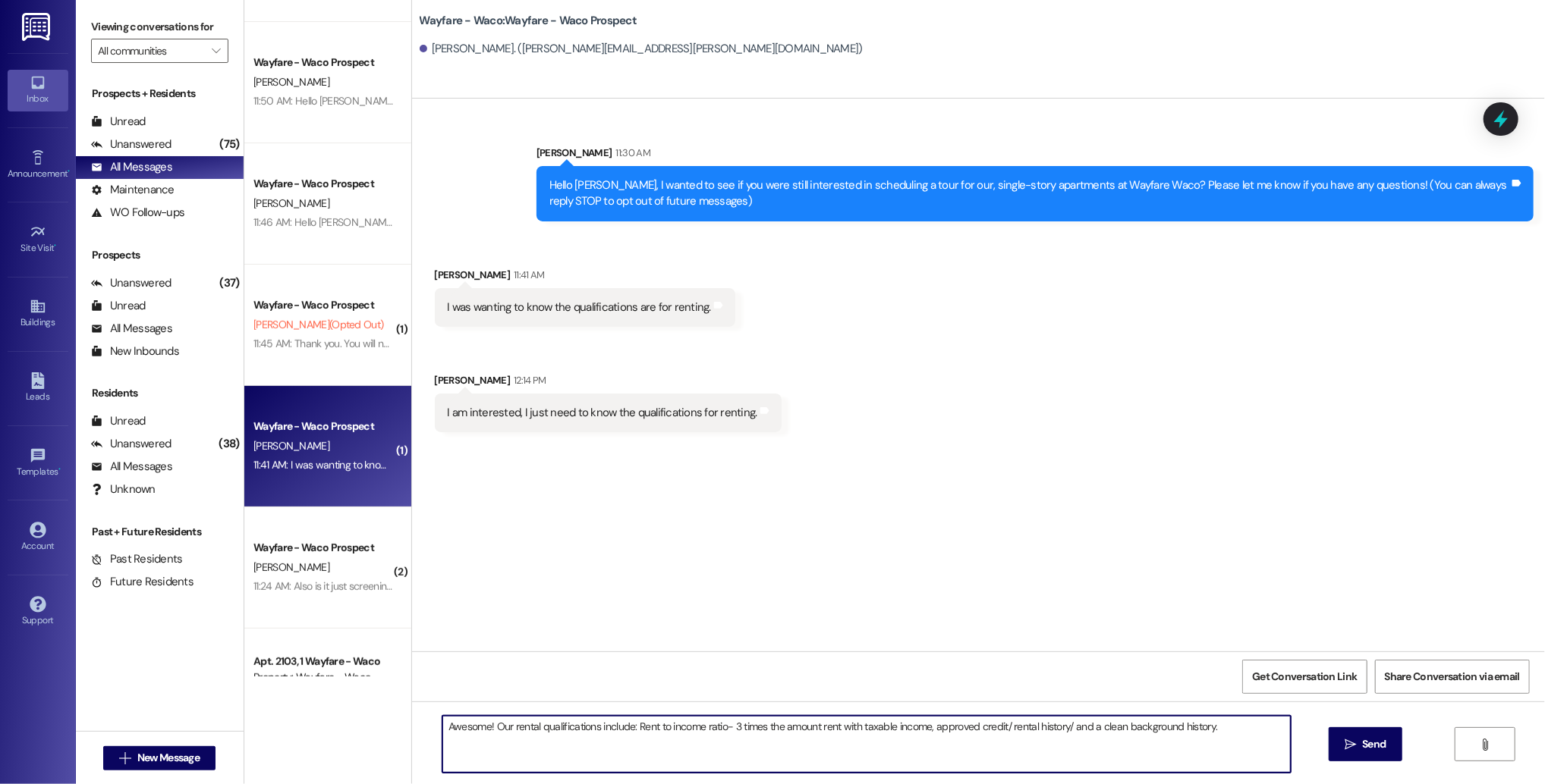
click at [999, 728] on textarea "Awesome! Our rental qualifications include: Rent to income ratio- 3 times the a…" at bounding box center [866, 744] width 848 height 57
click at [1062, 727] on textarea "Awesome! Our rental qualifications include: Rent to income ratio- 3 times the a…" at bounding box center [866, 744] width 848 height 57
click at [1207, 726] on textarea "Awesome! Our rental qualifications include: Rent to income ratio- 3 times the a…" at bounding box center [866, 744] width 848 height 57
click at [503, 742] on textarea "Awesome! Our rental qualifications include: Rent to income ratio- 3 times the a…" at bounding box center [866, 744] width 848 height 57
click at [607, 741] on textarea "Awesome! Our rental qualifications include: Rent to income ratio- 3 times the a…" at bounding box center [866, 744] width 848 height 57
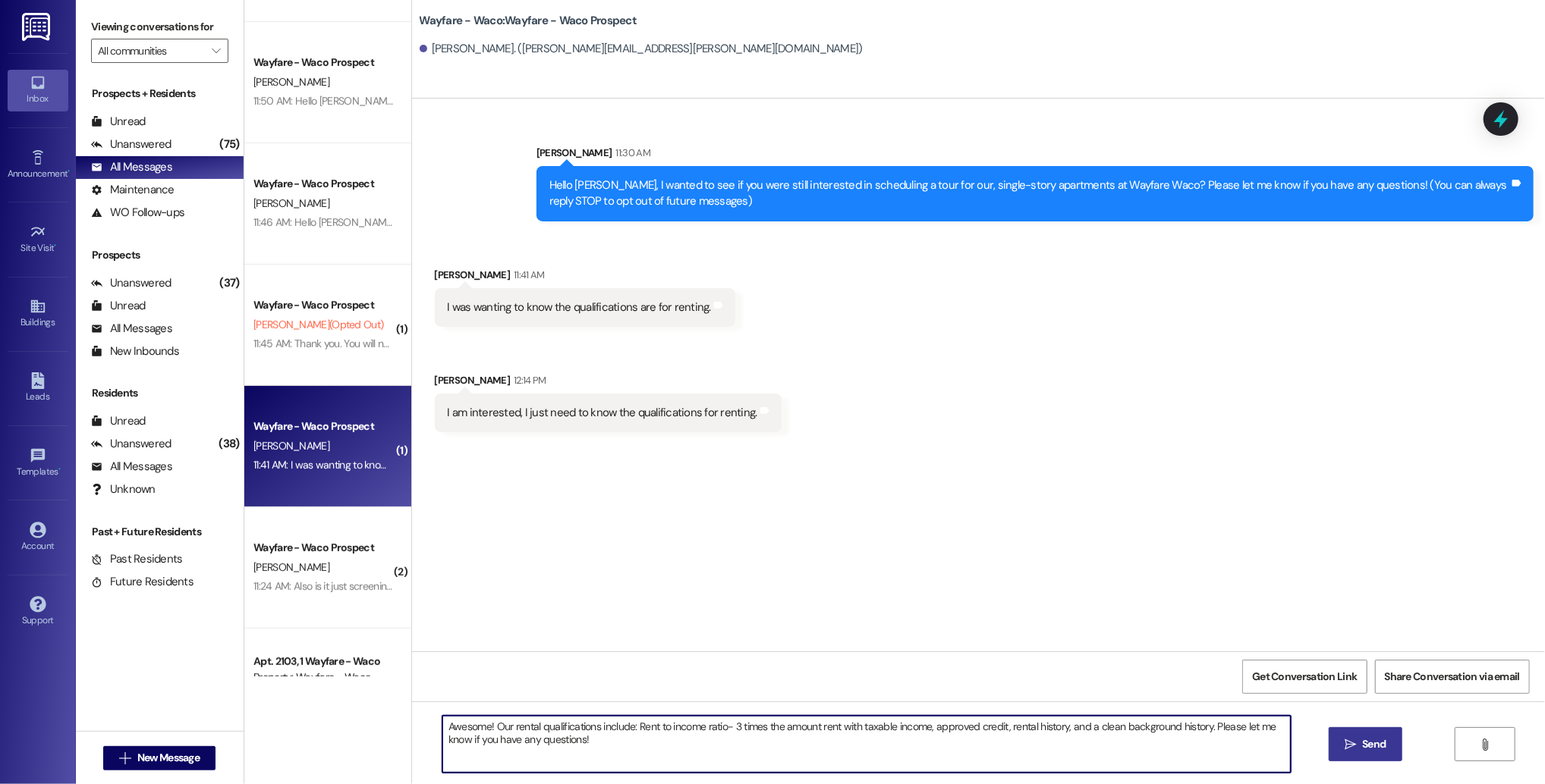
type textarea "Awesome! Our rental qualifications include: Rent to income ratio- 3 times the a…"
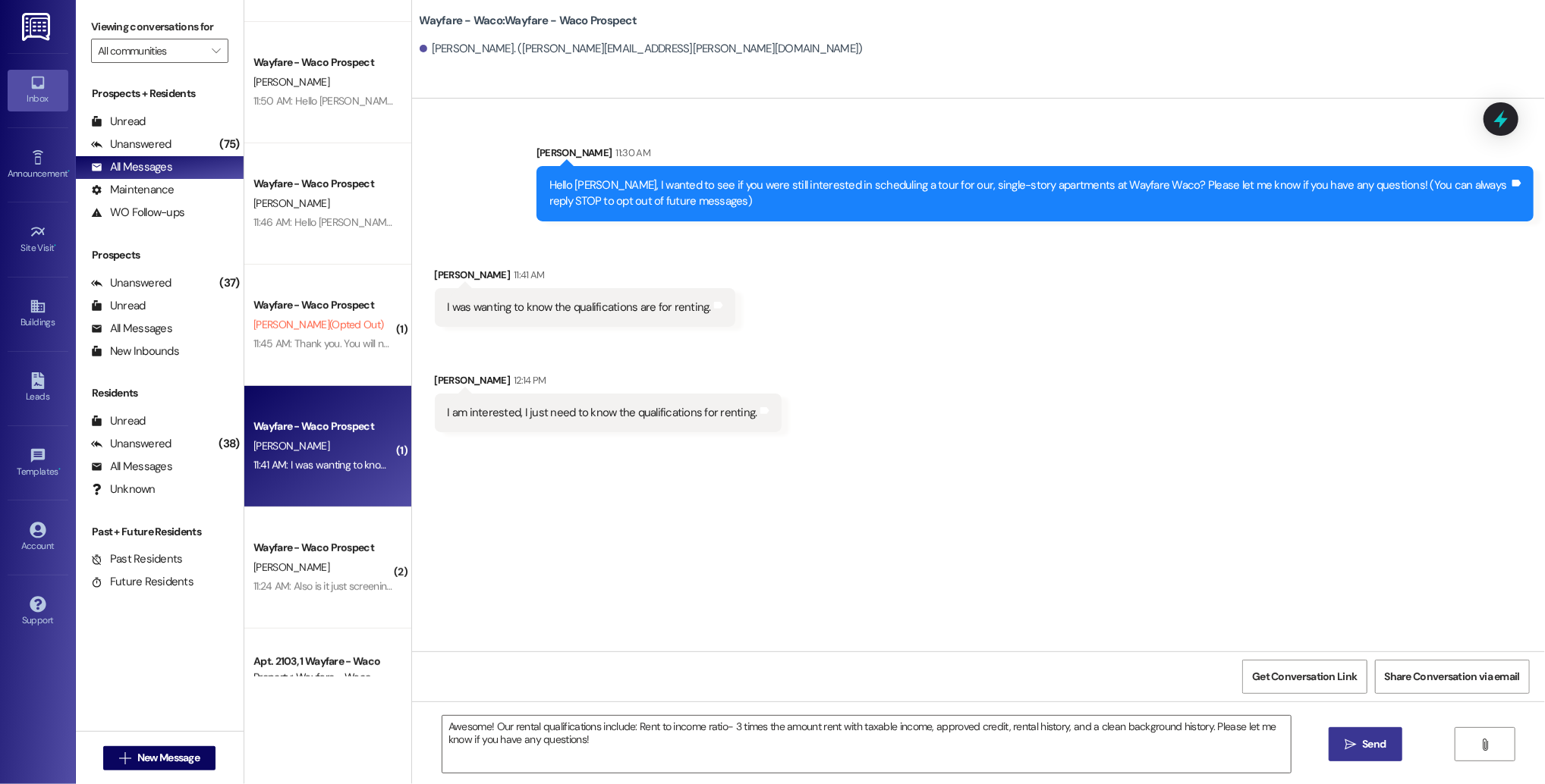
click at [1346, 735] on button " Send" at bounding box center [1365, 744] width 73 height 34
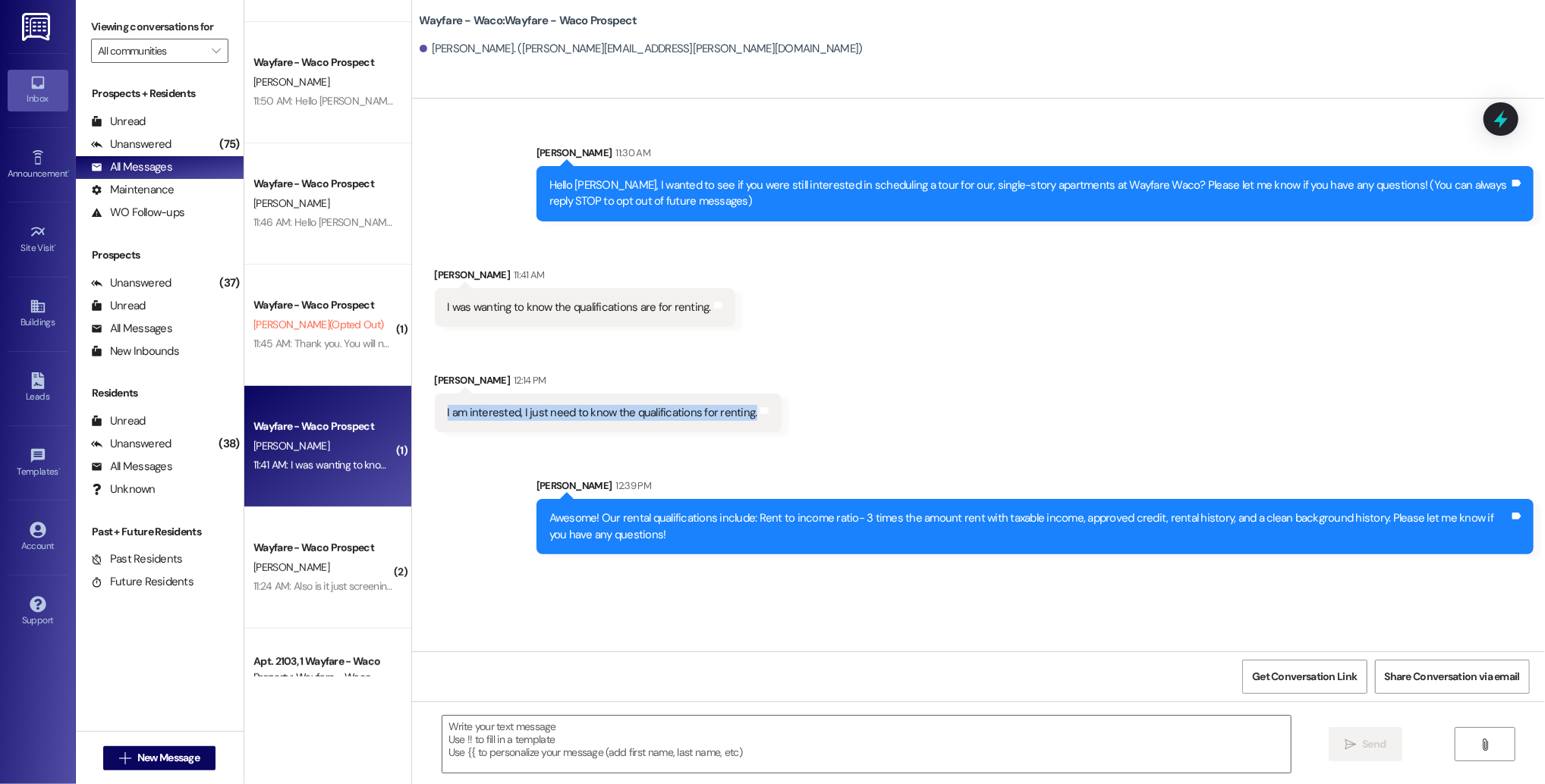
drag, startPoint x: 733, startPoint y: 416, endPoint x: 534, endPoint y: 394, distance: 200.2
click at [534, 394] on div "I am interested, I just need to know the qualifications for renting. Tags and n…" at bounding box center [608, 413] width 347 height 39
copy div "I am interested, I just need to know the qualifications for renting."
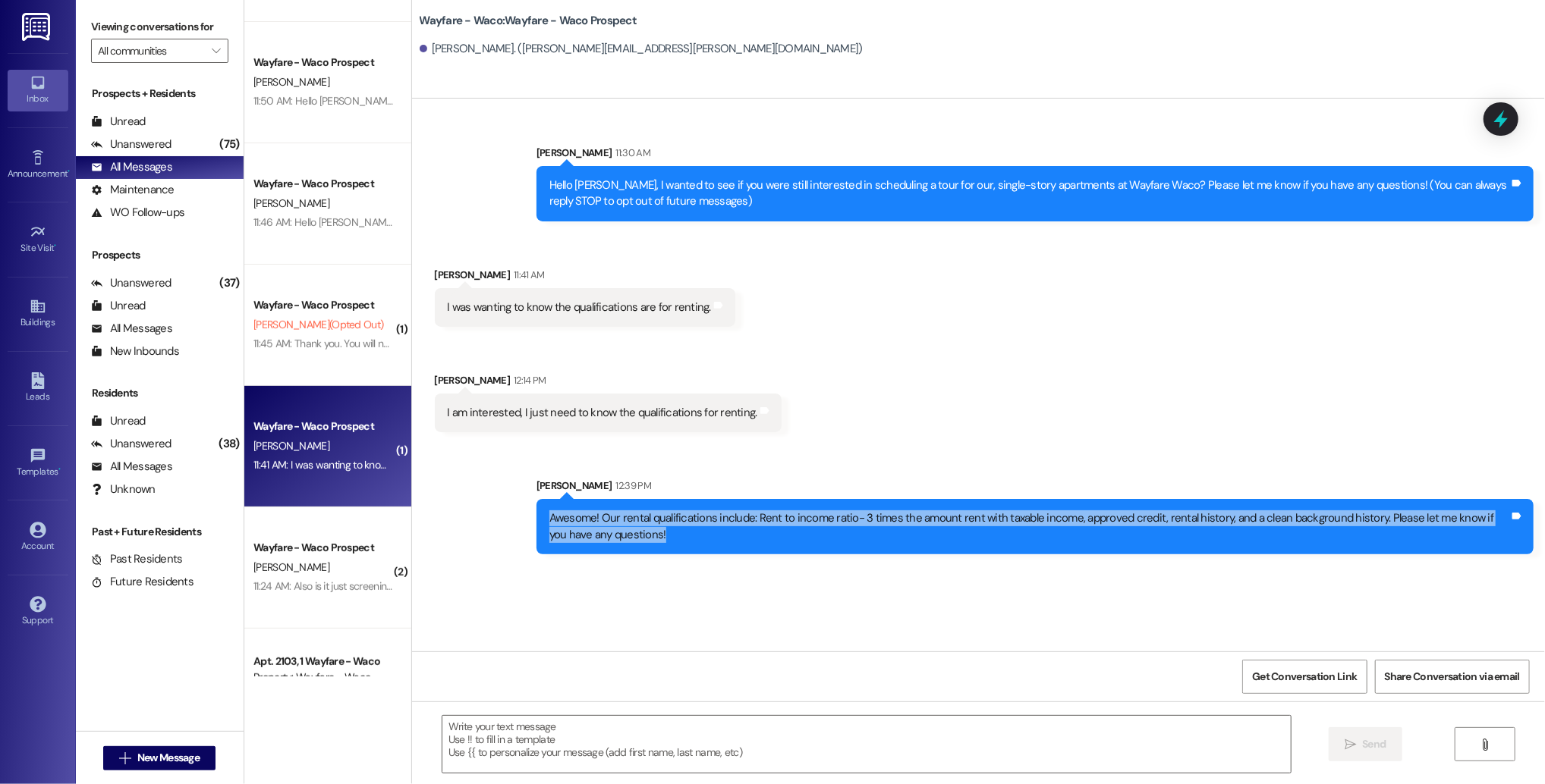
drag, startPoint x: 610, startPoint y: 541, endPoint x: 534, endPoint y: 522, distance: 78.3
click at [536, 521] on div "Awesome! Our rental qualifications include: Rent to income ratio- 3 times the a…" at bounding box center [1034, 527] width 997 height 56
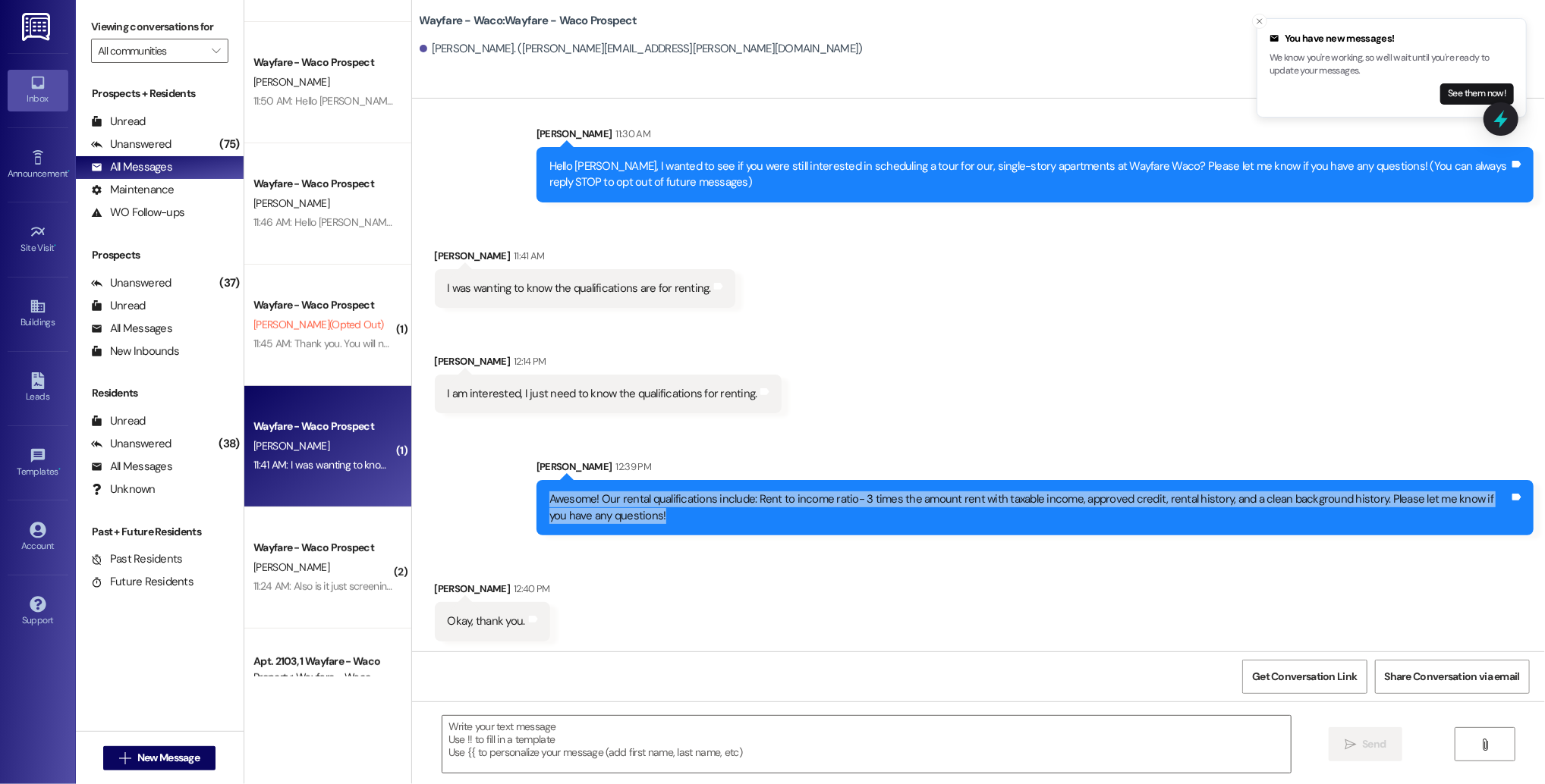
scroll to position [19, 0]
copy div "Awesome! Our rental qualifications include: Rent to income ratio- 3 times the a…"
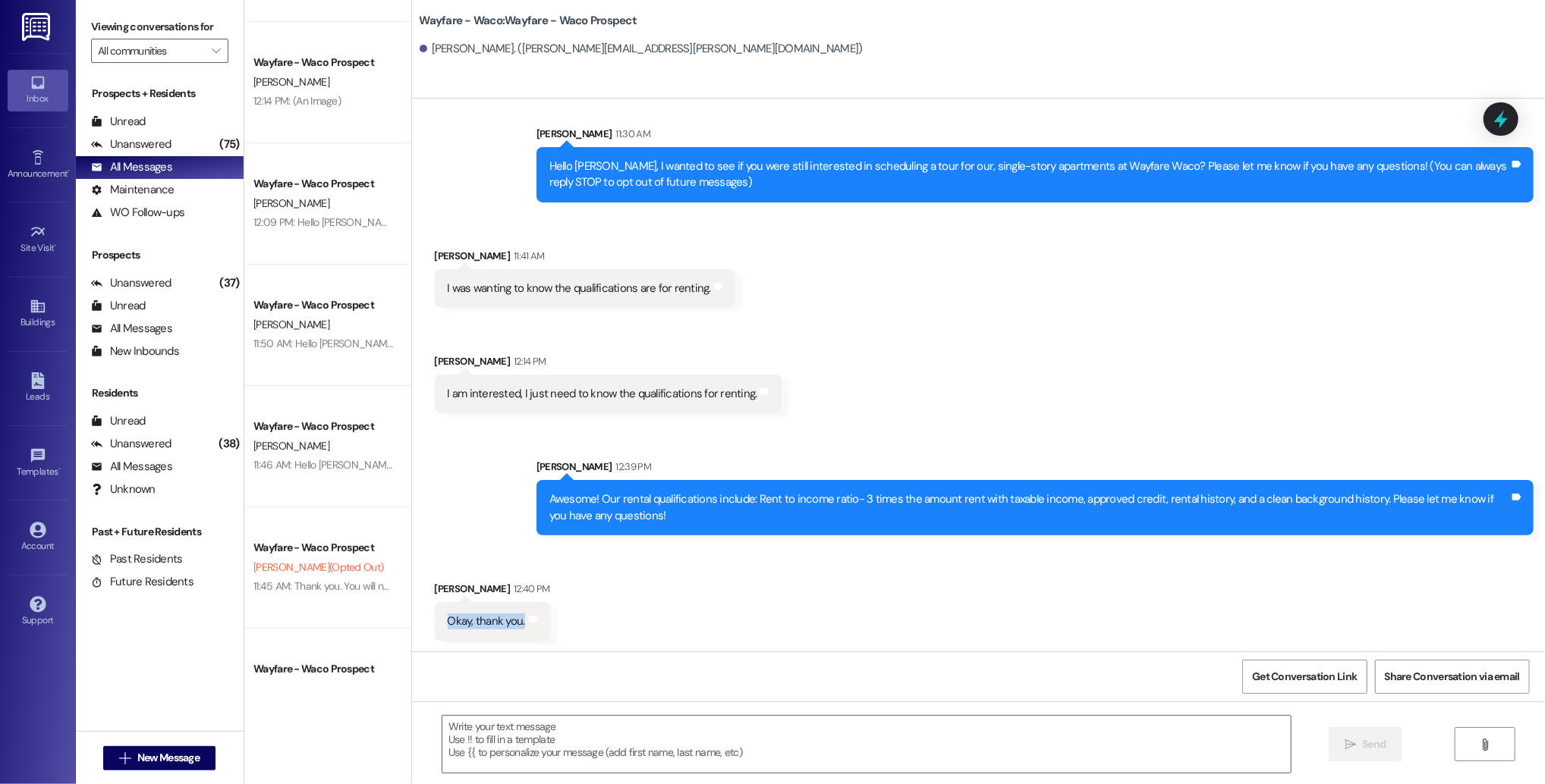
drag, startPoint x: 512, startPoint y: 628, endPoint x: 433, endPoint y: 625, distance: 79.1
click at [435, 625] on div "Okay, thank you. Tags and notes" at bounding box center [492, 621] width 115 height 39
copy div "Okay, thank you. Tags and notes"
click at [458, 553] on div "Received via SMS [PERSON_NAME] 12:40 PM Okay, thank you. Tags and notes" at bounding box center [978, 599] width 1133 height 105
